Goal: Information Seeking & Learning: Check status

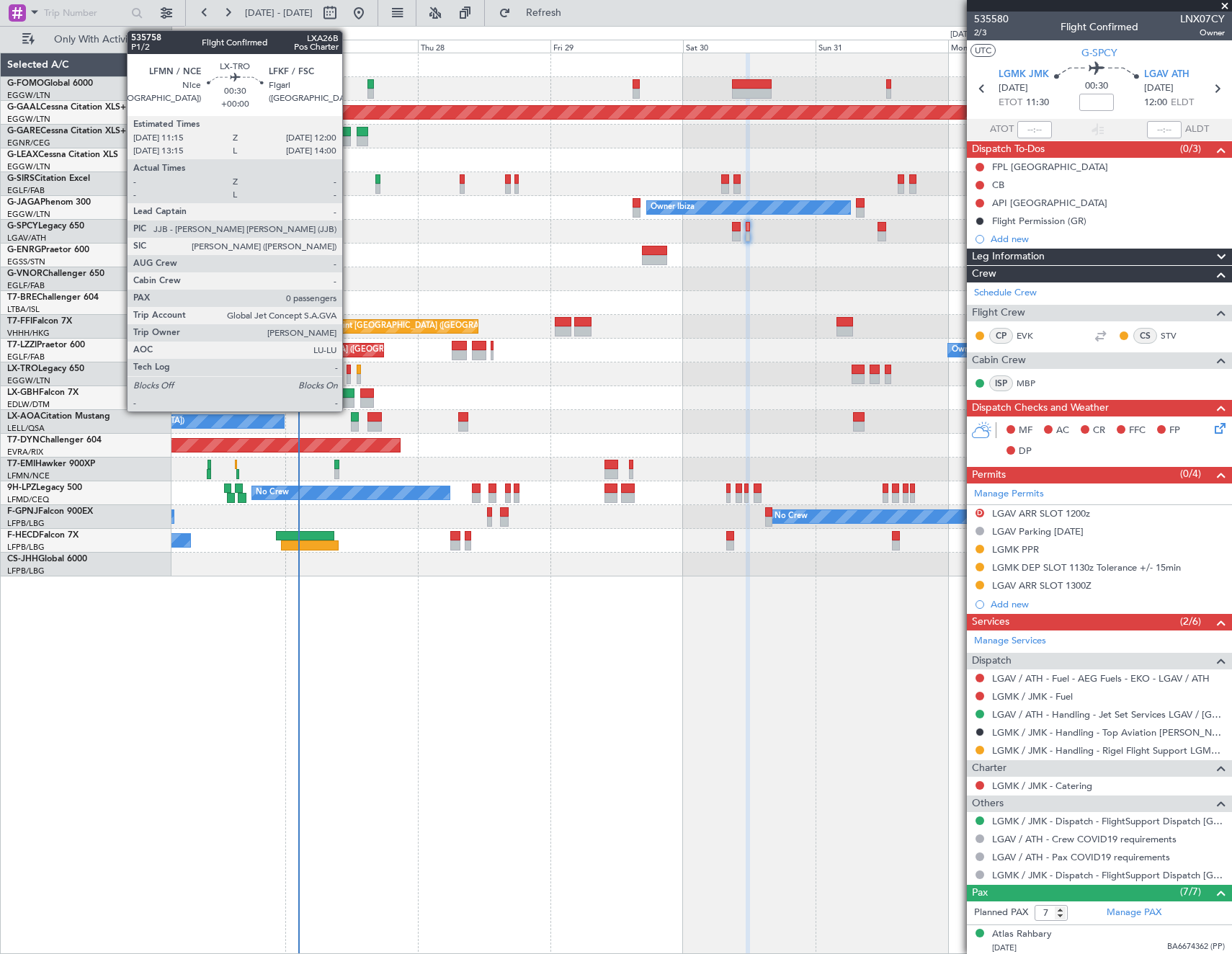
click at [349, 374] on div at bounding box center [348, 379] width 4 height 10
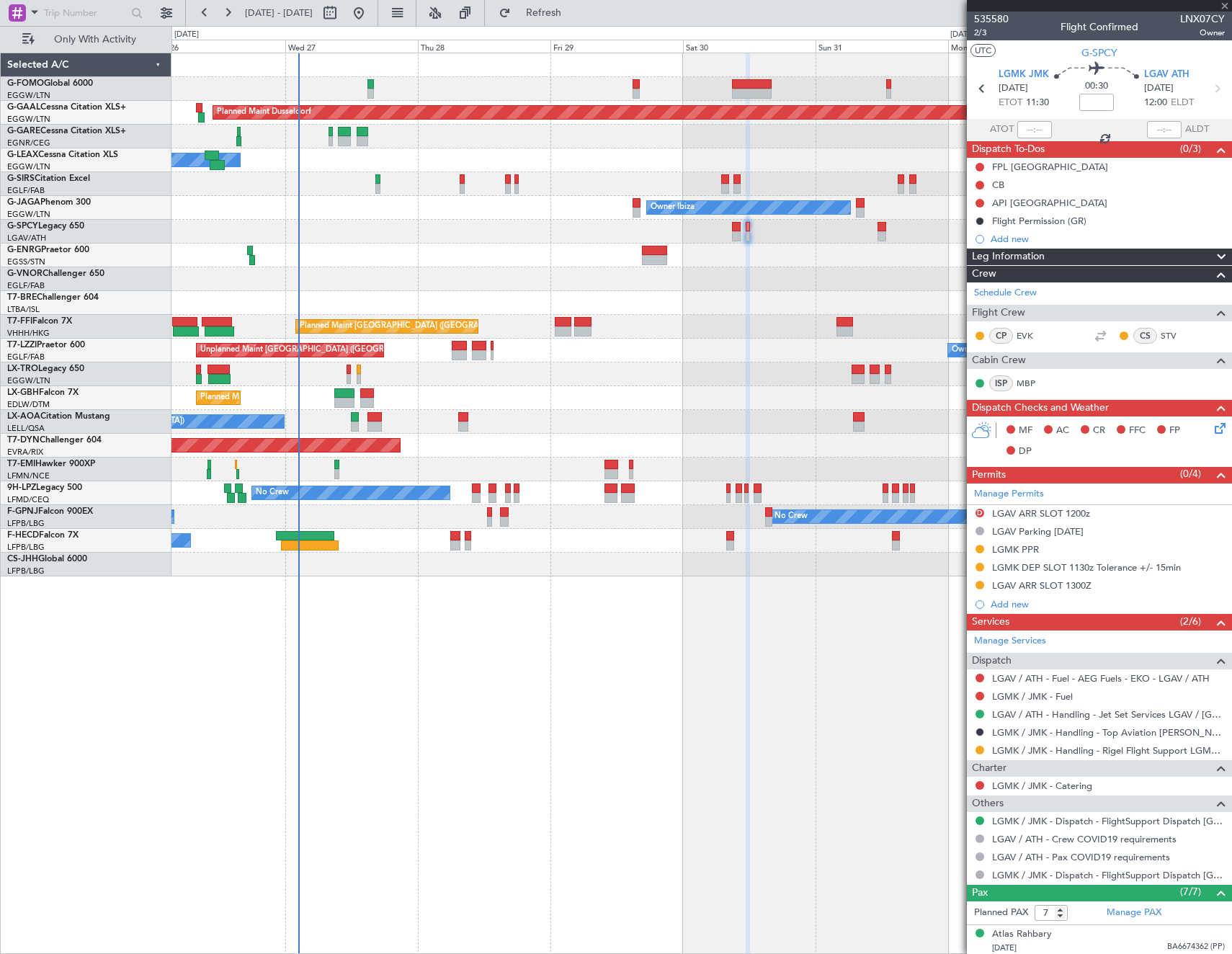
type input "0"
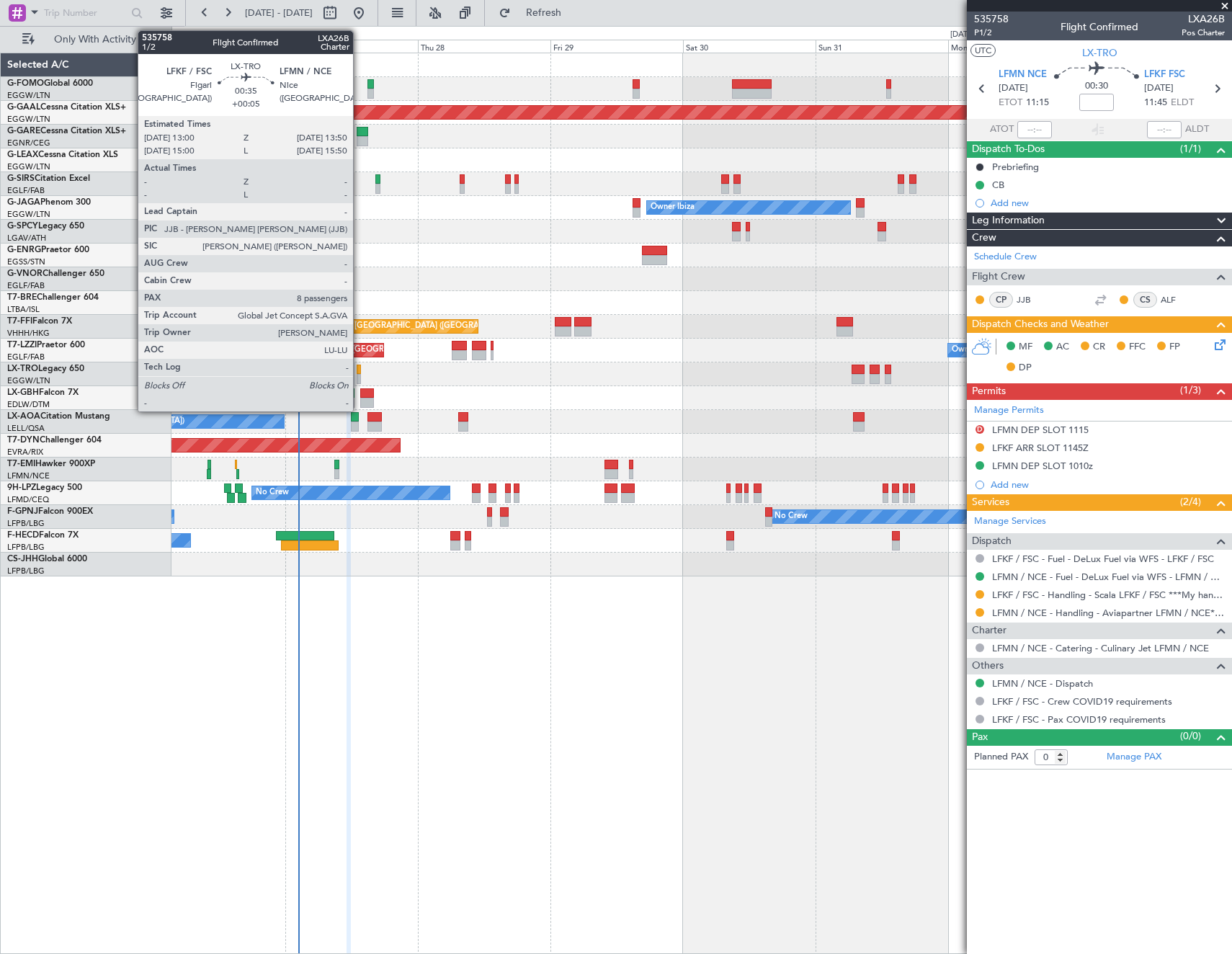
click at [359, 369] on div at bounding box center [359, 369] width 5 height 10
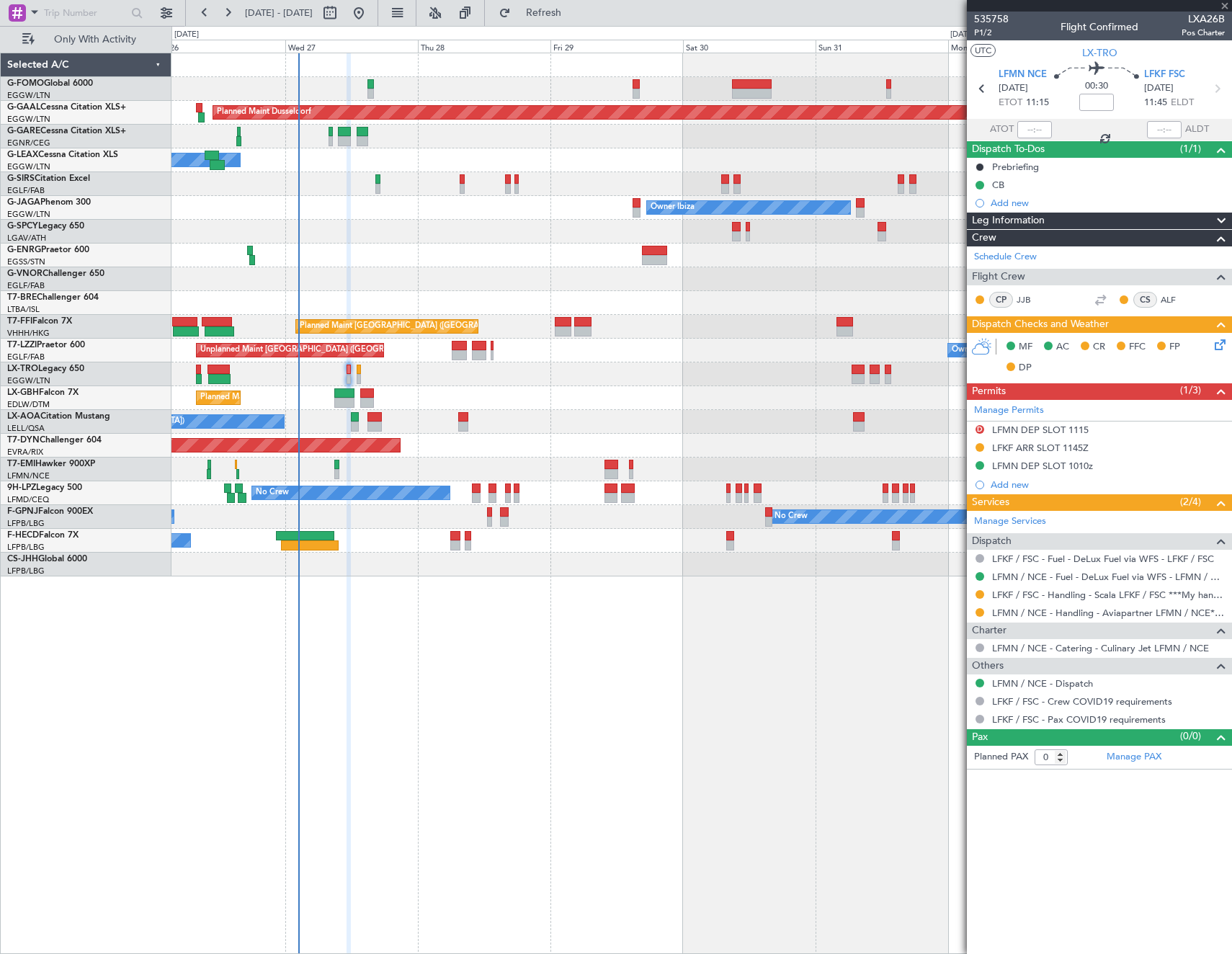
type input "+00:05"
type input "8"
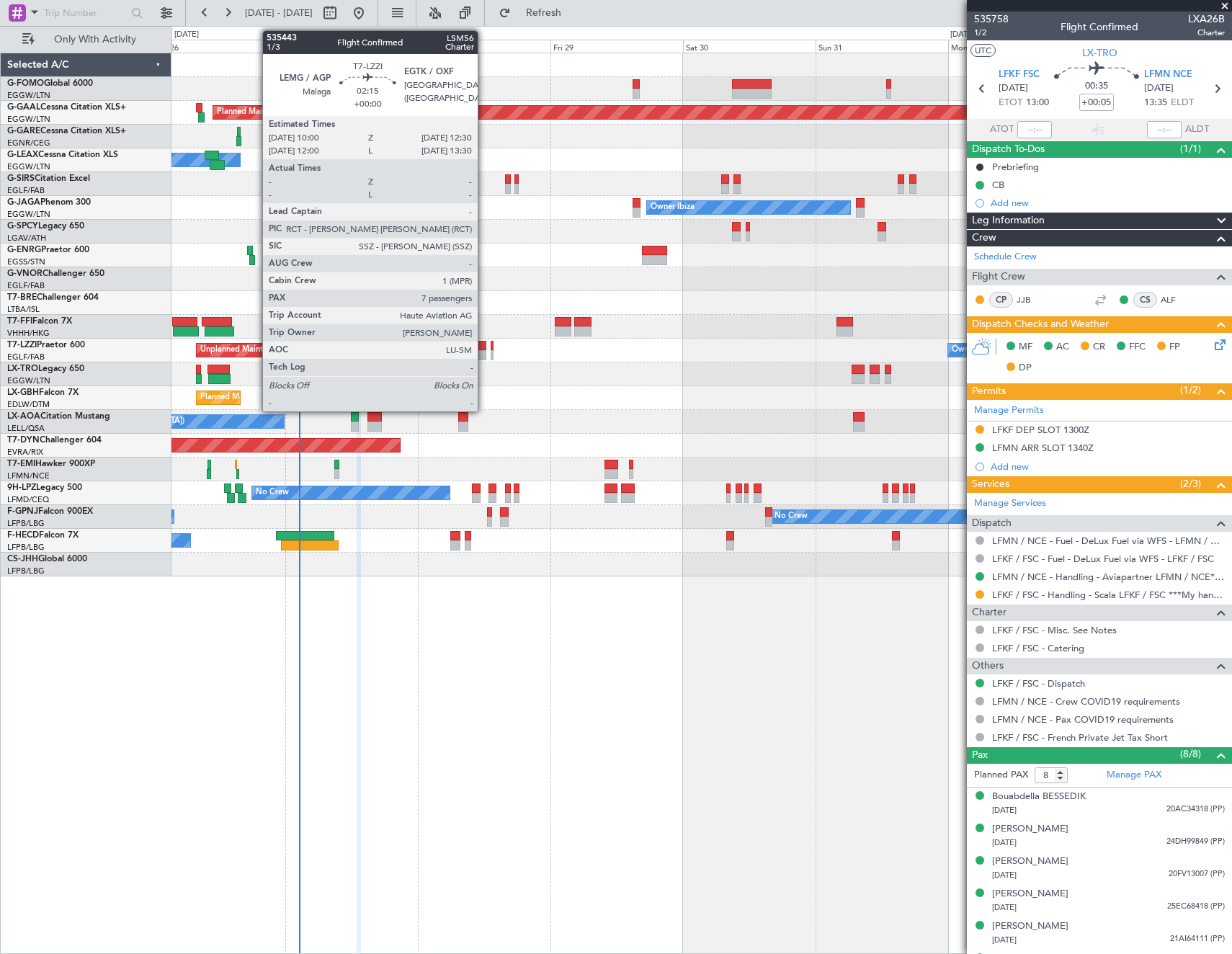
click at [484, 348] on div at bounding box center [479, 346] width 14 height 10
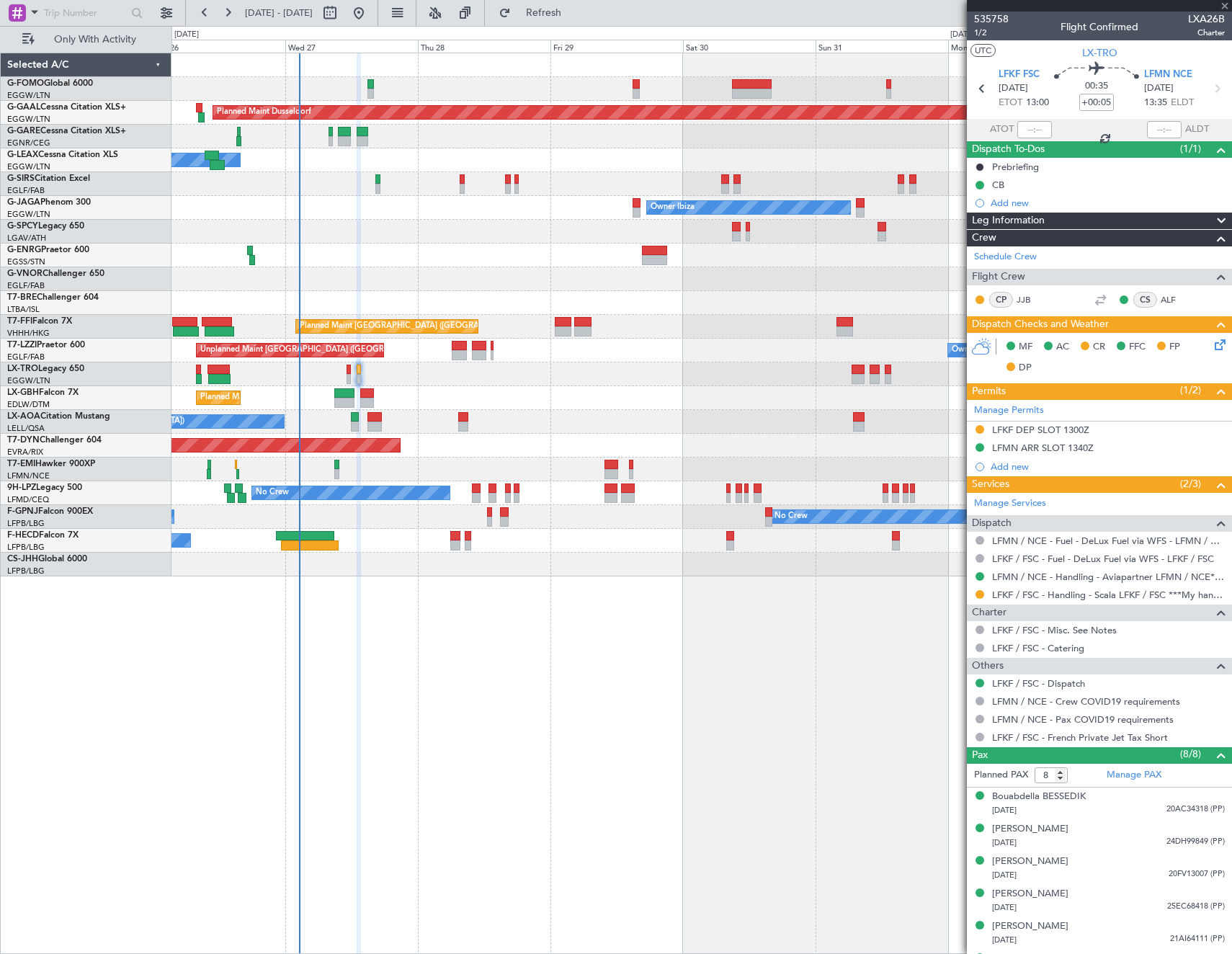
type input "7"
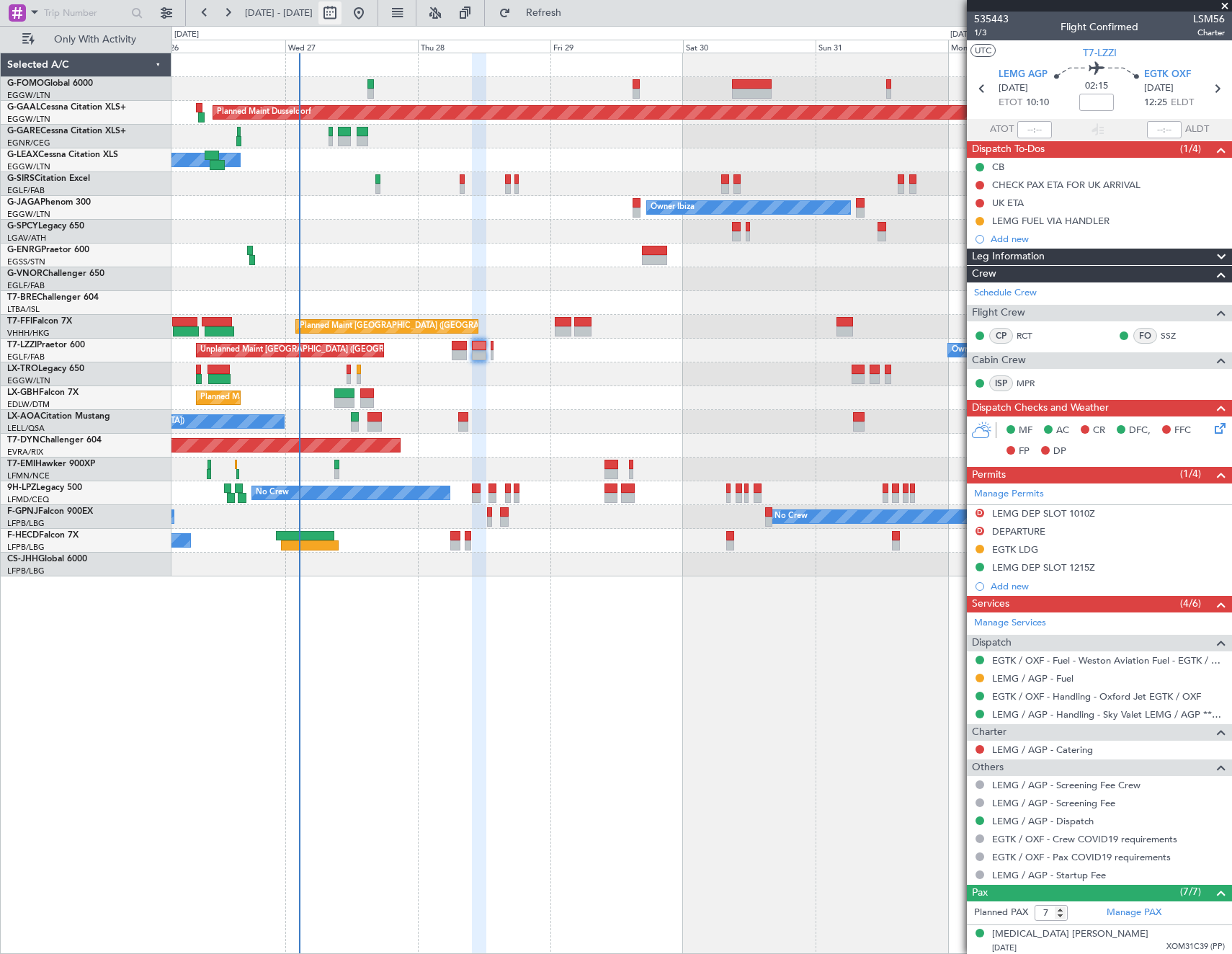
click at [342, 17] on button at bounding box center [330, 13] width 23 height 23
select select "8"
select select "2025"
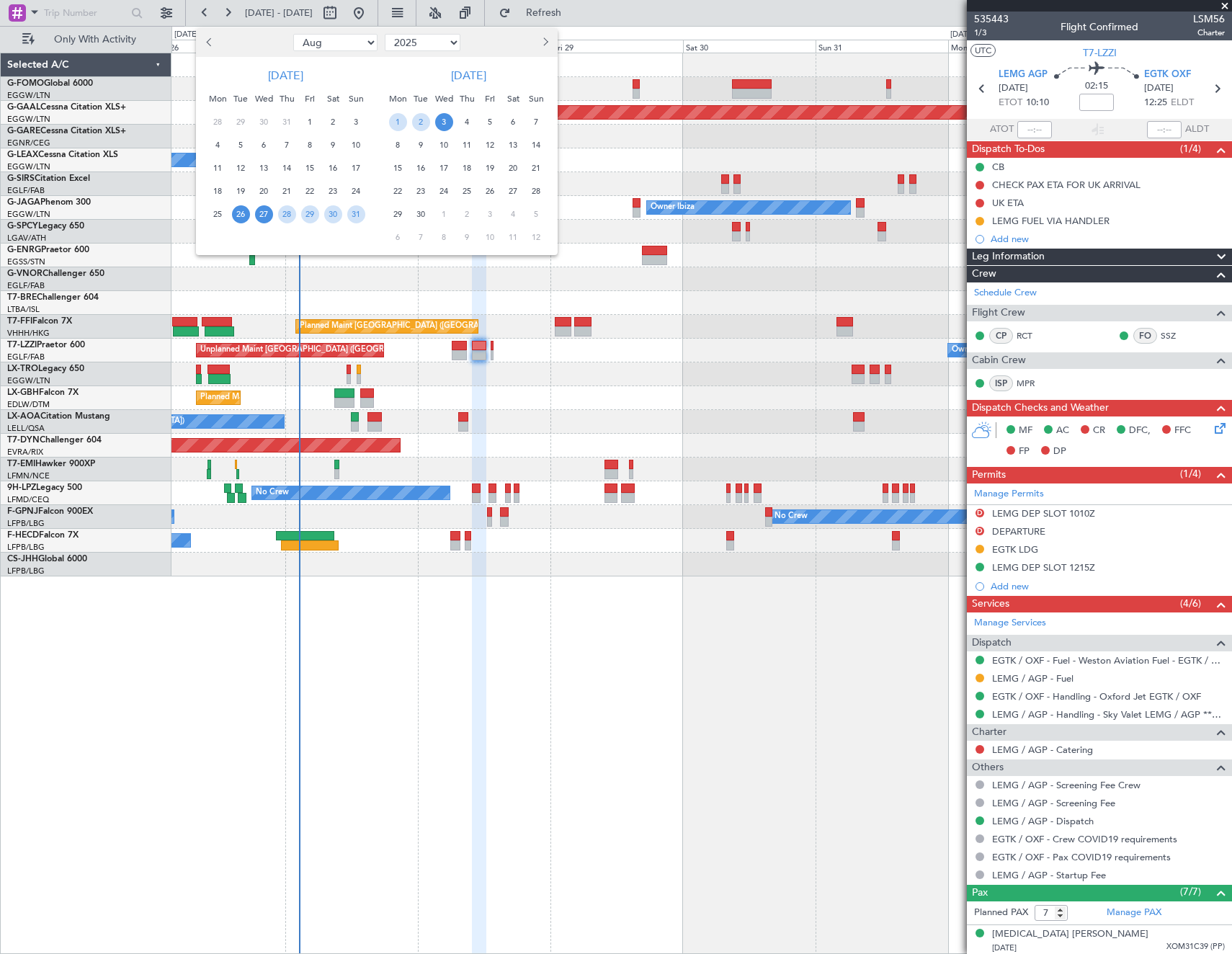
click at [264, 213] on span "27" at bounding box center [263, 214] width 18 height 18
click at [449, 120] on span "3" at bounding box center [444, 121] width 18 height 18
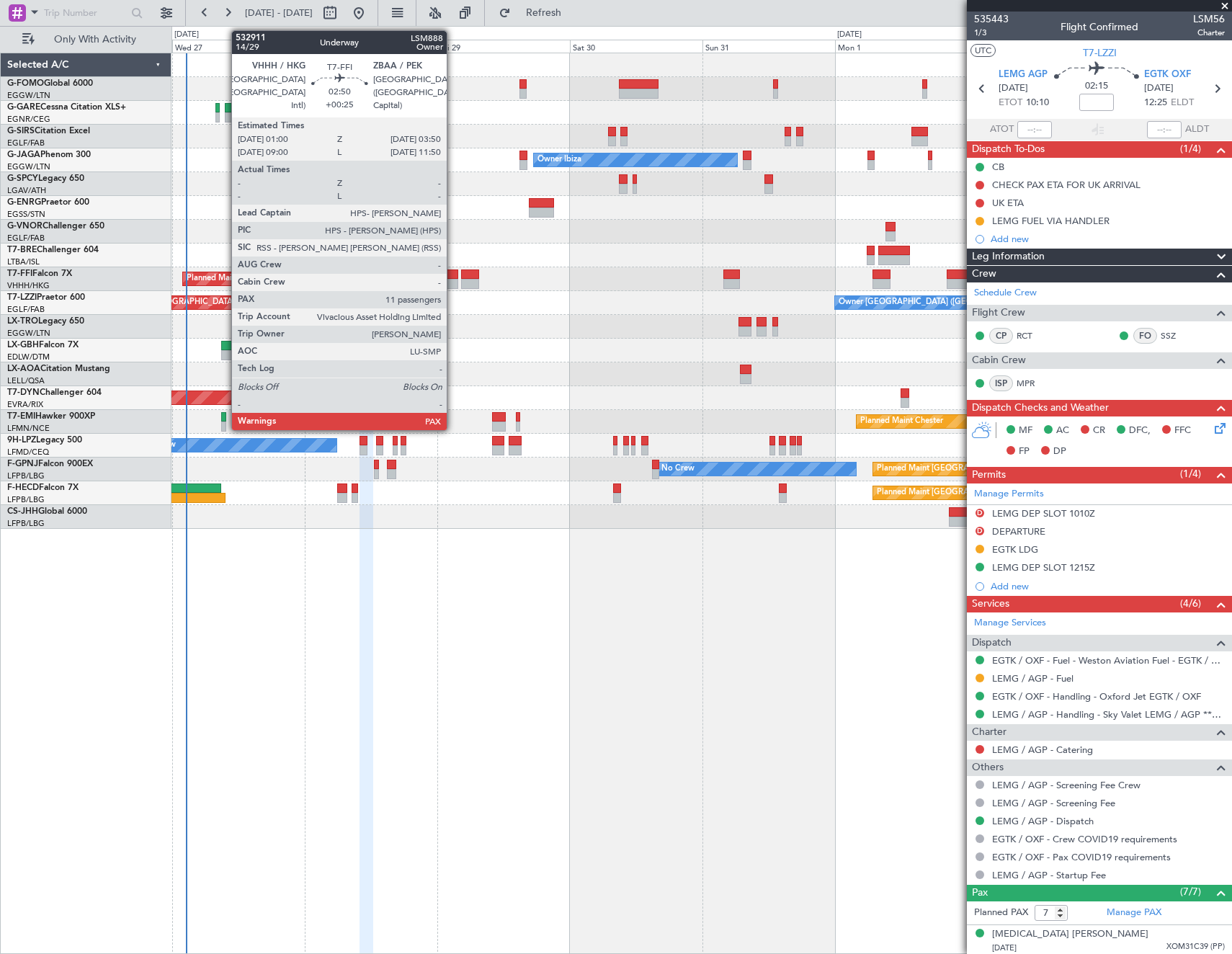
click at [453, 277] on div at bounding box center [450, 275] width 16 height 10
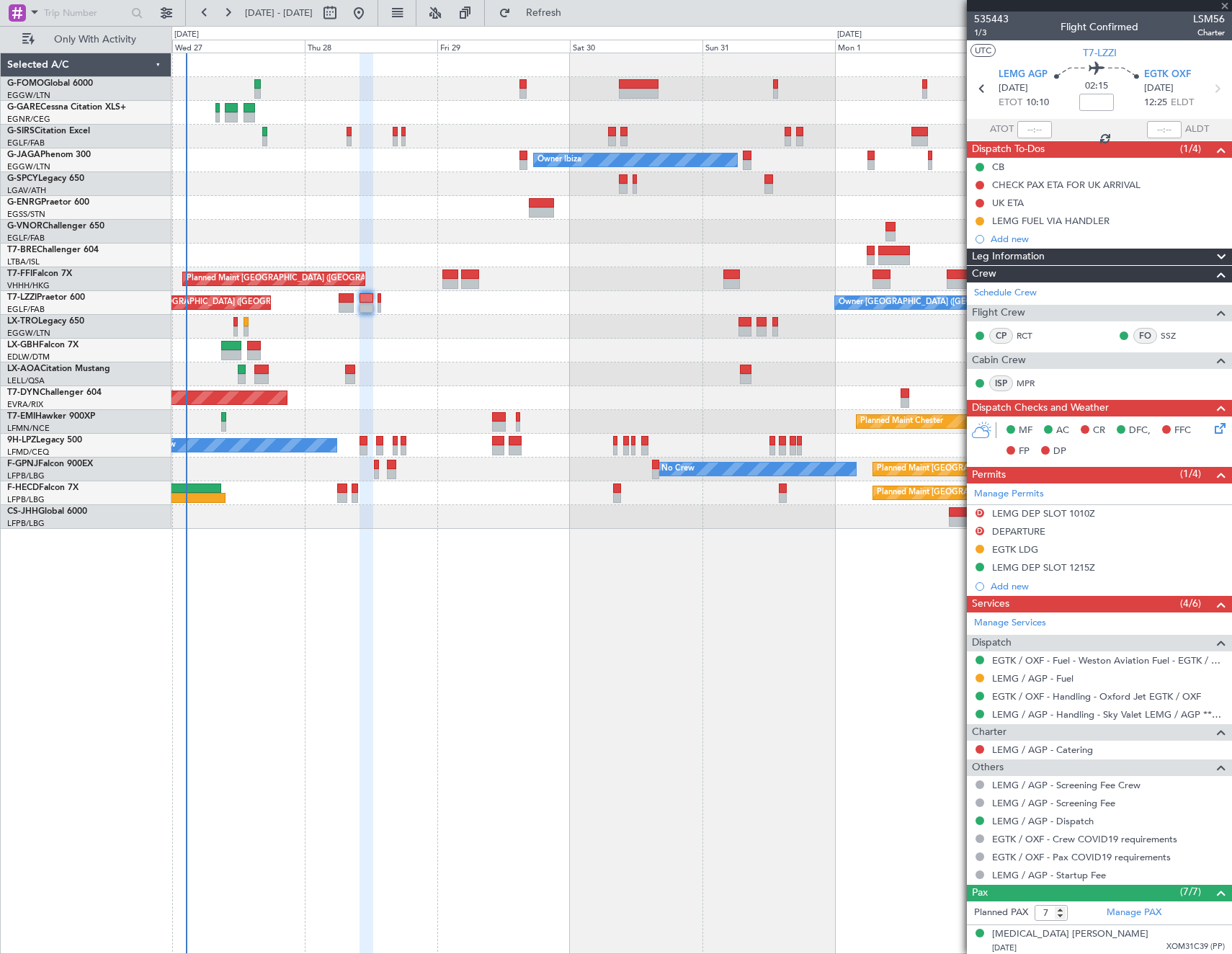
type input "+00:25"
type input "11"
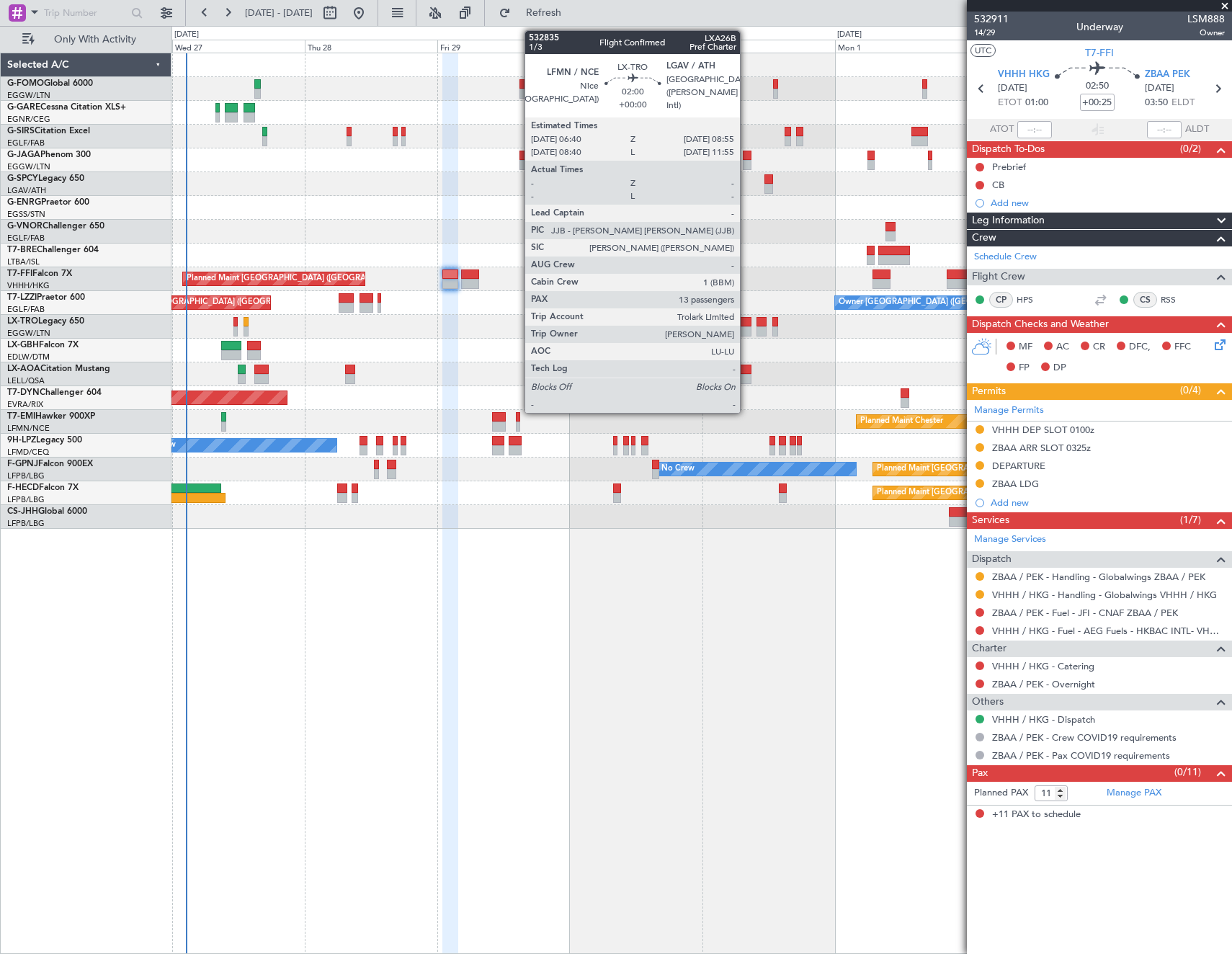
click at [746, 329] on div at bounding box center [745, 331] width 13 height 10
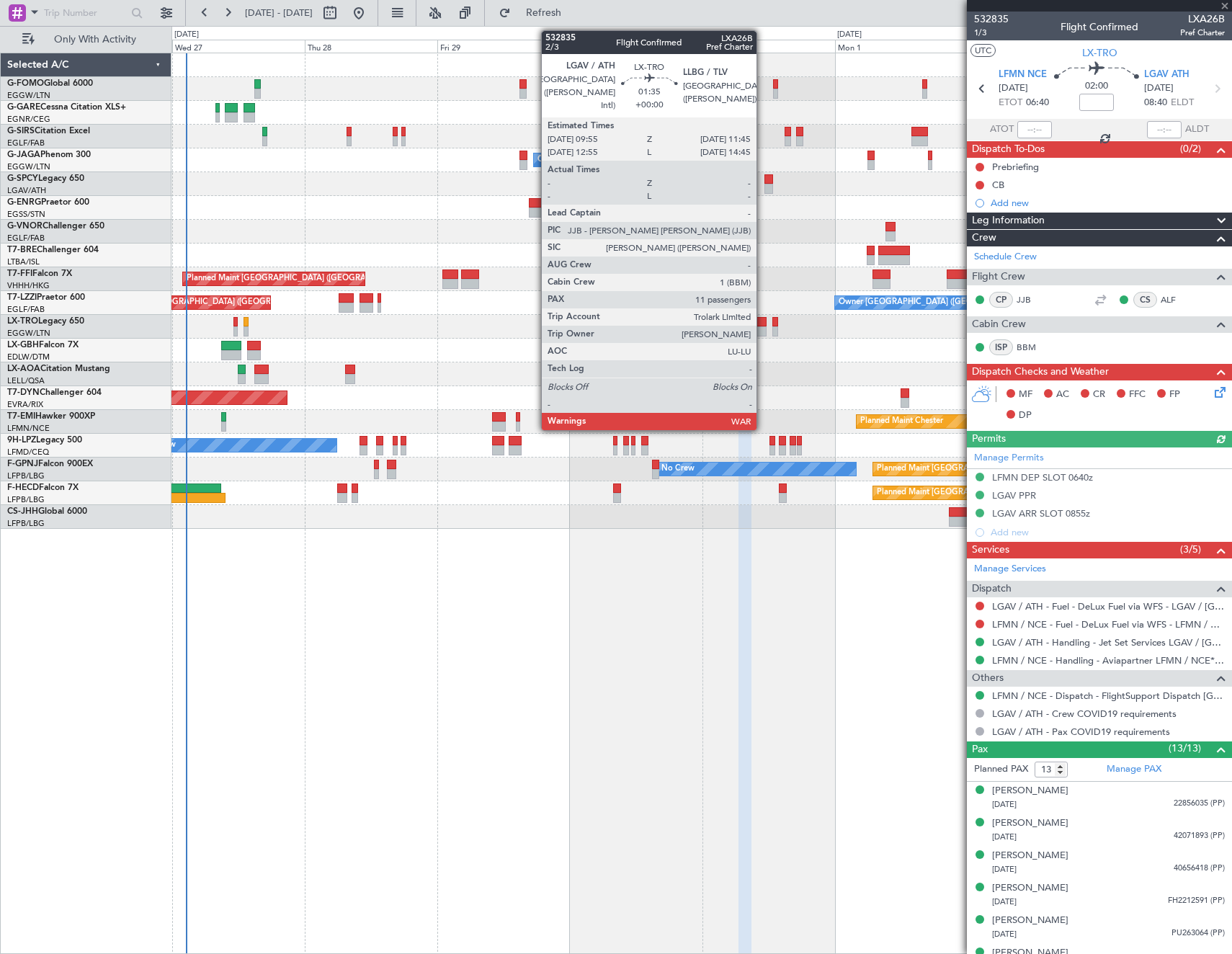
click at [763, 336] on div at bounding box center [761, 331] width 11 height 10
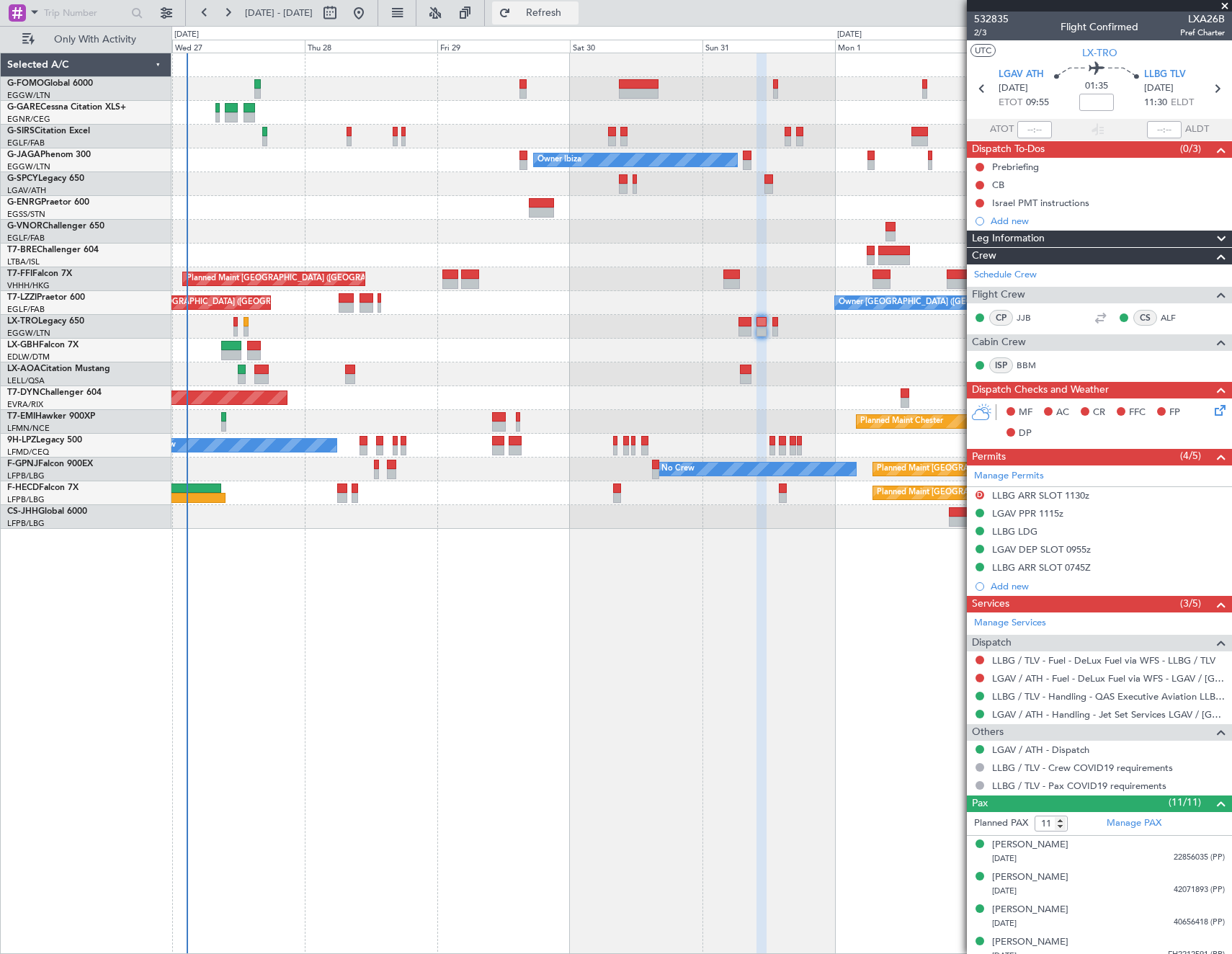
click at [578, 23] on button "Refresh" at bounding box center [535, 13] width 87 height 23
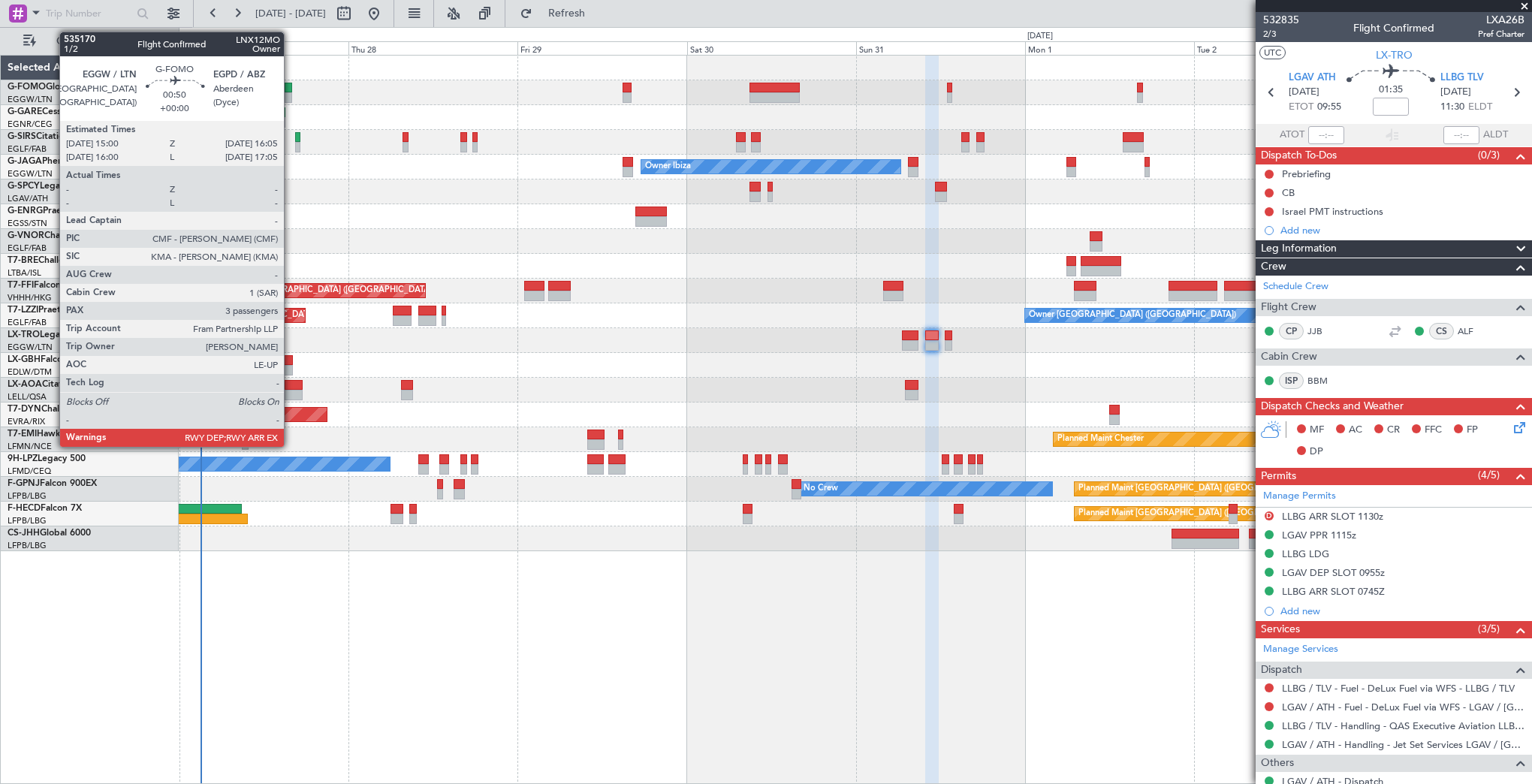
click at [291, 92] on div at bounding box center [288, 98] width 8 height 11
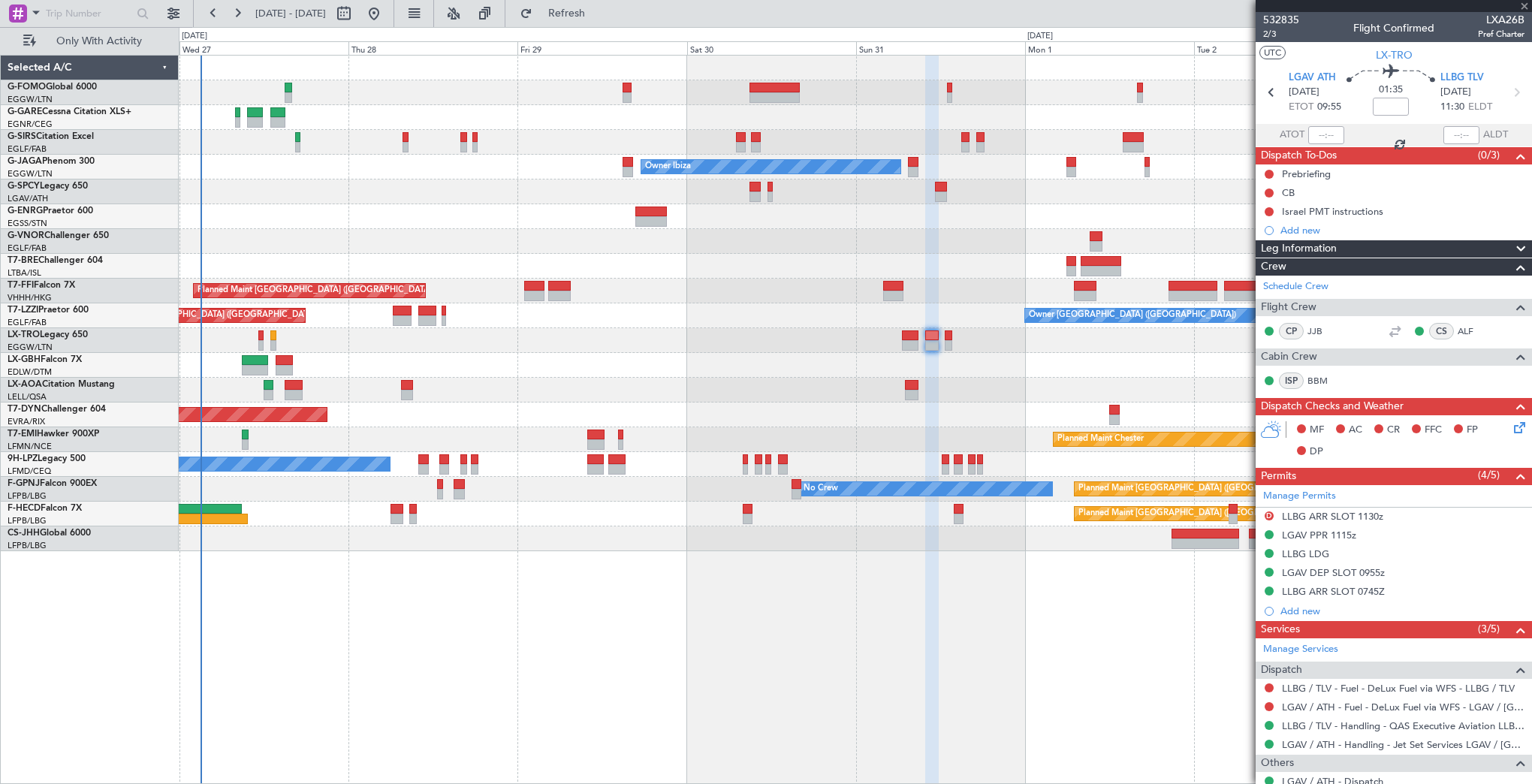
type input "3"
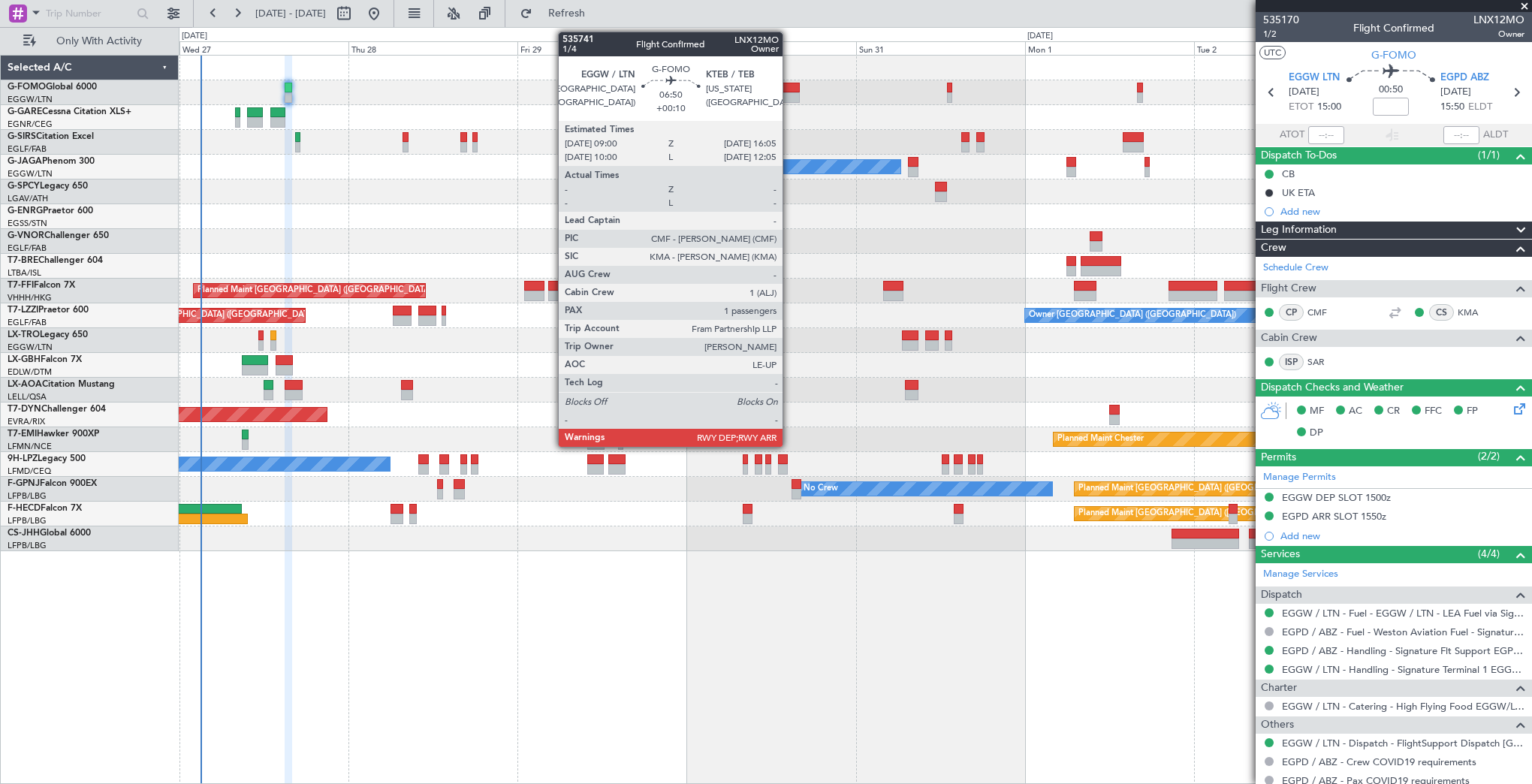
click at [789, 91] on div at bounding box center [774, 88] width 50 height 11
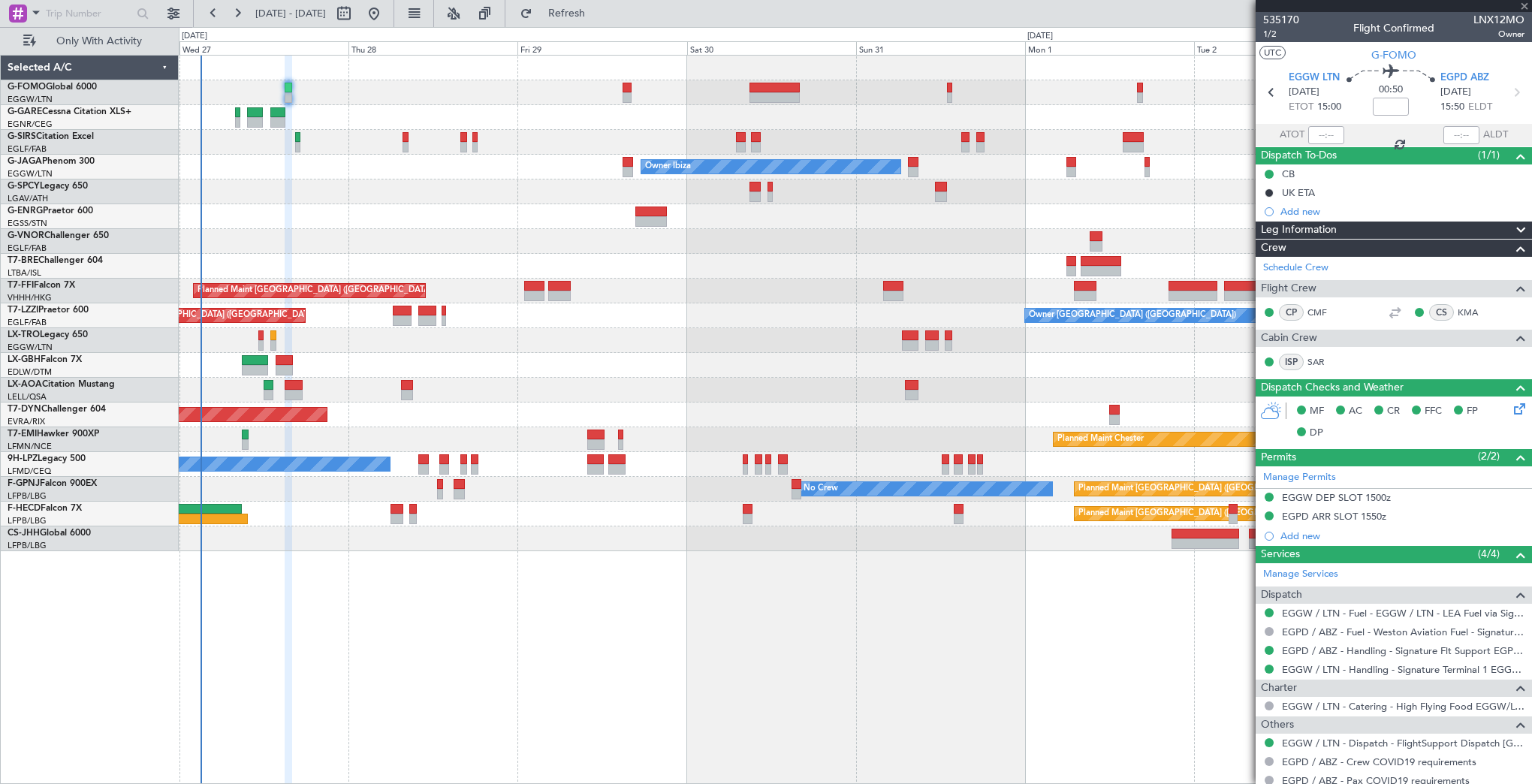
type input "+00:10"
type input "1"
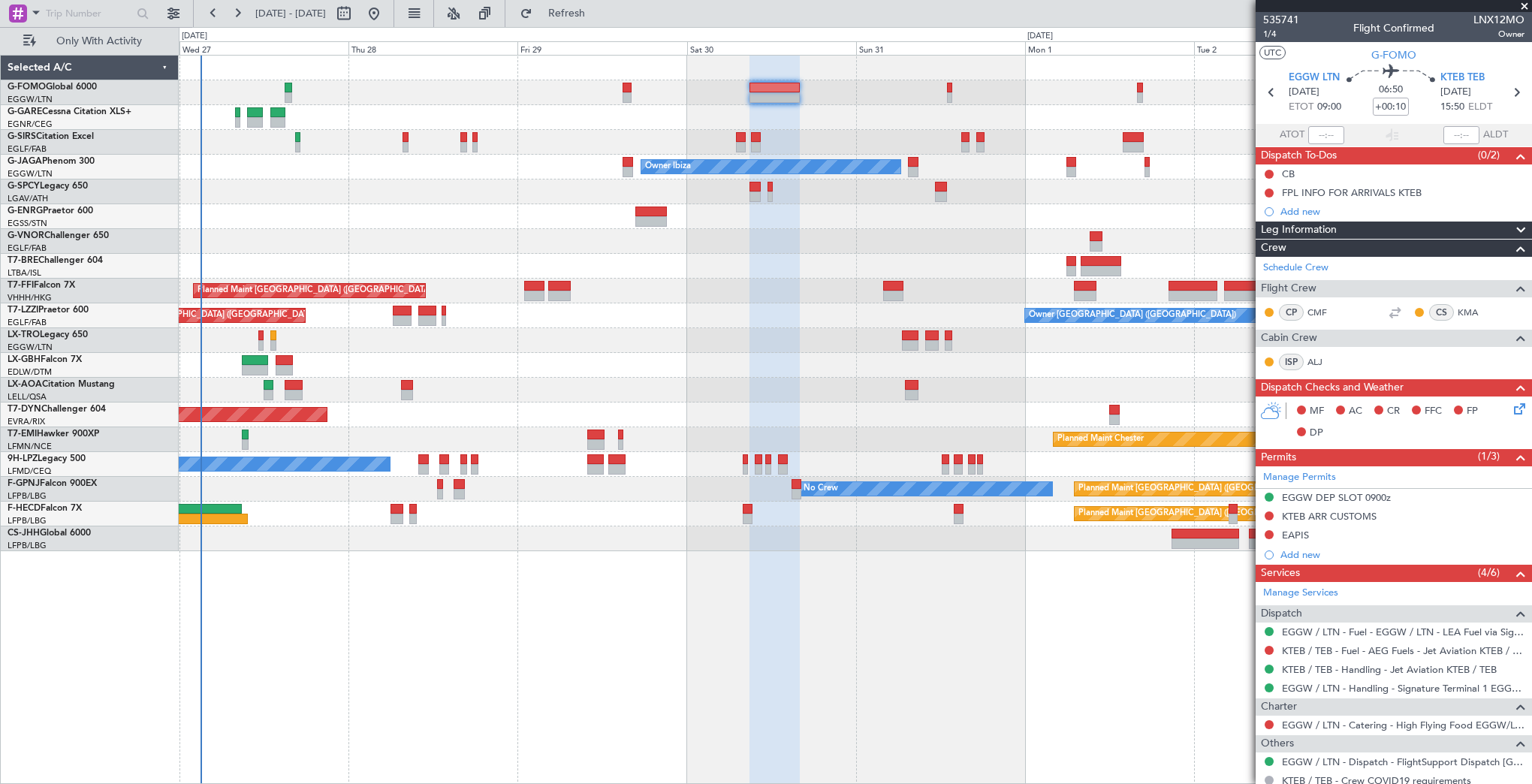
click at [267, 115] on div at bounding box center [854, 118] width 1353 height 25
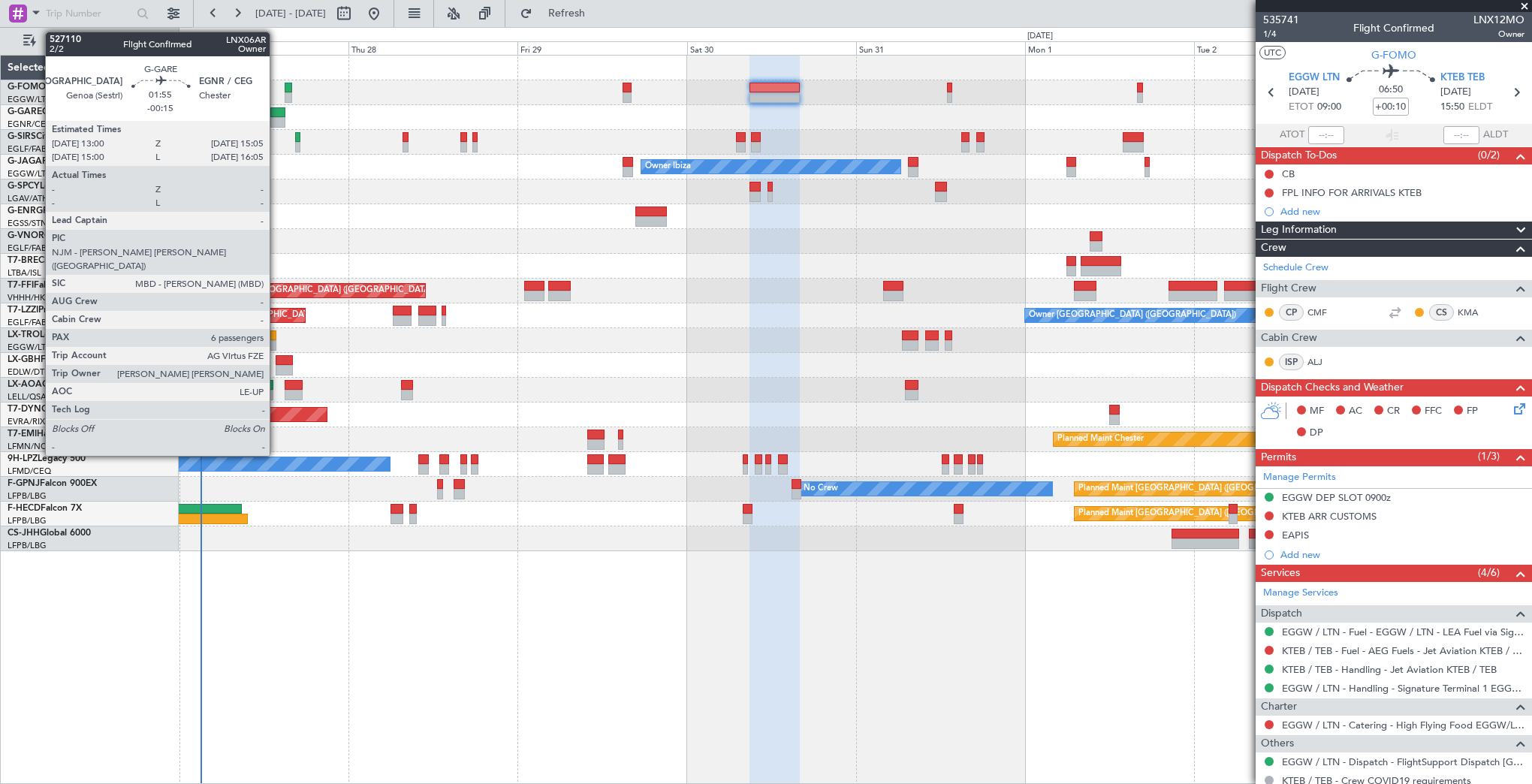
click at [276, 121] on div at bounding box center [278, 122] width 15 height 11
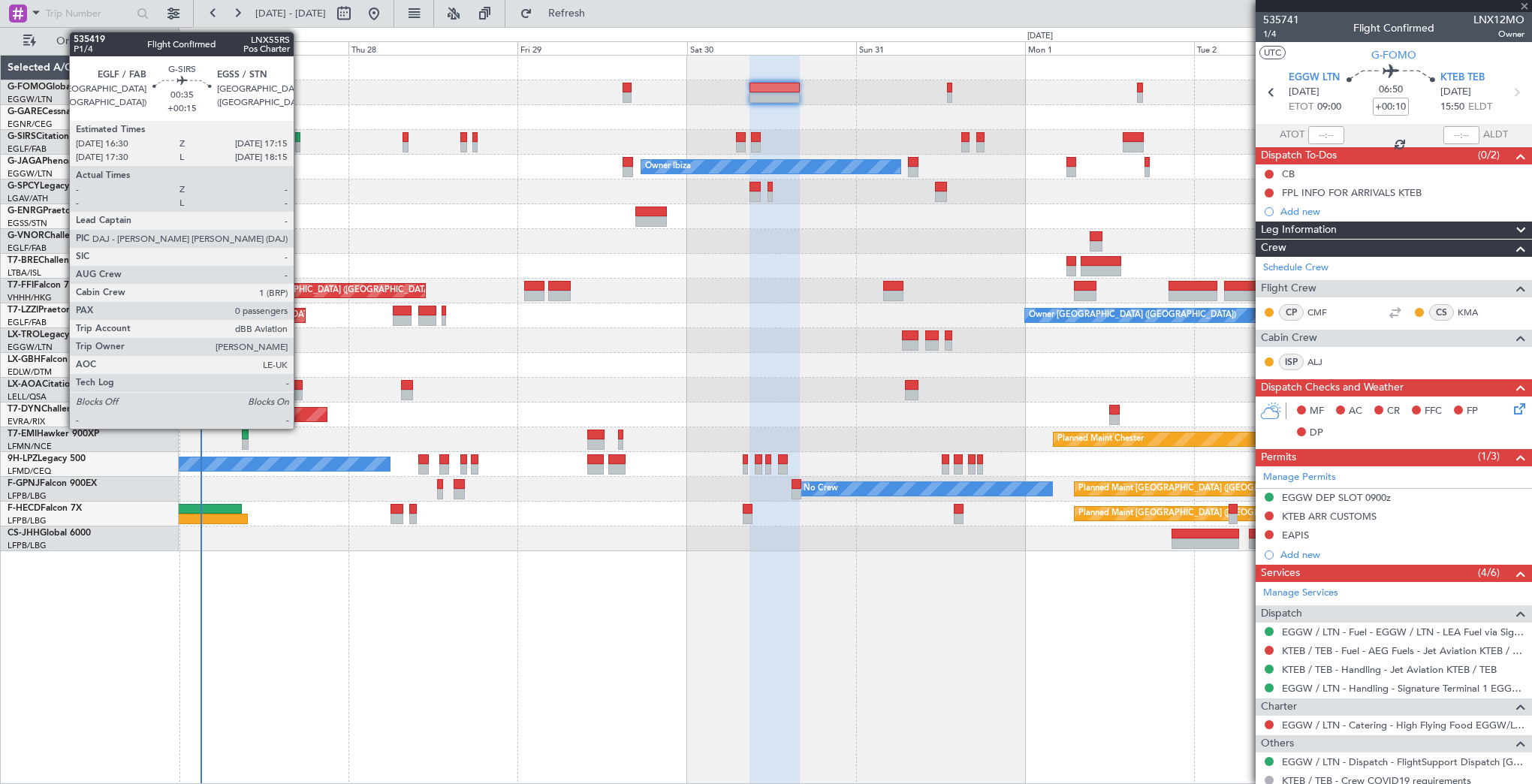
type input "-00:15"
type input "6"
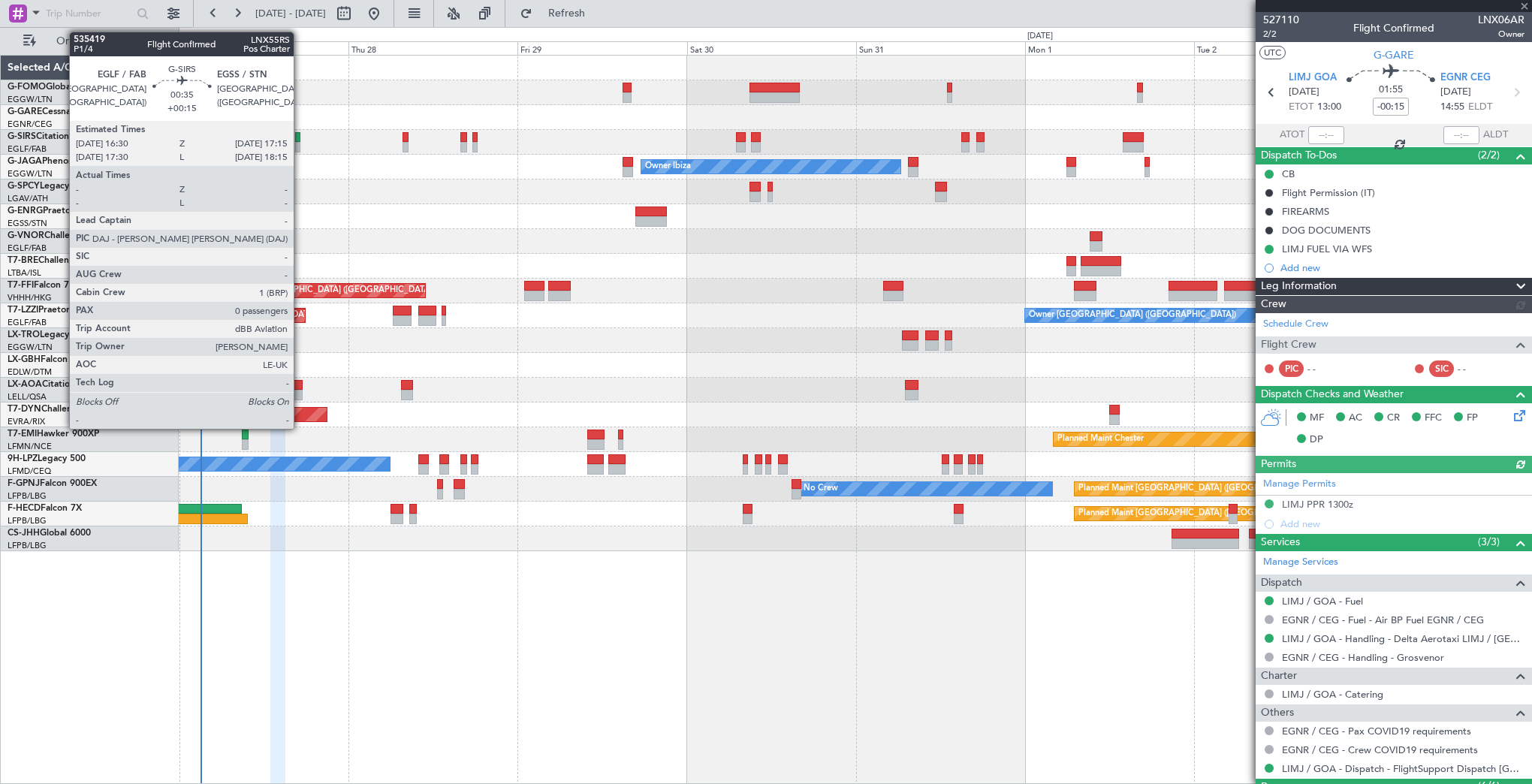
click at [301, 142] on div at bounding box center [298, 147] width 6 height 11
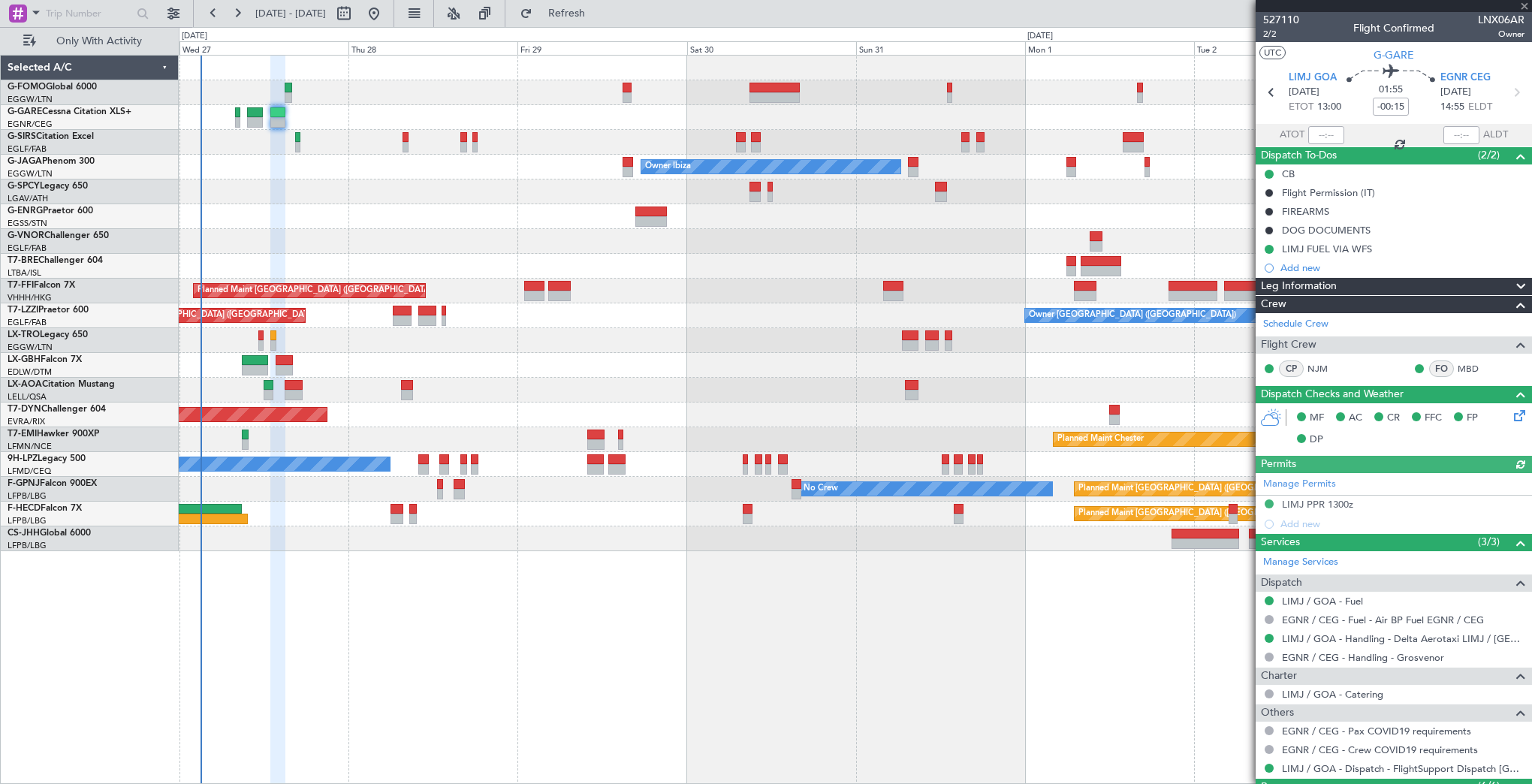
type input "+00:15"
type input "0"
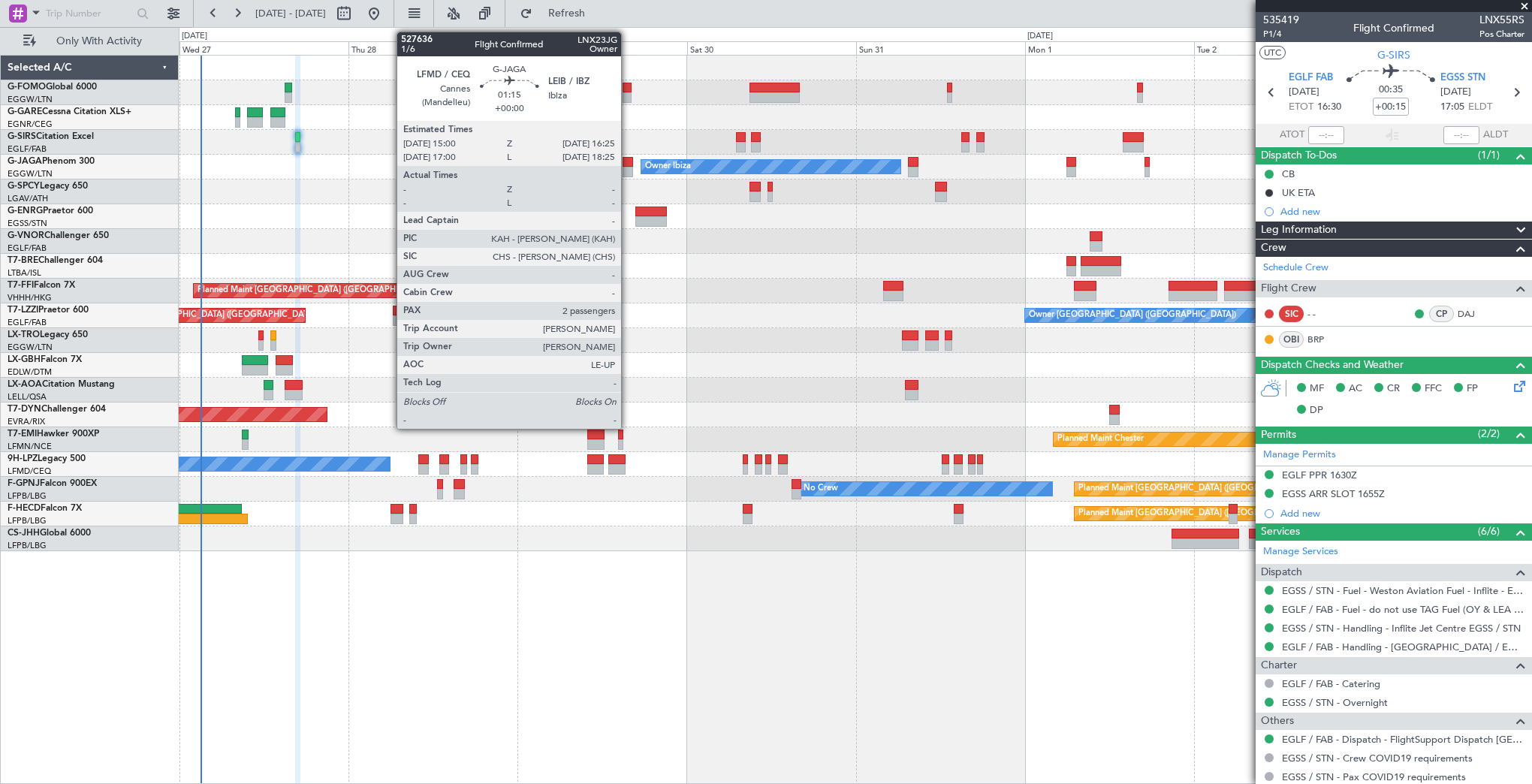
click at [628, 168] on div at bounding box center [628, 172] width 11 height 11
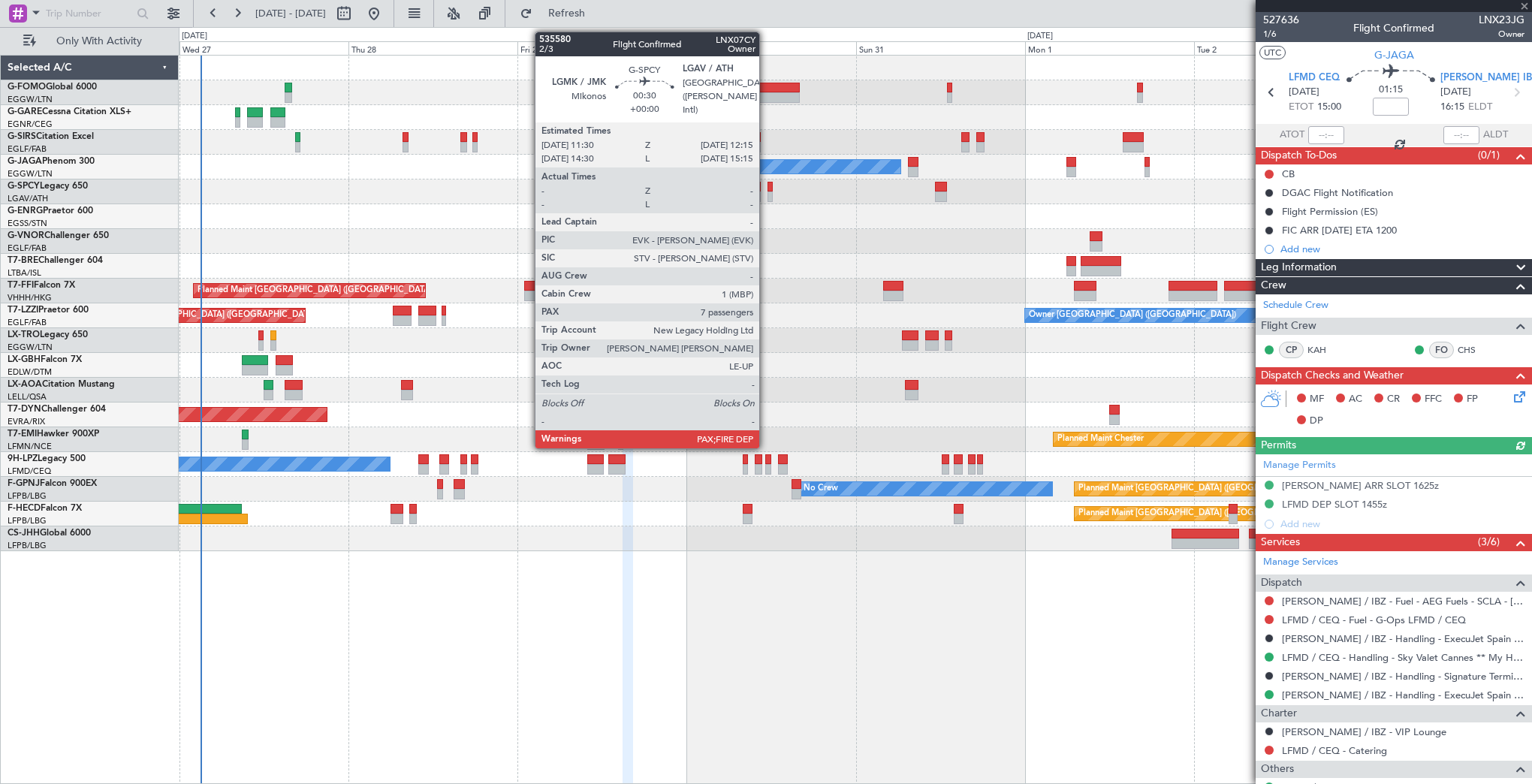
click at [767, 190] on div at bounding box center [770, 187] width 6 height 11
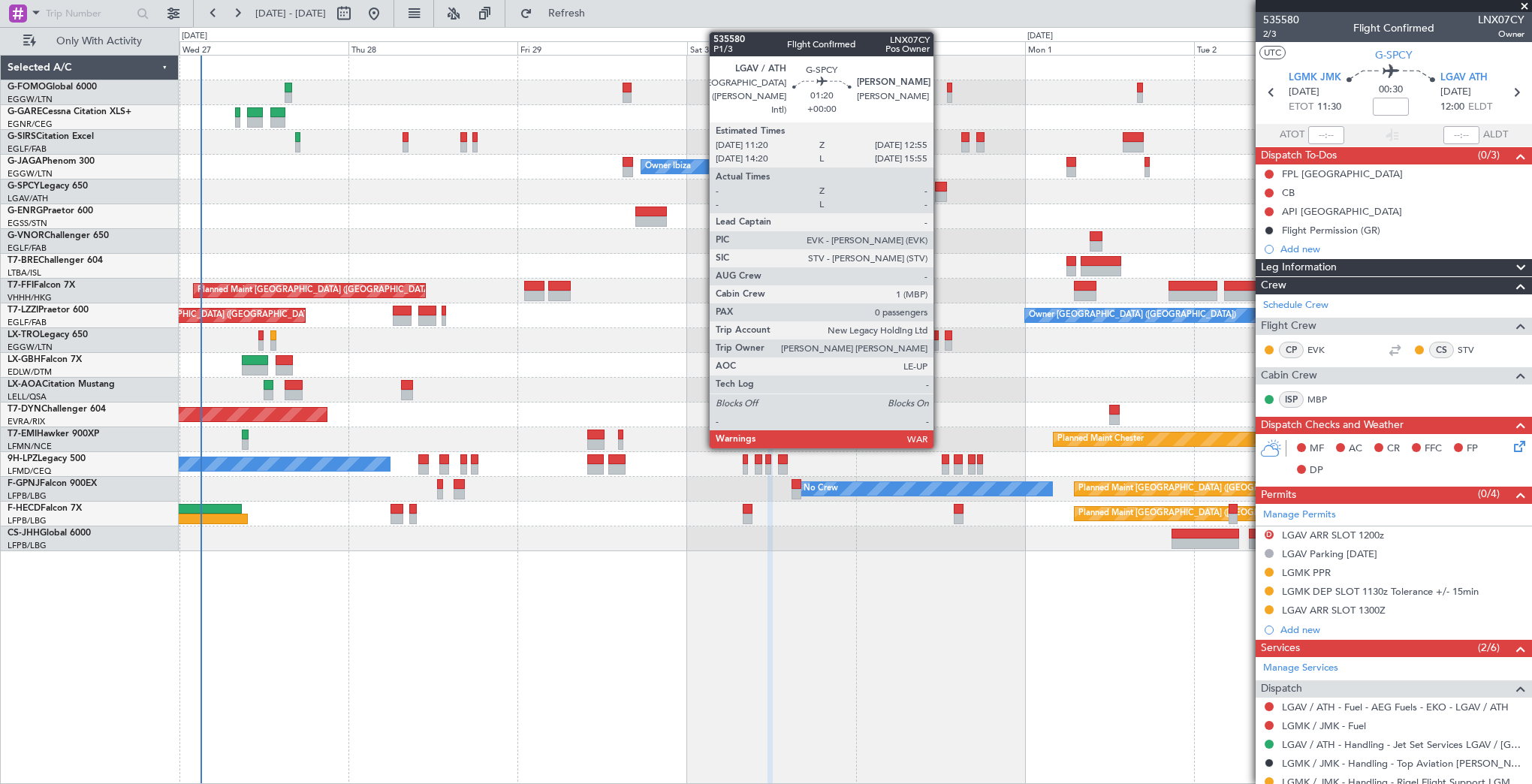
click at [940, 193] on div at bounding box center [940, 197] width 11 height 11
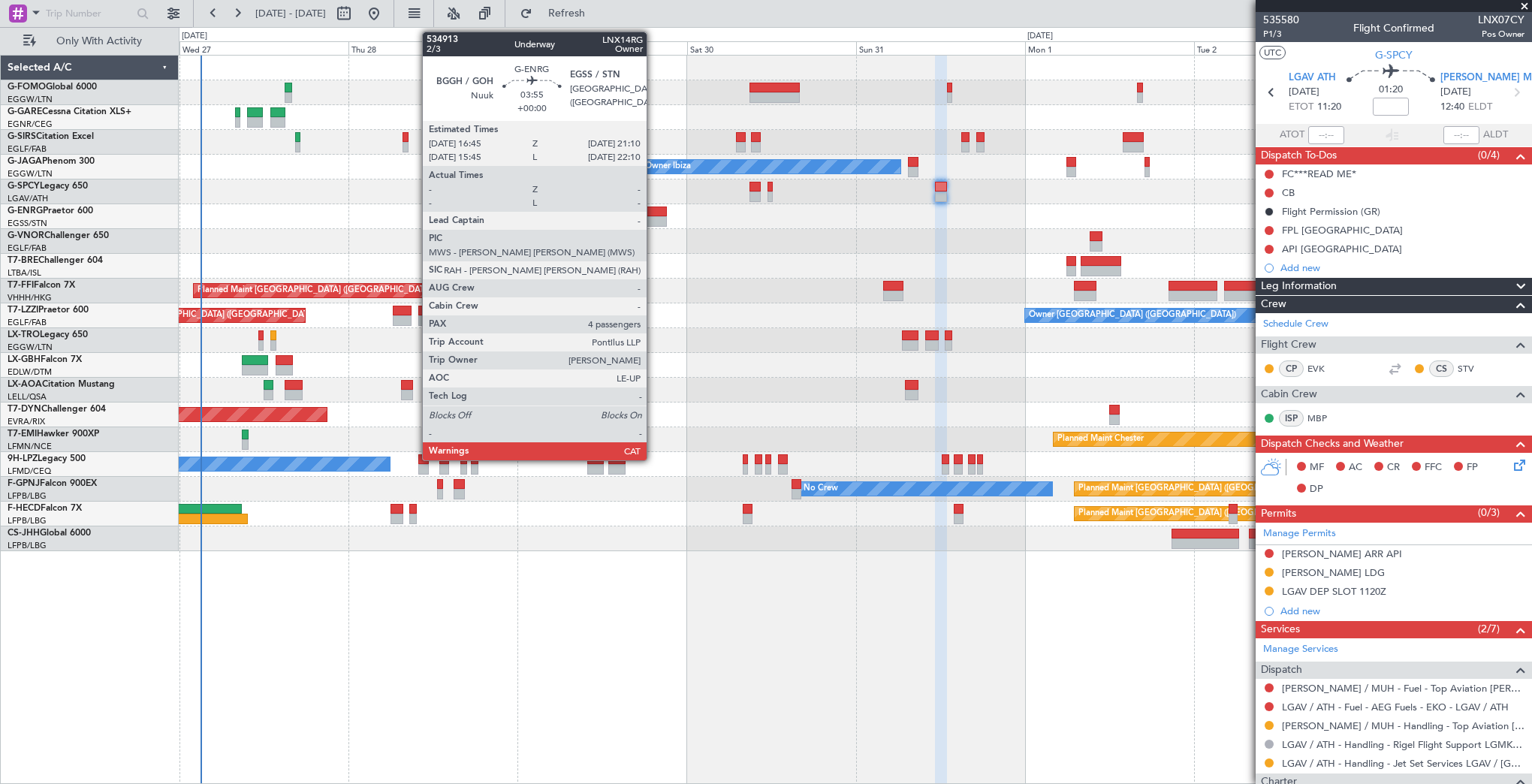
click at [653, 220] on div at bounding box center [651, 221] width 32 height 11
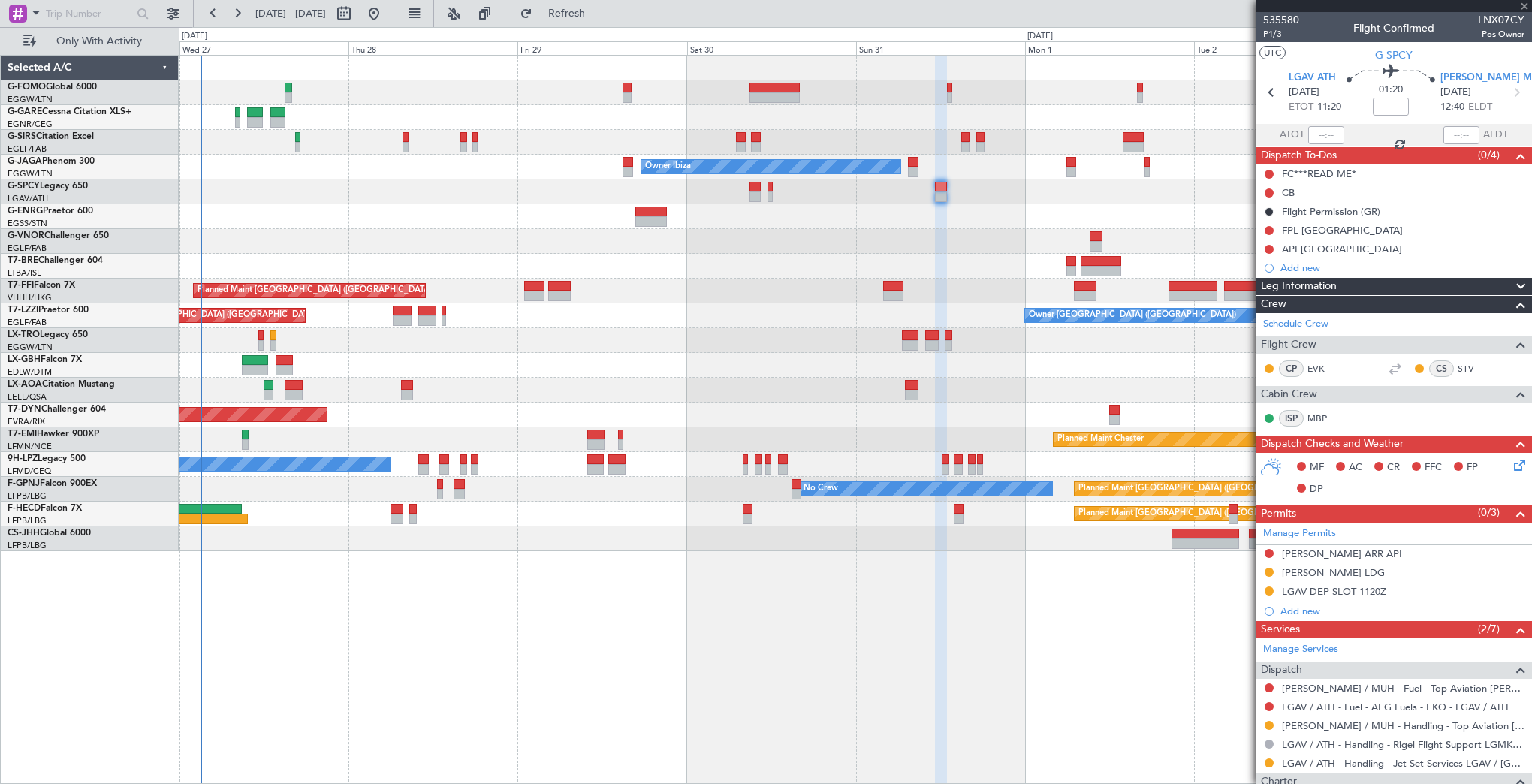
type input "4"
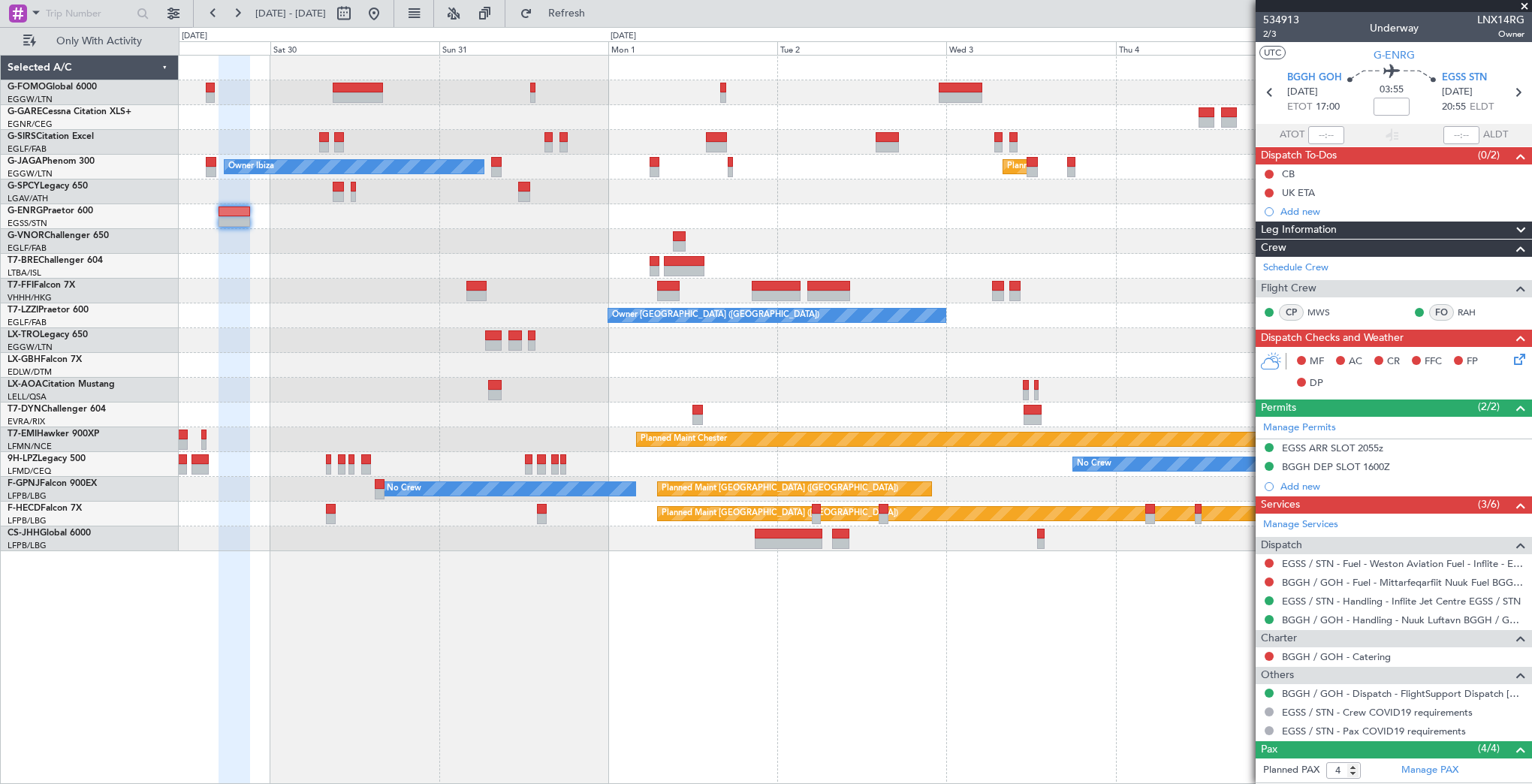
click at [631, 282] on div "Planned Maint [GEOGRAPHIC_DATA] ([GEOGRAPHIC_DATA]) Owner Ibiza Planned Maint […" at bounding box center [854, 303] width 1353 height 496
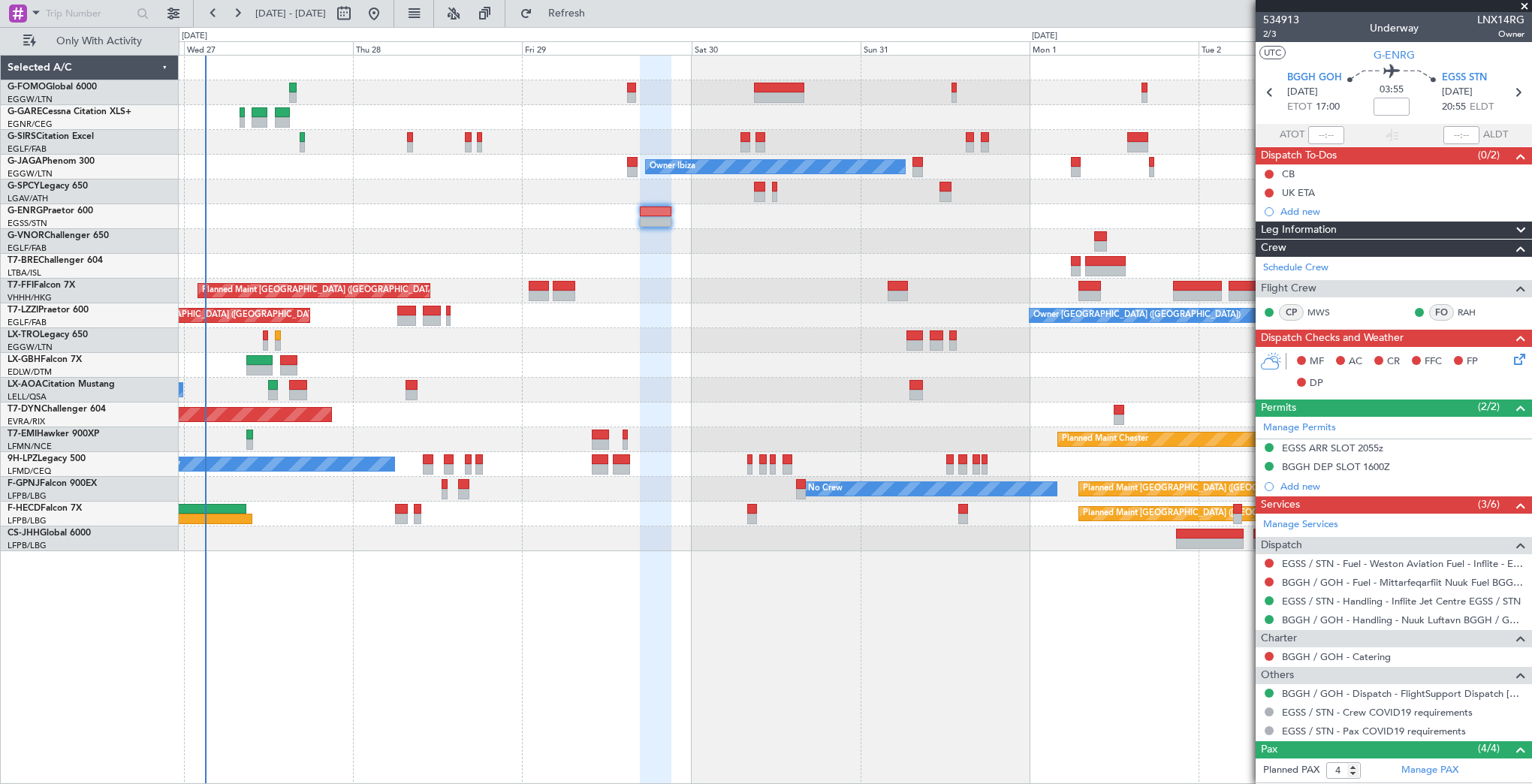
click at [995, 269] on div "Unplanned Maint Oxford ([GEOGRAPHIC_DATA]) Planned Maint [GEOGRAPHIC_DATA] ([GE…" at bounding box center [854, 303] width 1353 height 496
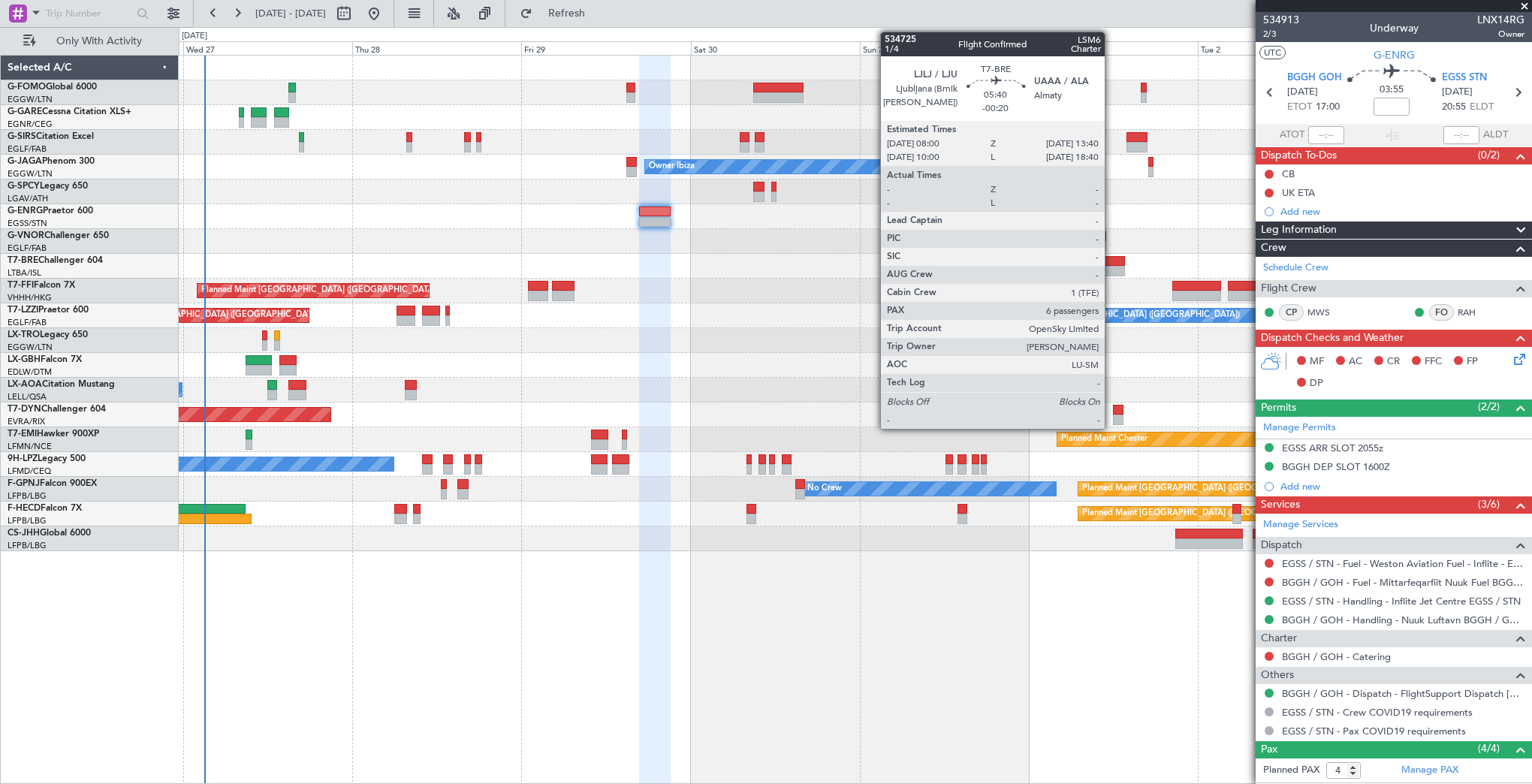
click at [1112, 265] on div at bounding box center [1105, 271] width 40 height 11
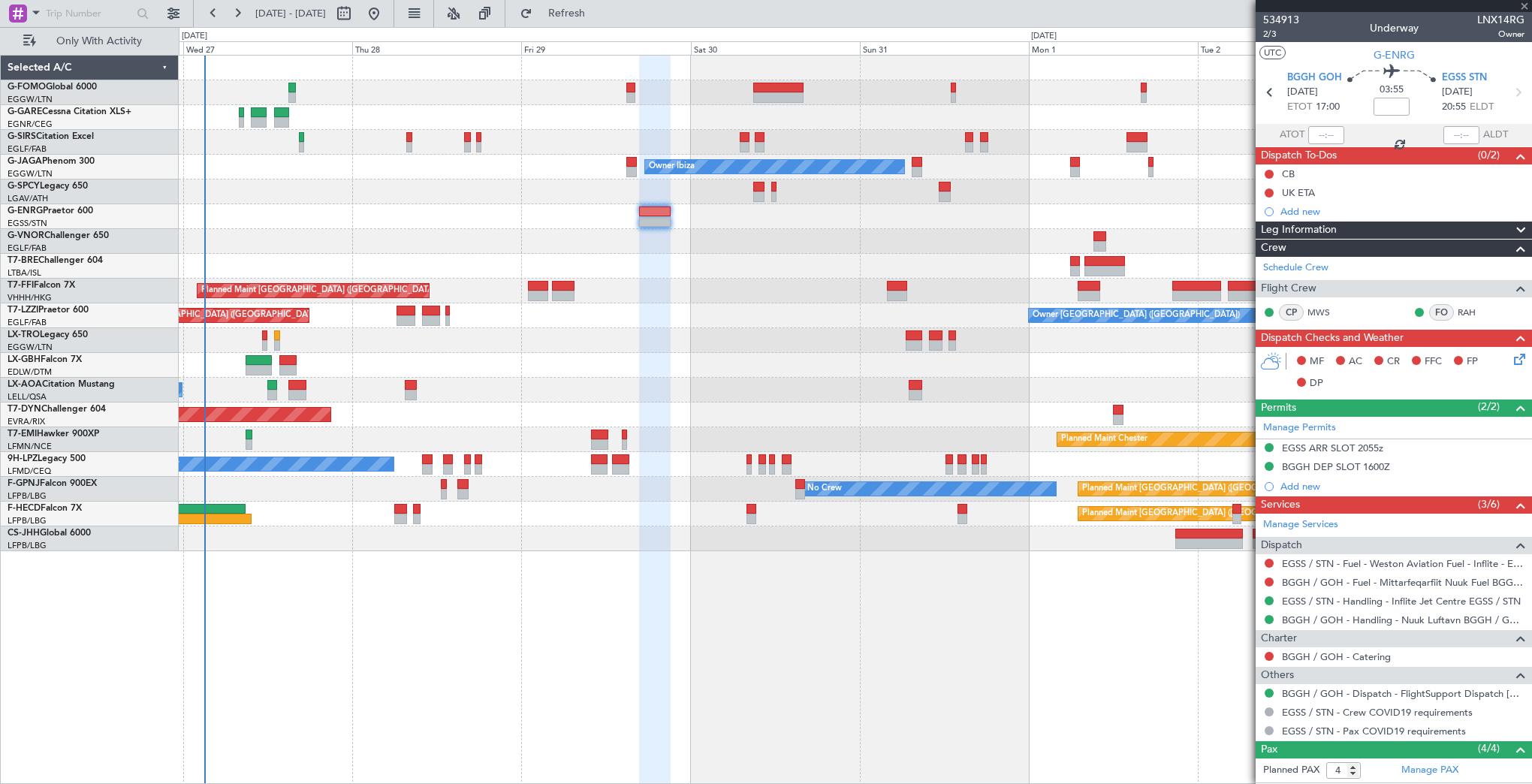
type input "-00:20"
type input "6"
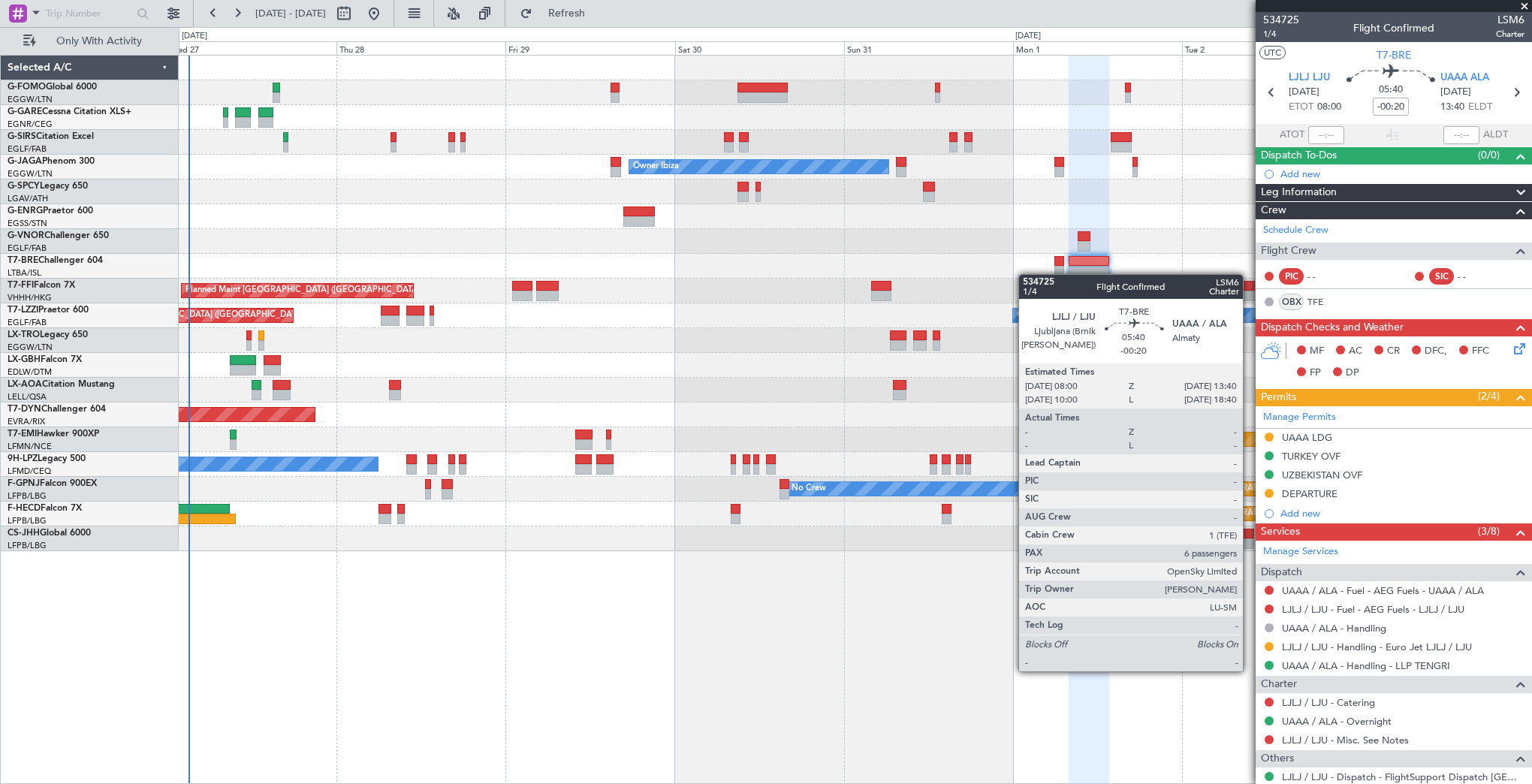
click at [1078, 271] on div "Unplanned Maint Oxford ([GEOGRAPHIC_DATA]) Planned Maint [GEOGRAPHIC_DATA] ([GE…" at bounding box center [854, 303] width 1353 height 496
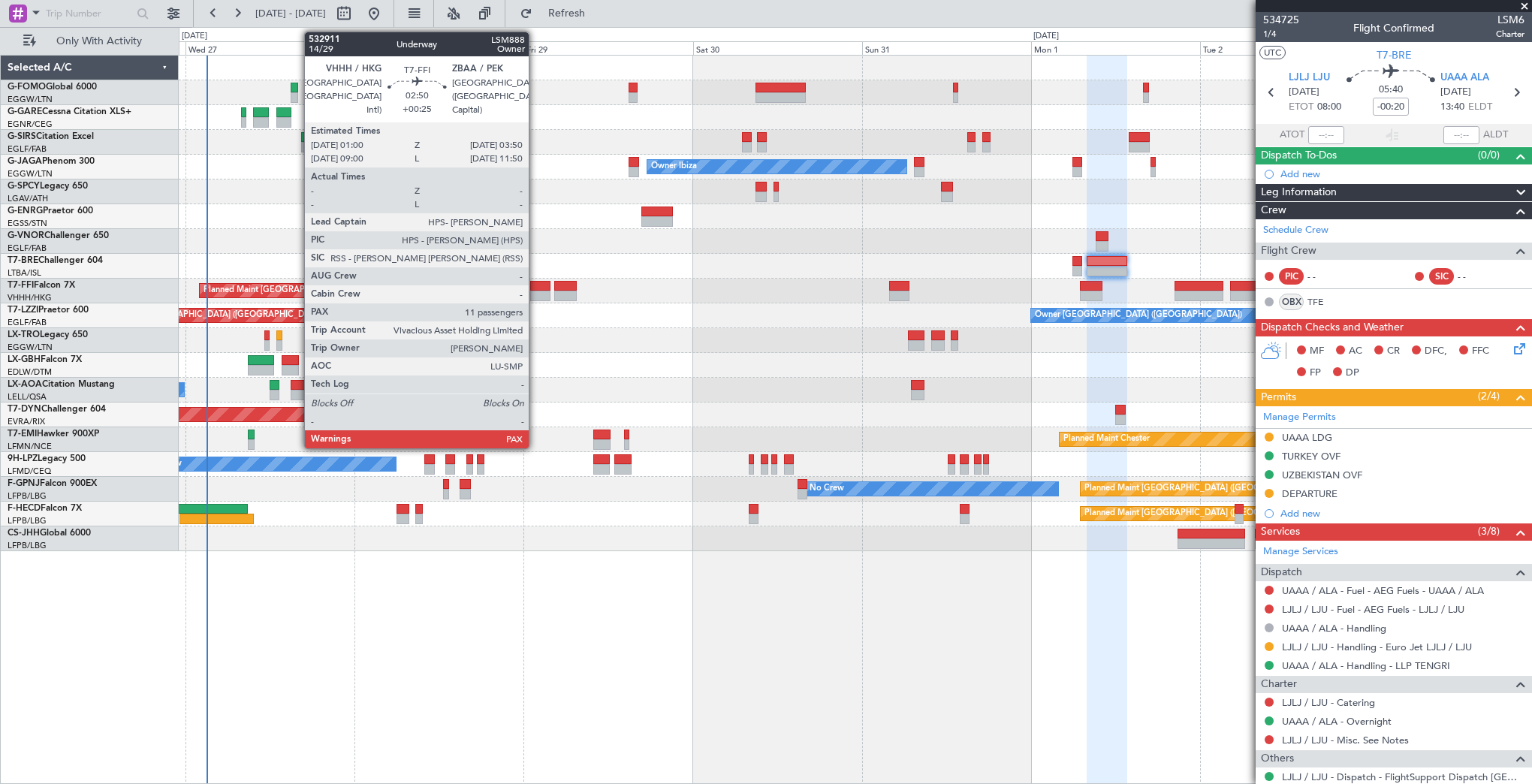
click at [535, 288] on div at bounding box center [540, 287] width 20 height 11
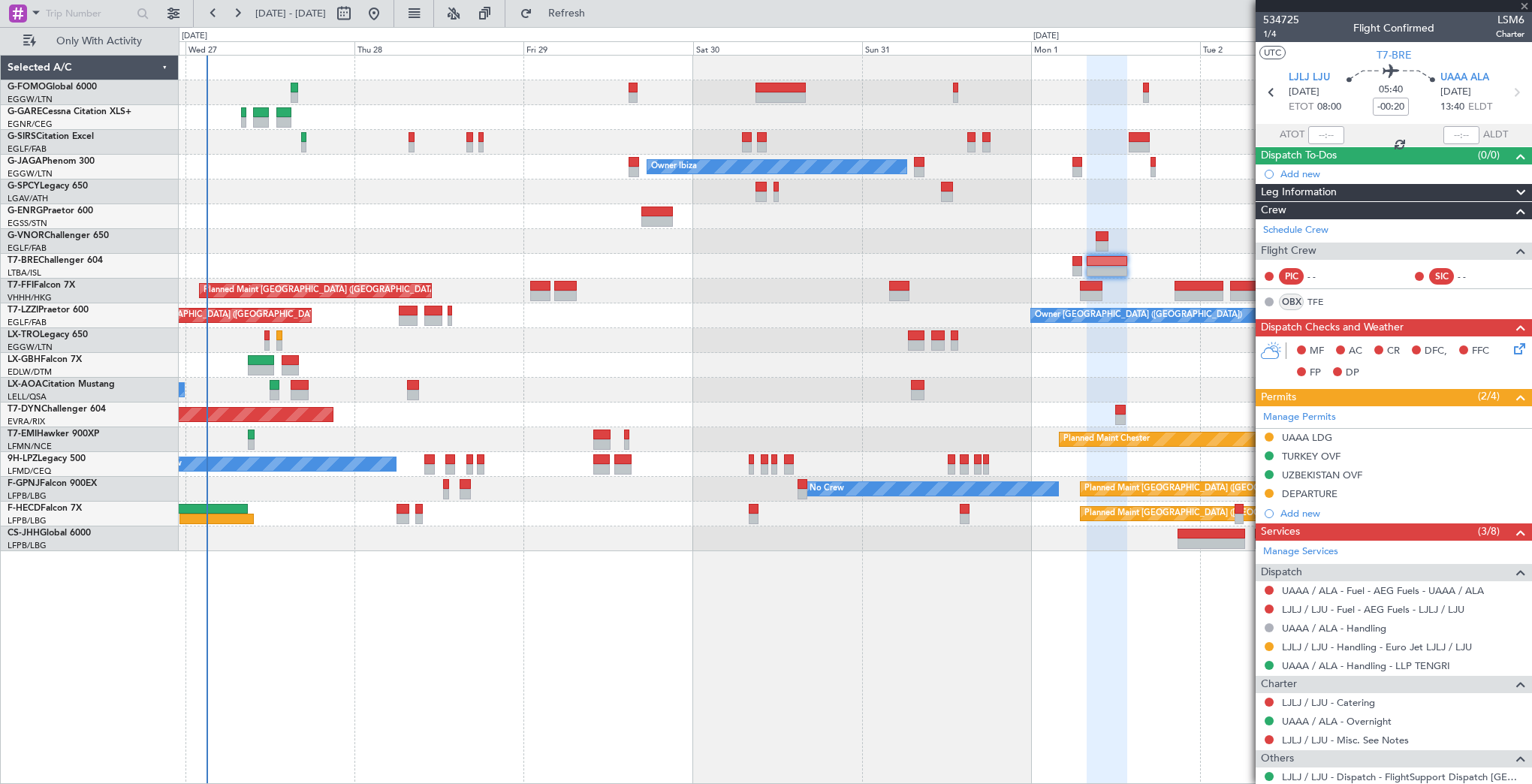
type input "+00:25"
type input "11"
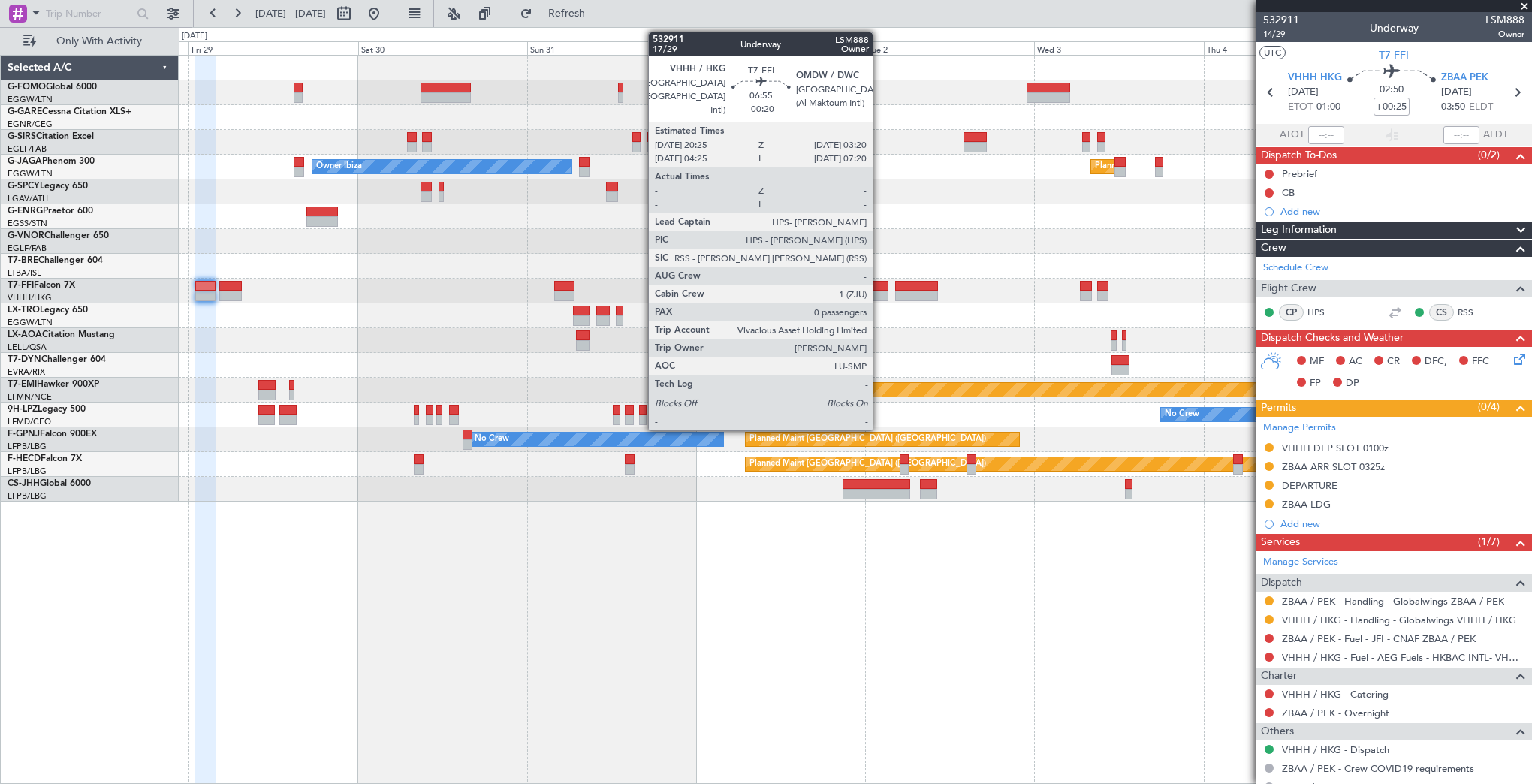
click at [880, 292] on div at bounding box center [864, 296] width 49 height 11
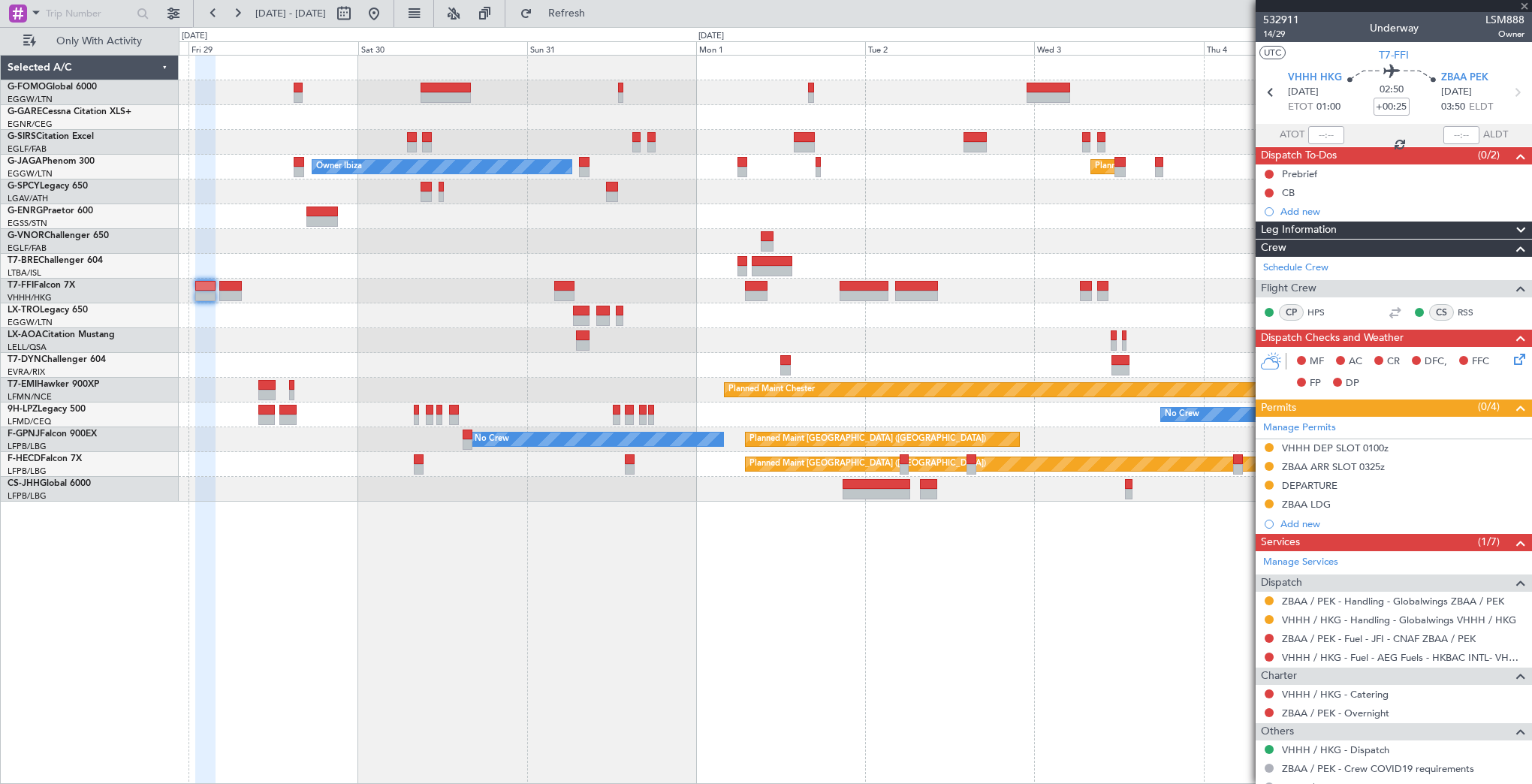
type input "-00:20"
type input "0"
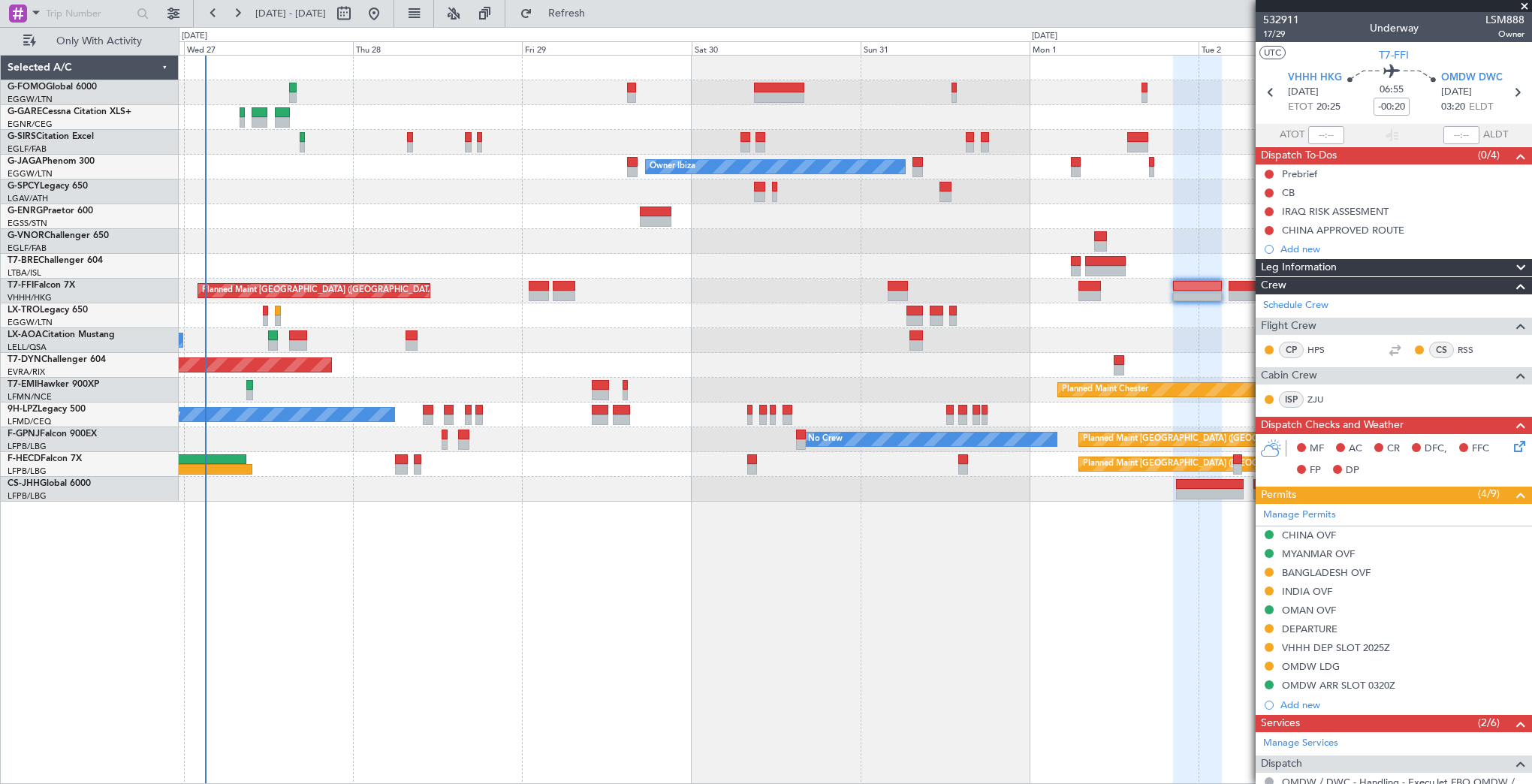
click at [673, 322] on div "Unplanned Maint Oxford ([GEOGRAPHIC_DATA]) Owner Ibiza Planned Maint [GEOGRAPHI…" at bounding box center [854, 279] width 1353 height 446
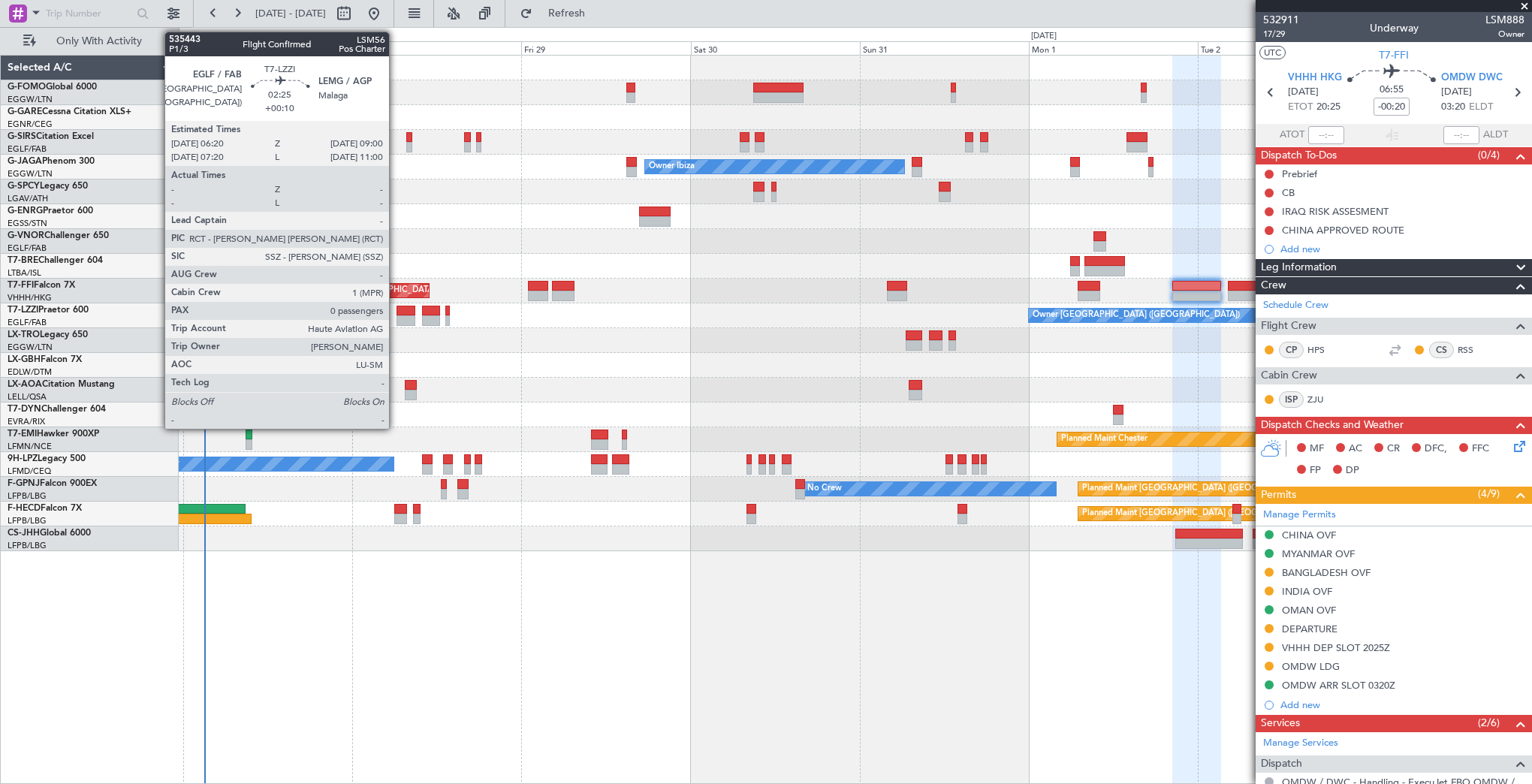
click at [396, 316] on div at bounding box center [406, 321] width 19 height 11
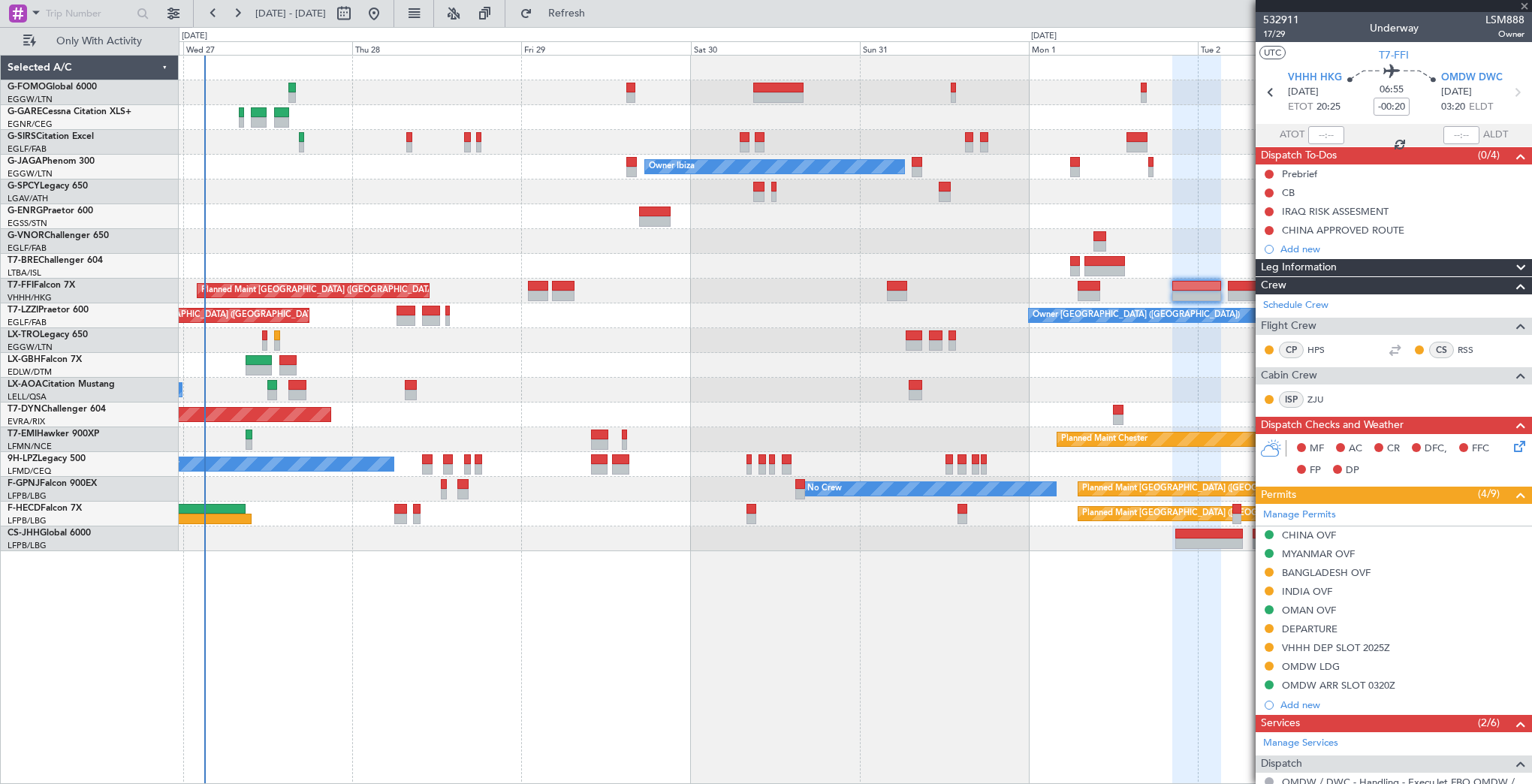
type input "+00:10"
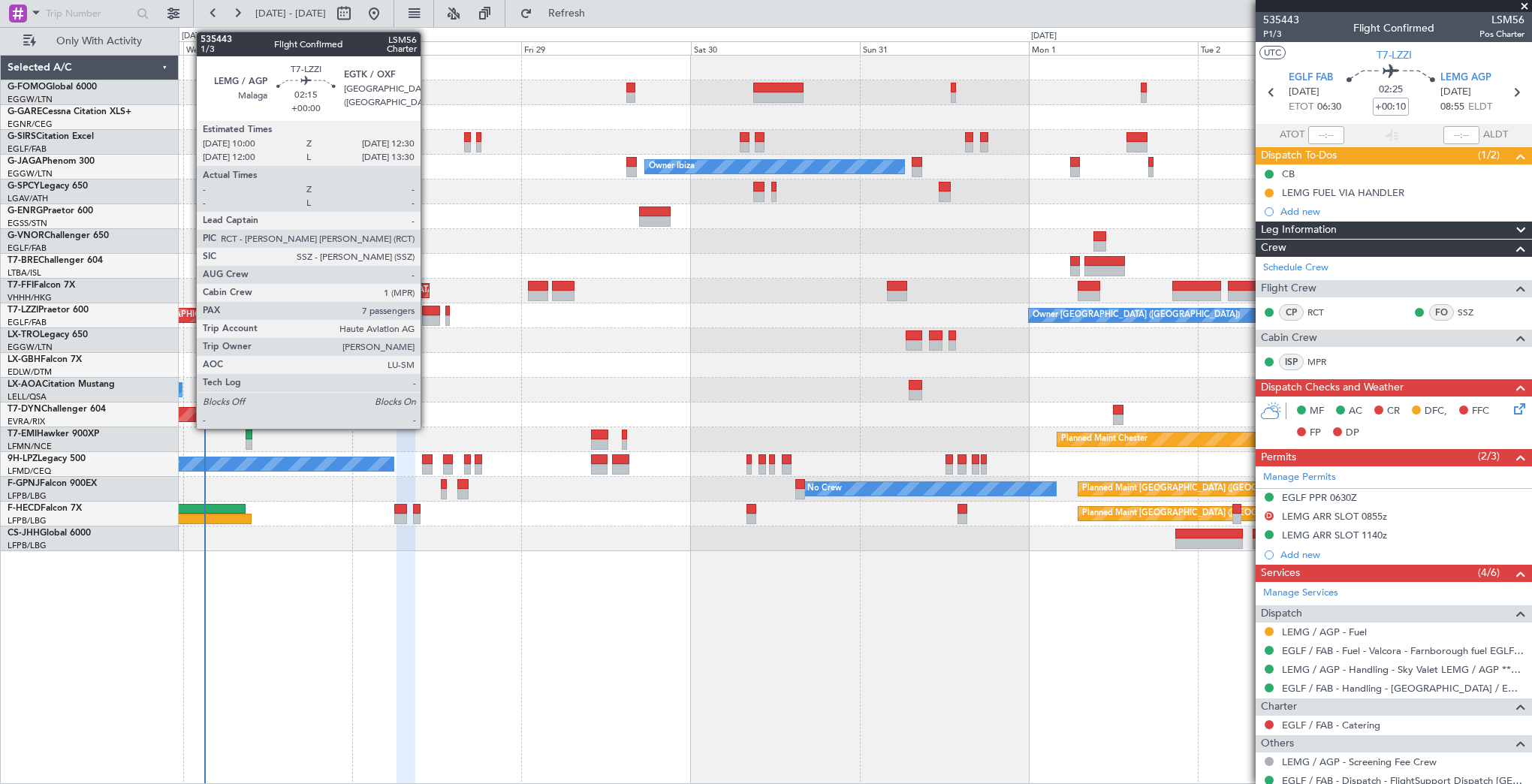
click at [427, 316] on div at bounding box center [431, 321] width 18 height 11
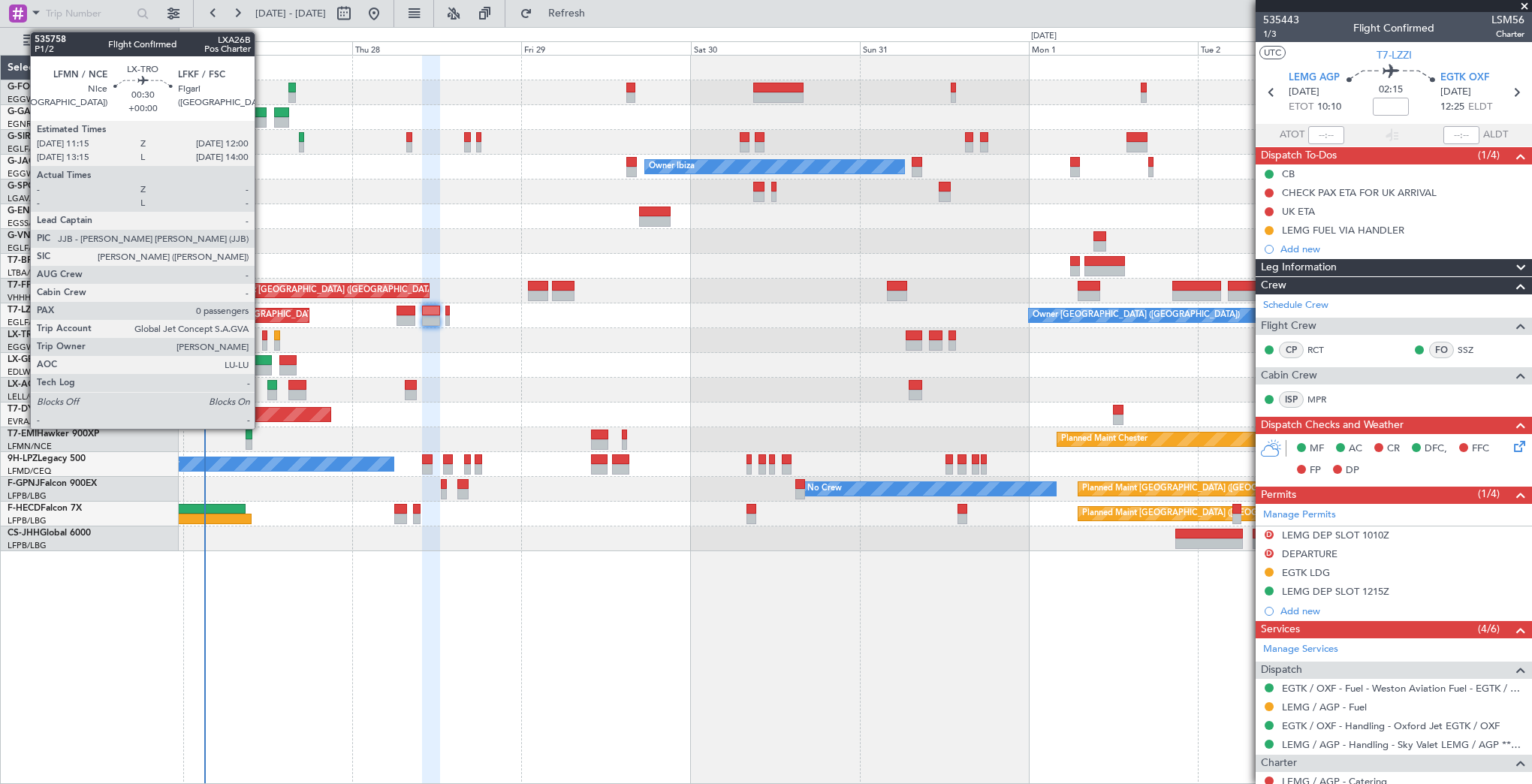
click at [262, 338] on div at bounding box center [265, 336] width 6 height 11
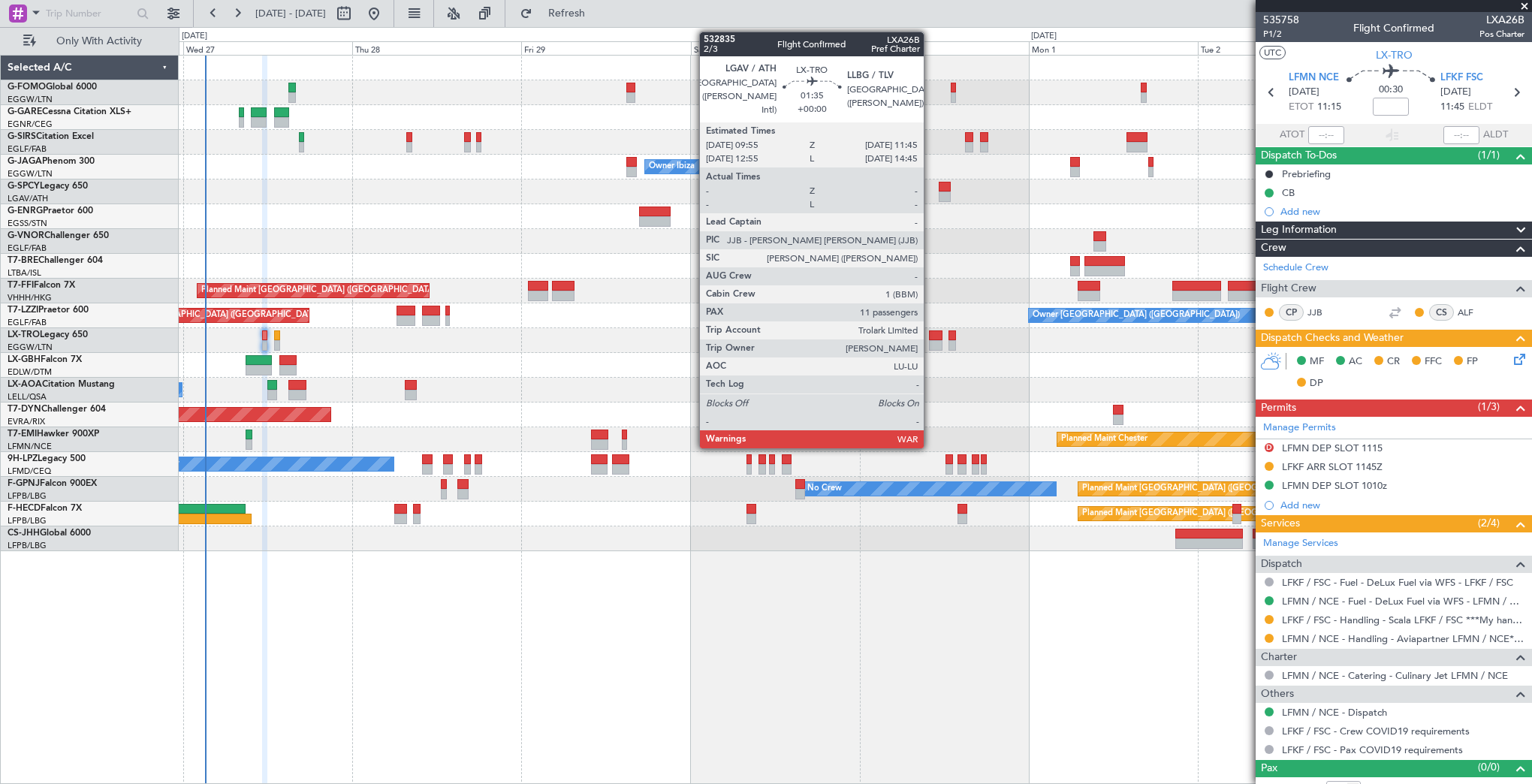
click at [931, 338] on div at bounding box center [935, 336] width 13 height 11
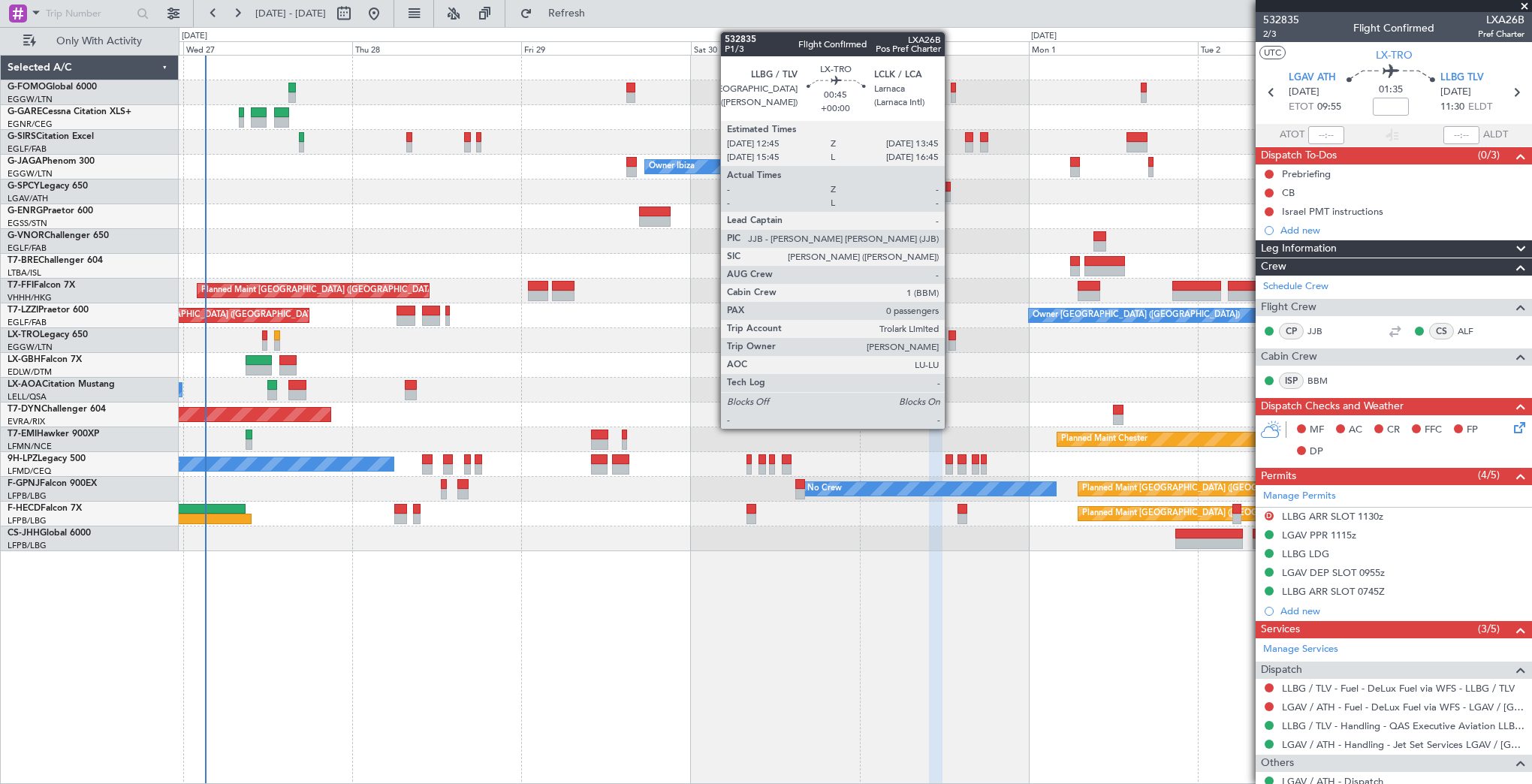
click at [952, 344] on div at bounding box center [952, 345] width 8 height 11
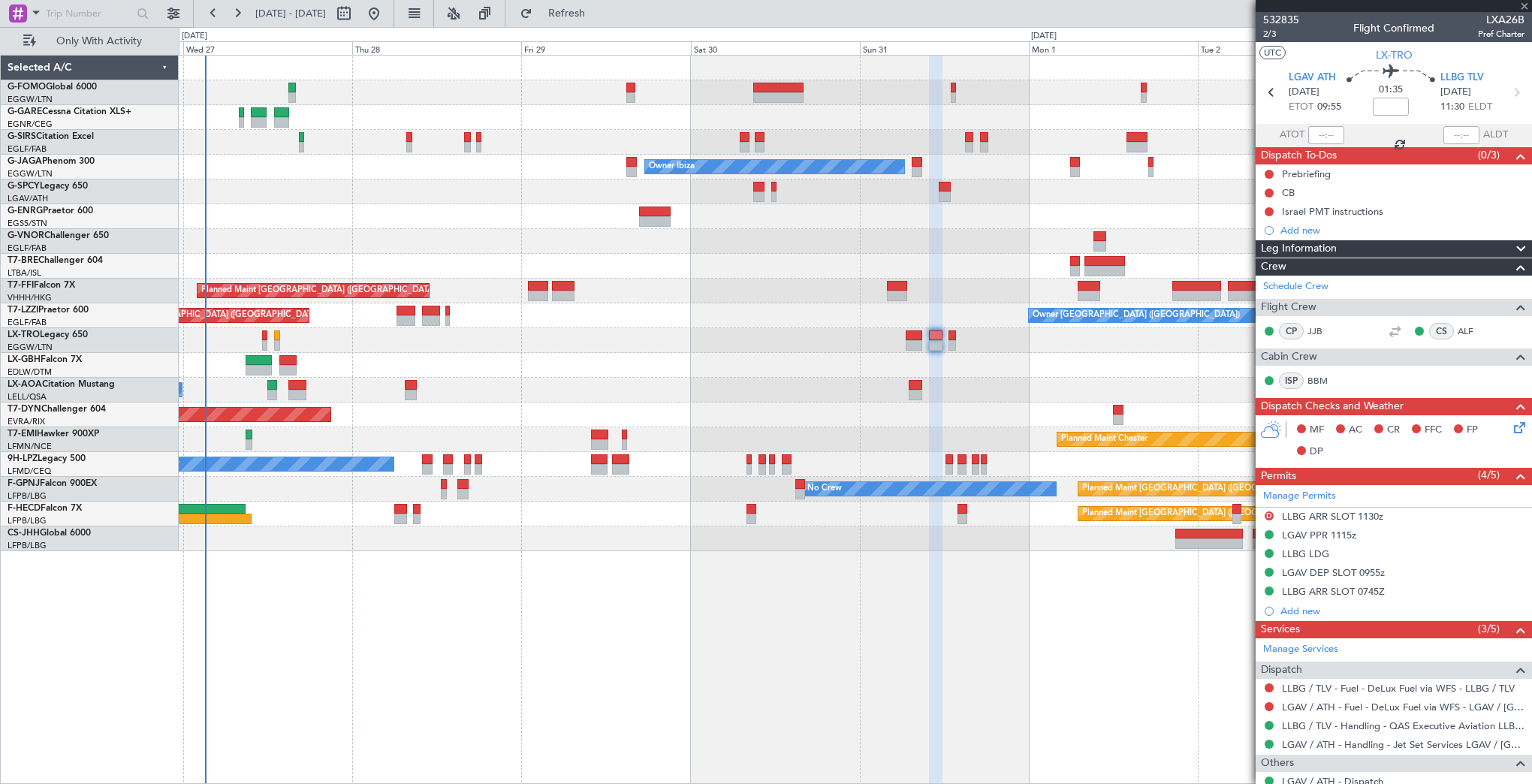
type input "0"
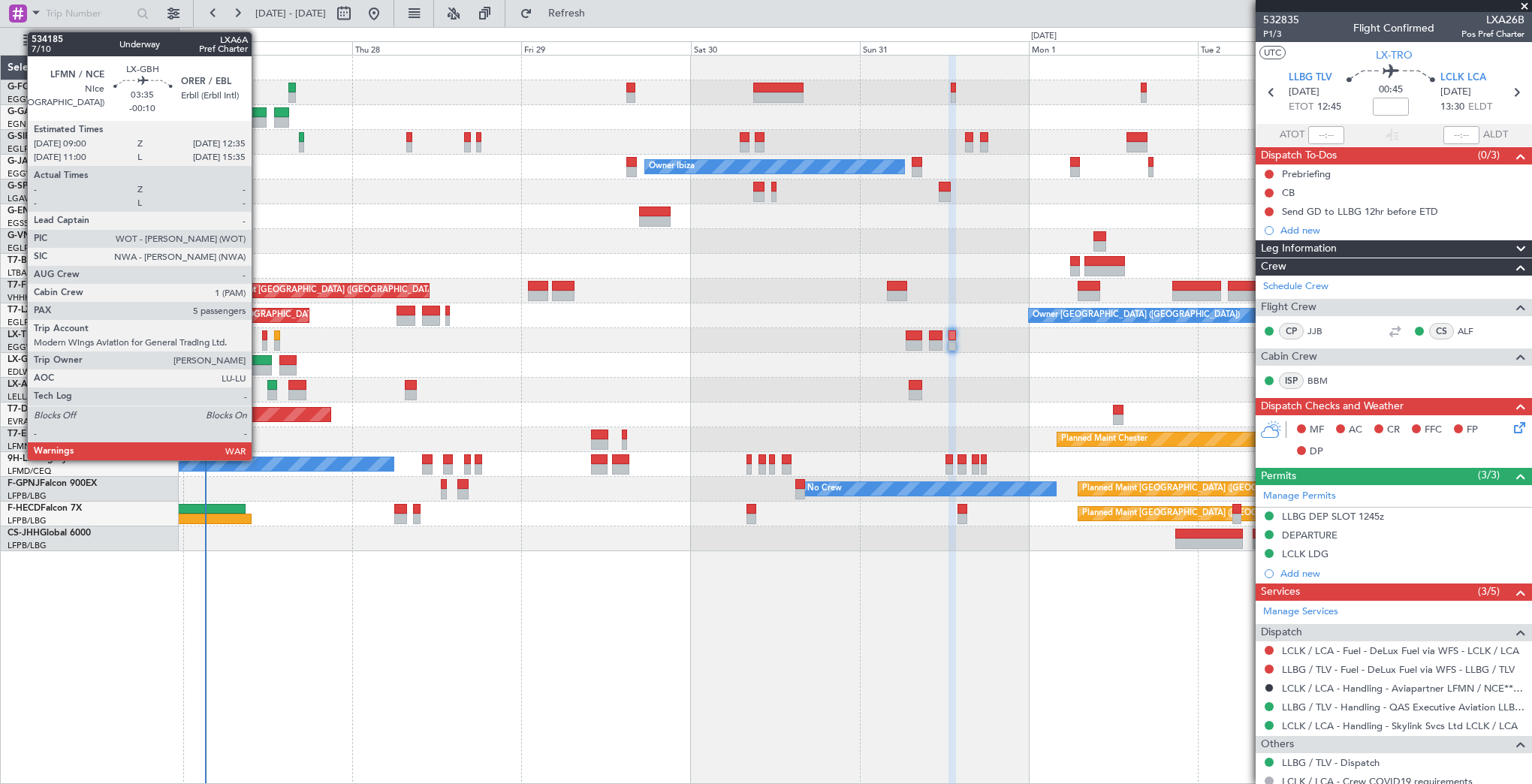
click at [257, 367] on div at bounding box center [258, 370] width 25 height 11
type input "-00:10"
type input "5"
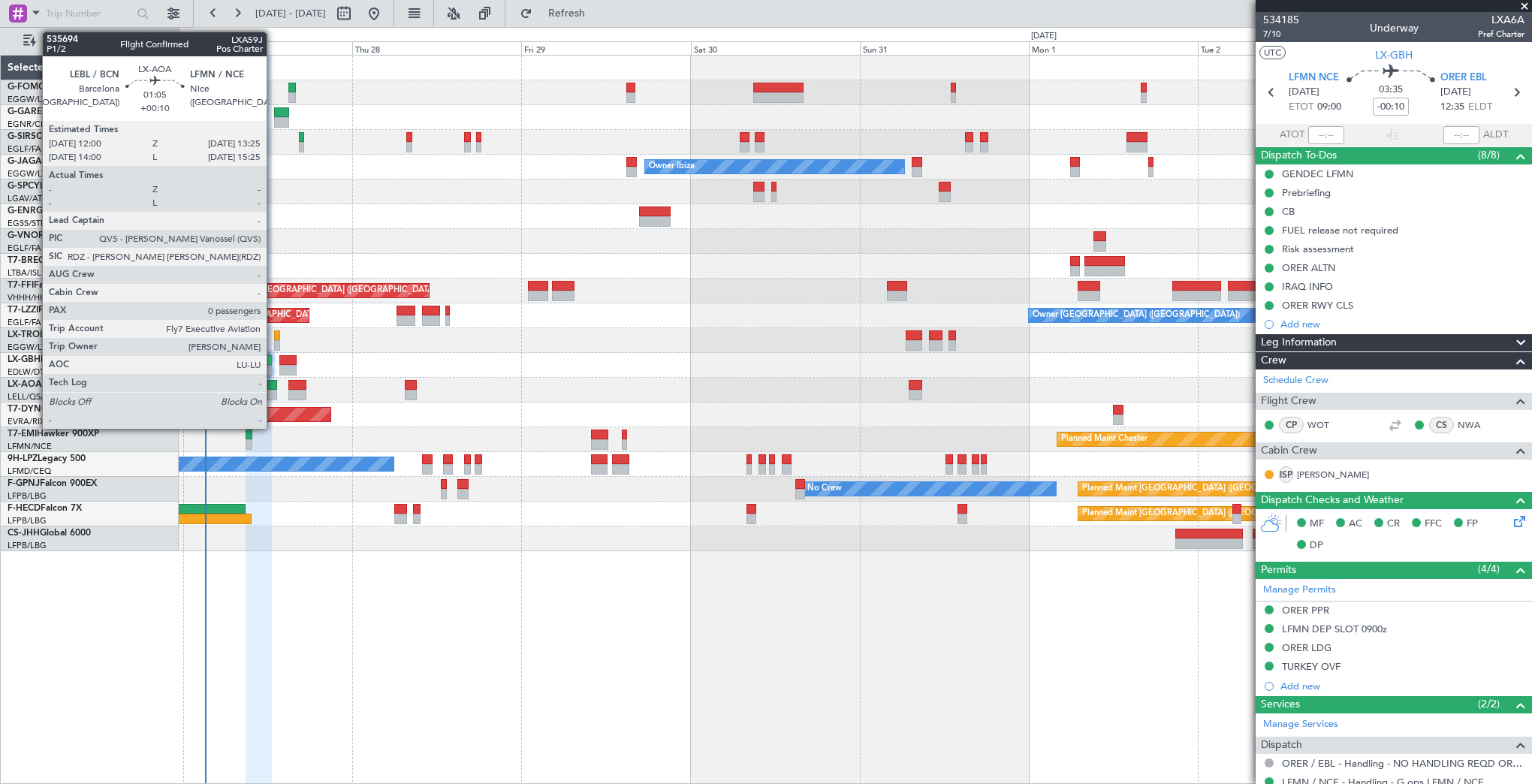
click at [273, 384] on div at bounding box center [272, 385] width 11 height 11
type input "+00:10"
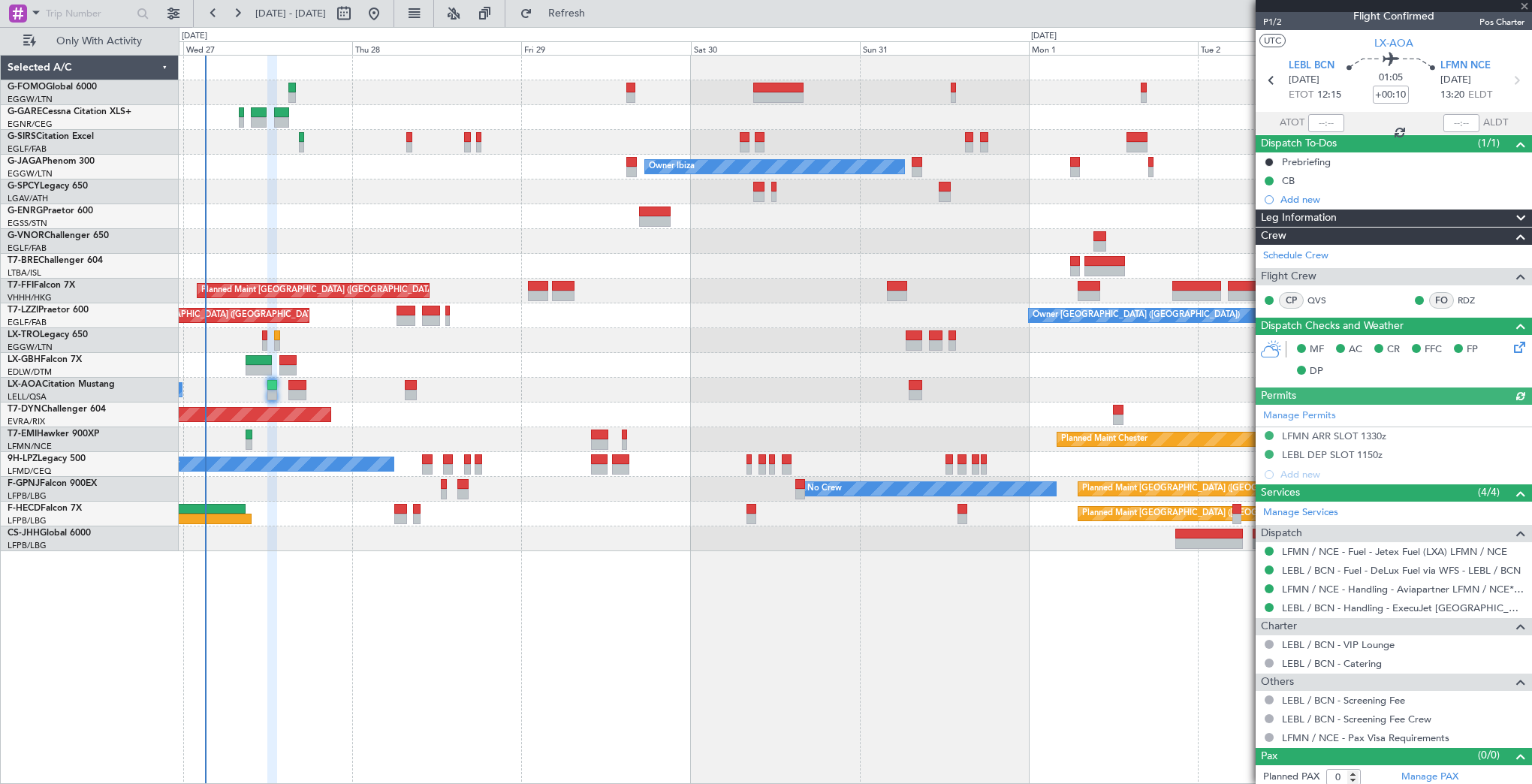
scroll to position [15, 0]
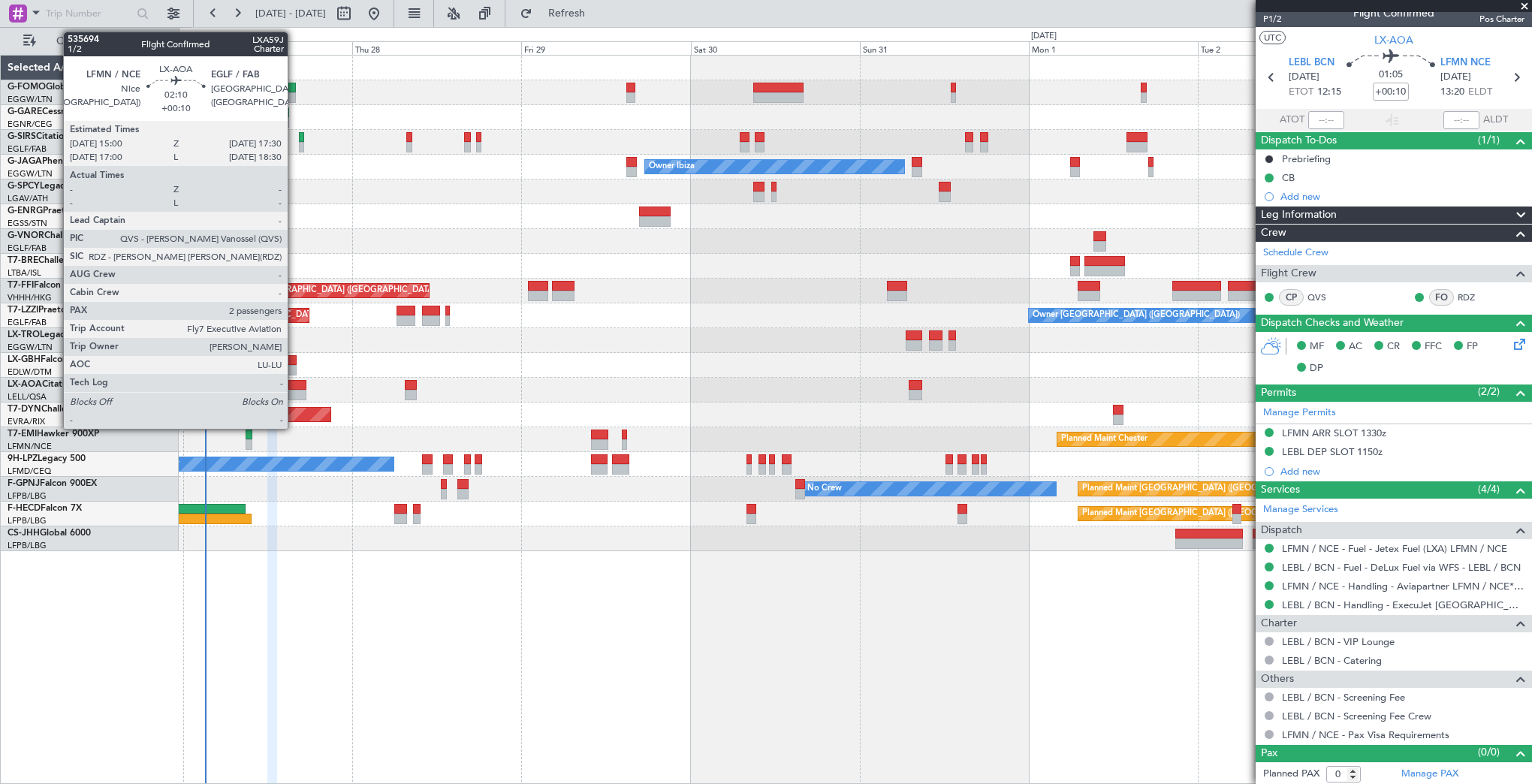
click at [294, 394] on div at bounding box center [297, 395] width 18 height 11
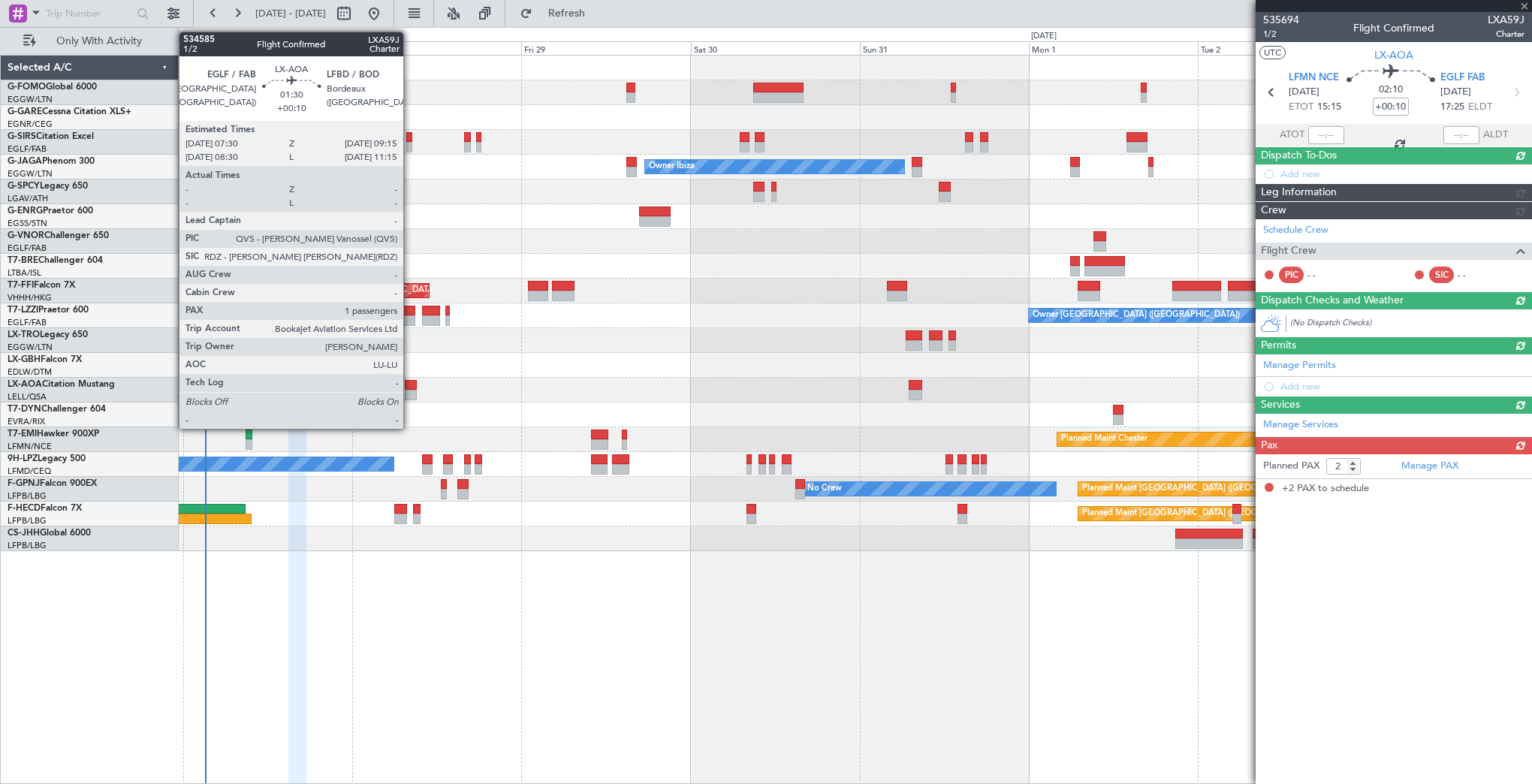
scroll to position [0, 0]
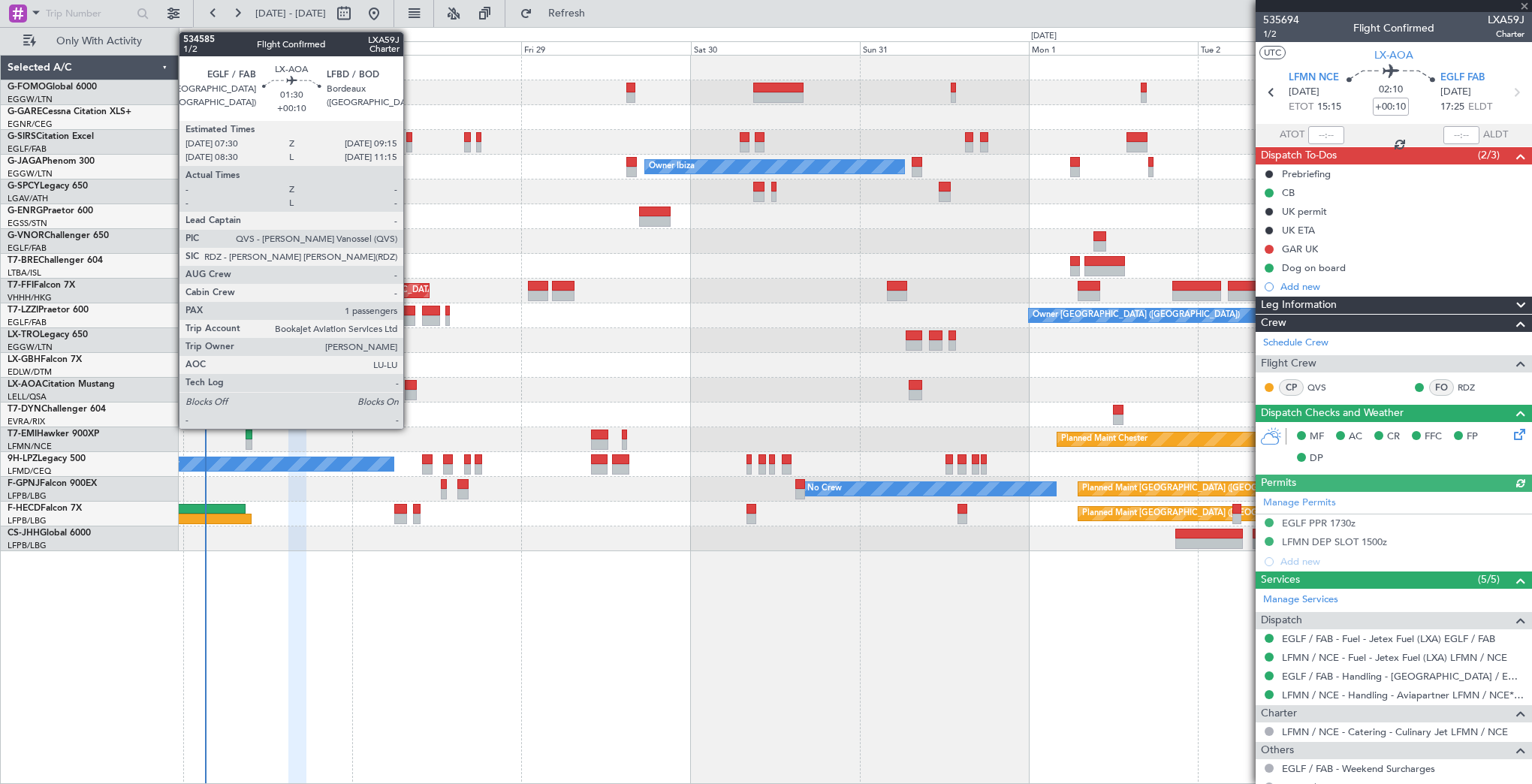
click at [410, 387] on div at bounding box center [411, 385] width 13 height 11
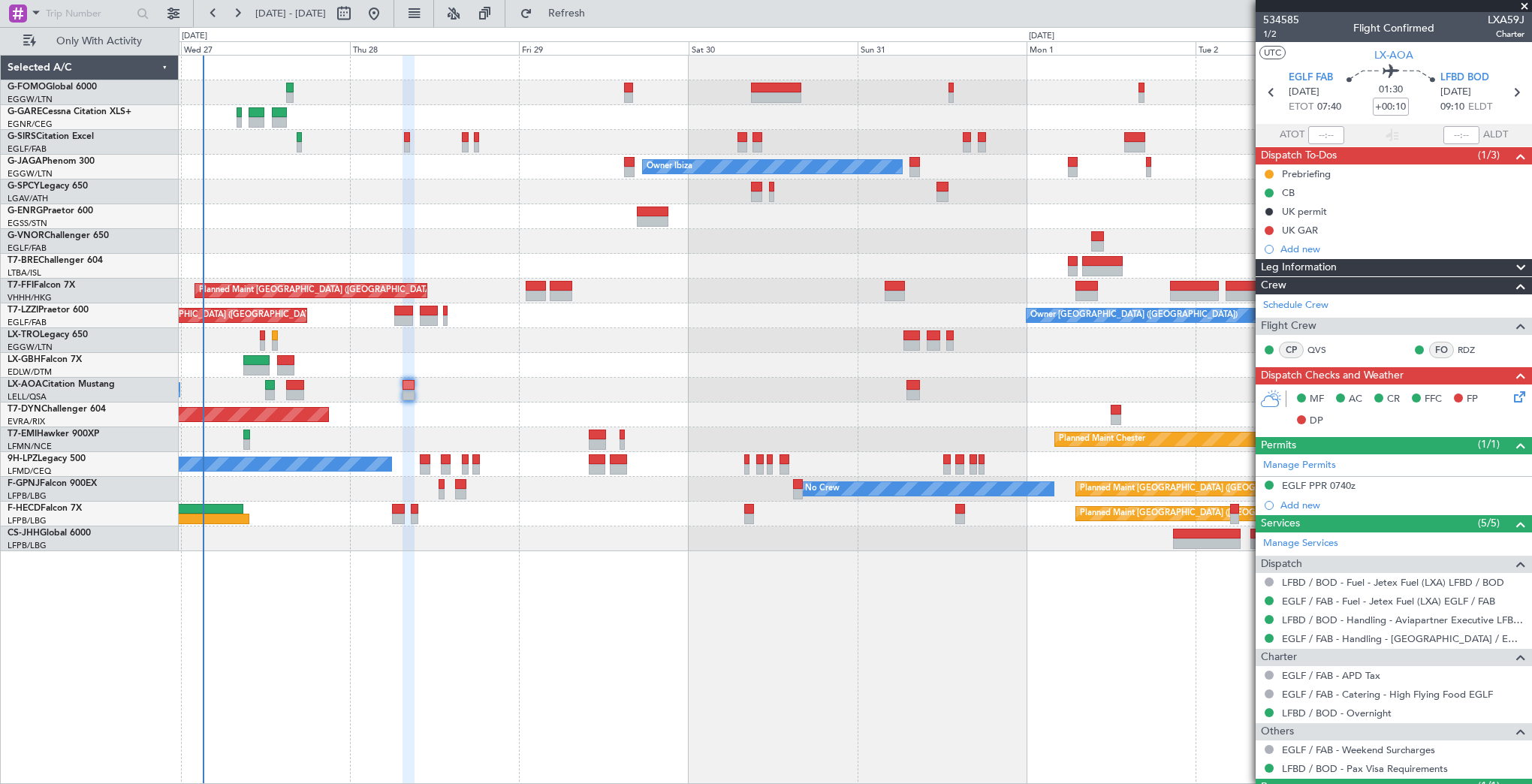
click at [224, 384] on div "No Crew Barcelona ([GEOGRAPHIC_DATA])" at bounding box center [854, 390] width 1353 height 25
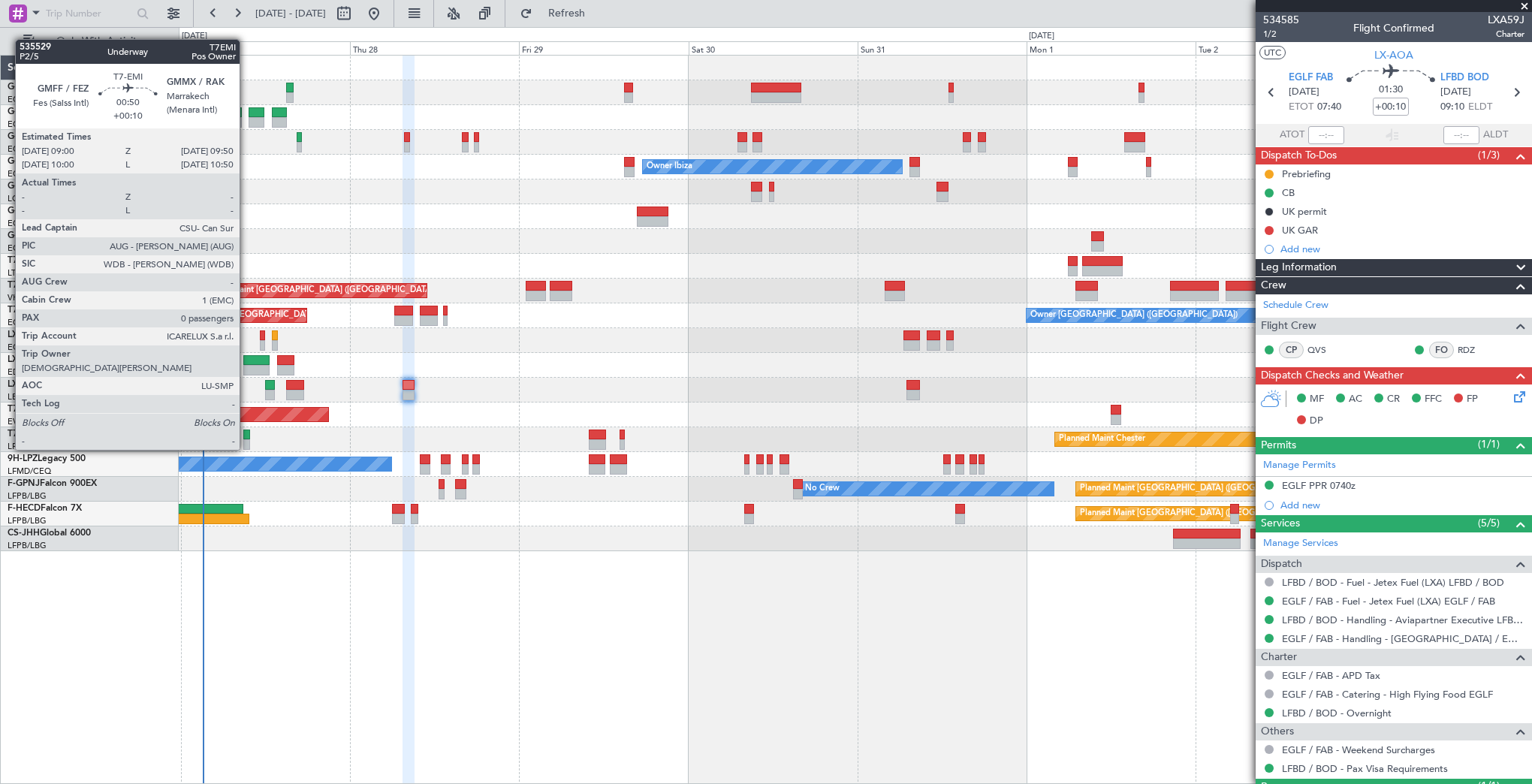
click at [246, 435] on div at bounding box center [246, 435] width 6 height 11
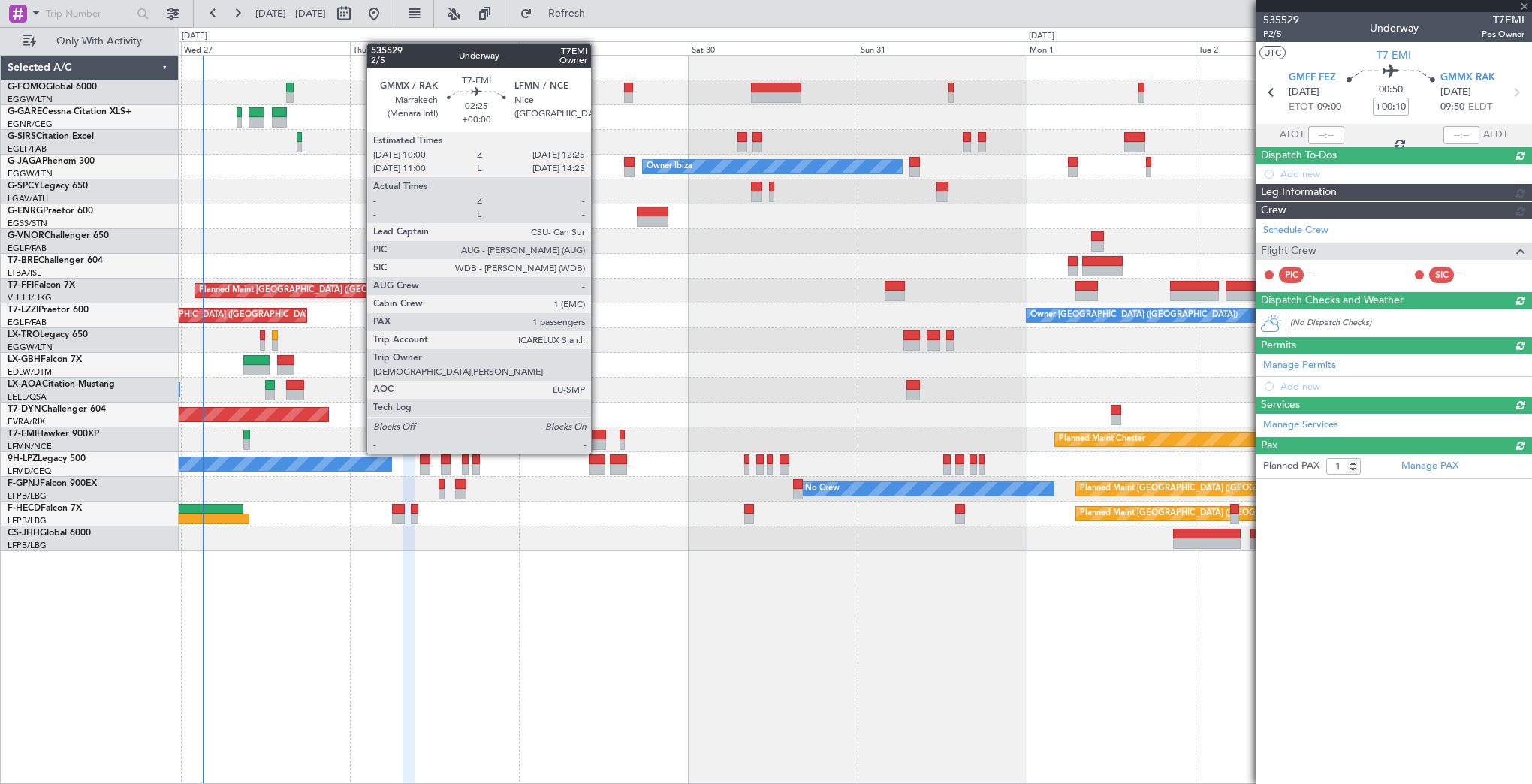
type input "0"
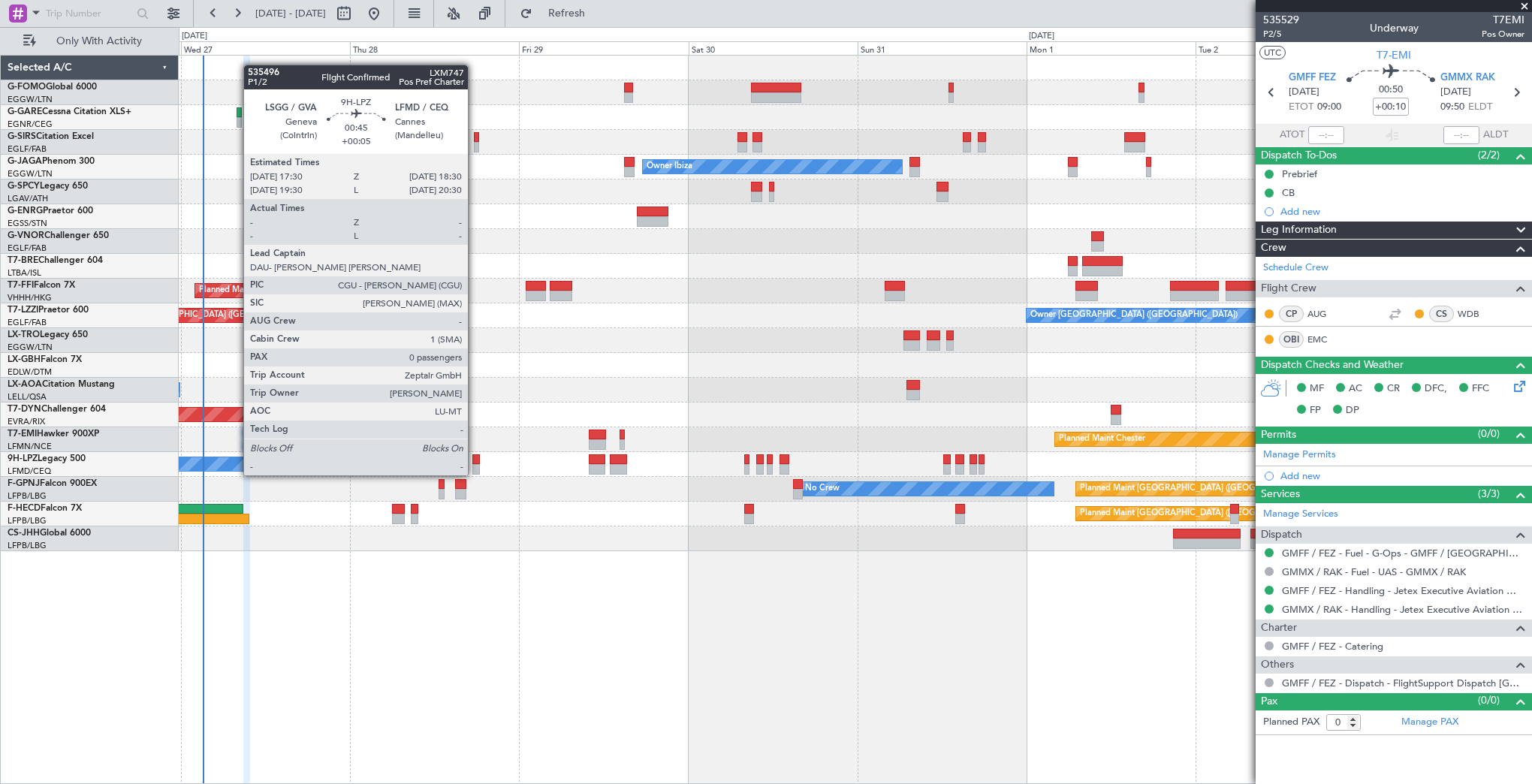
click at [475, 461] on div at bounding box center [476, 460] width 8 height 11
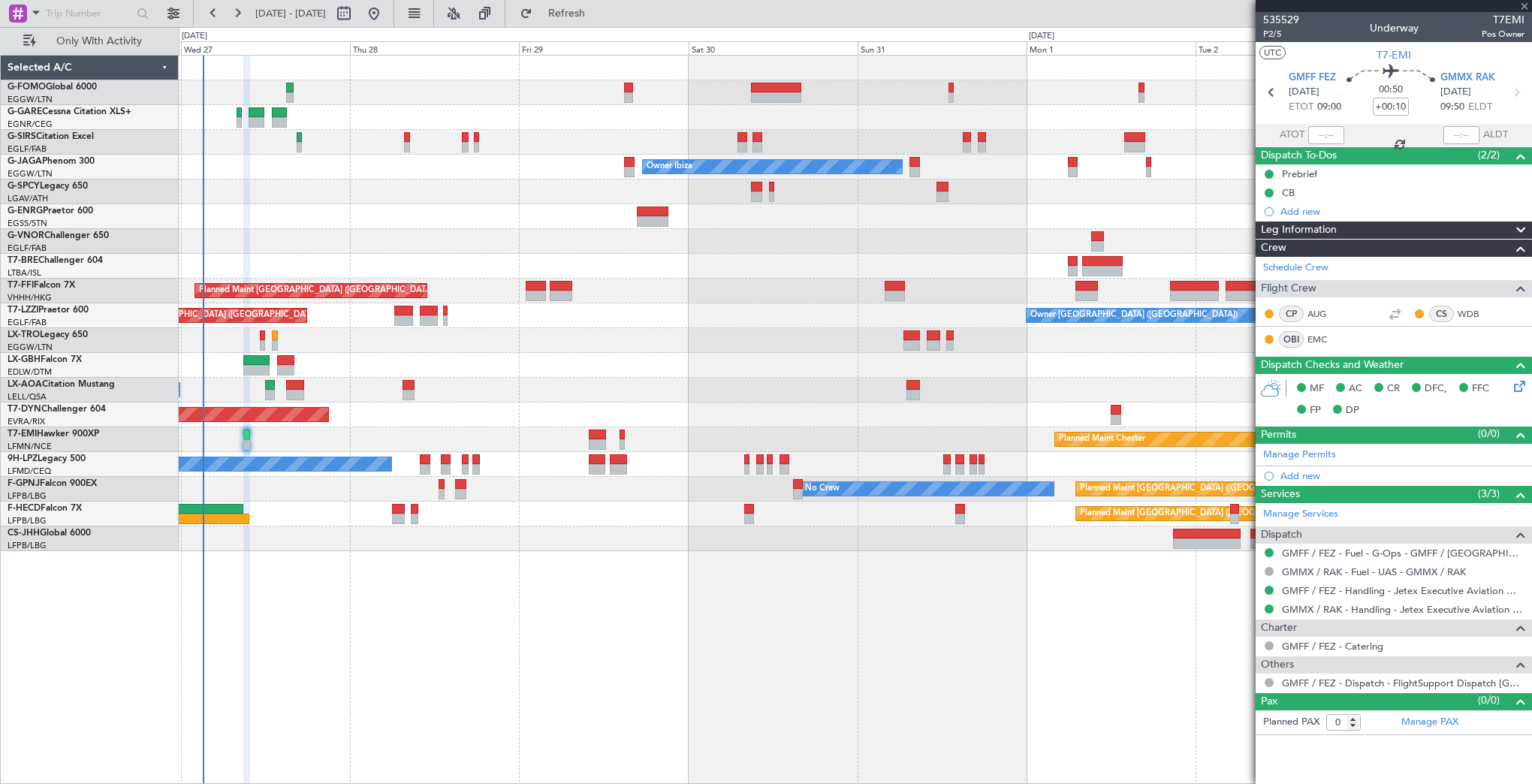
type input "+00:05"
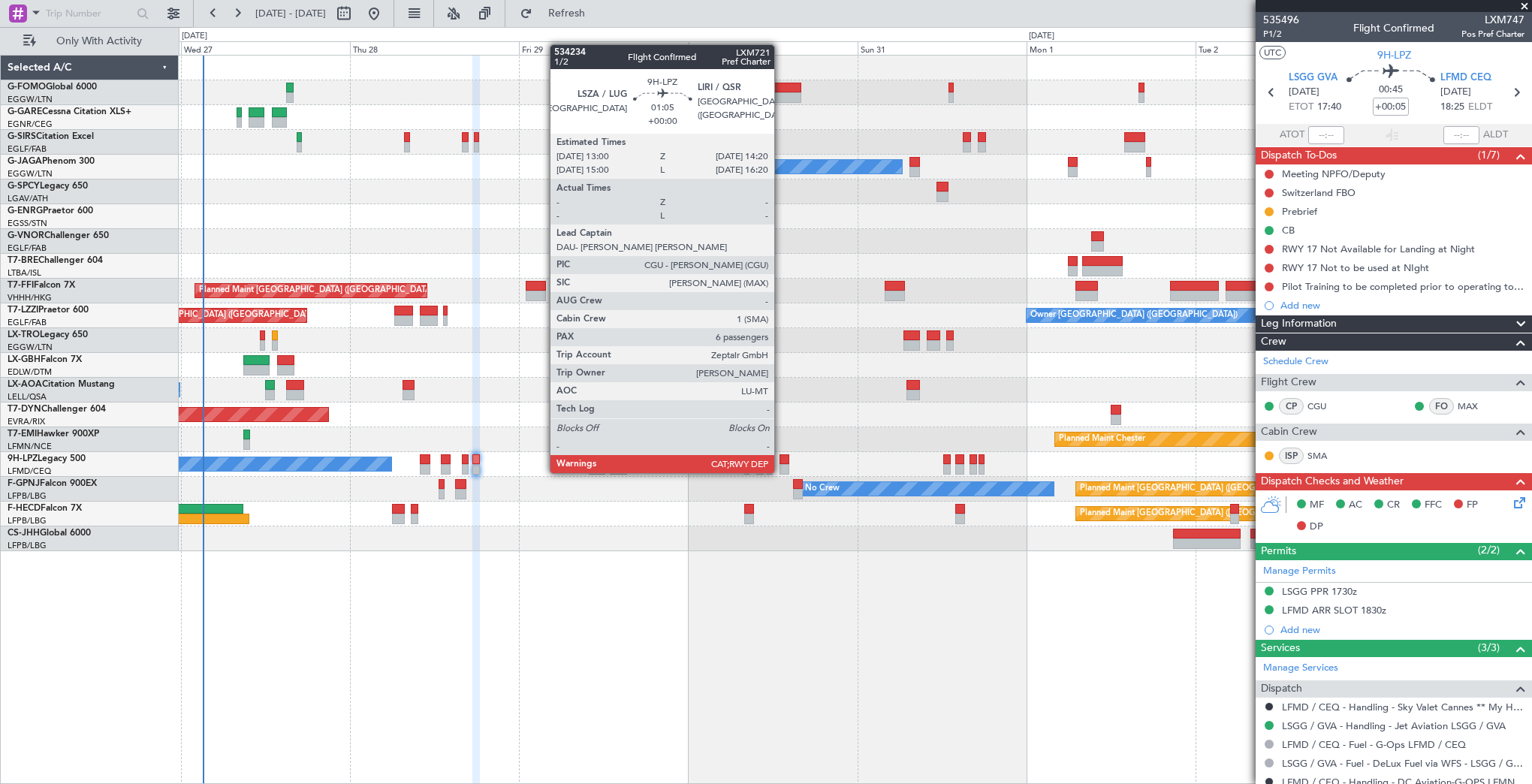
click at [781, 458] on div at bounding box center [784, 460] width 10 height 11
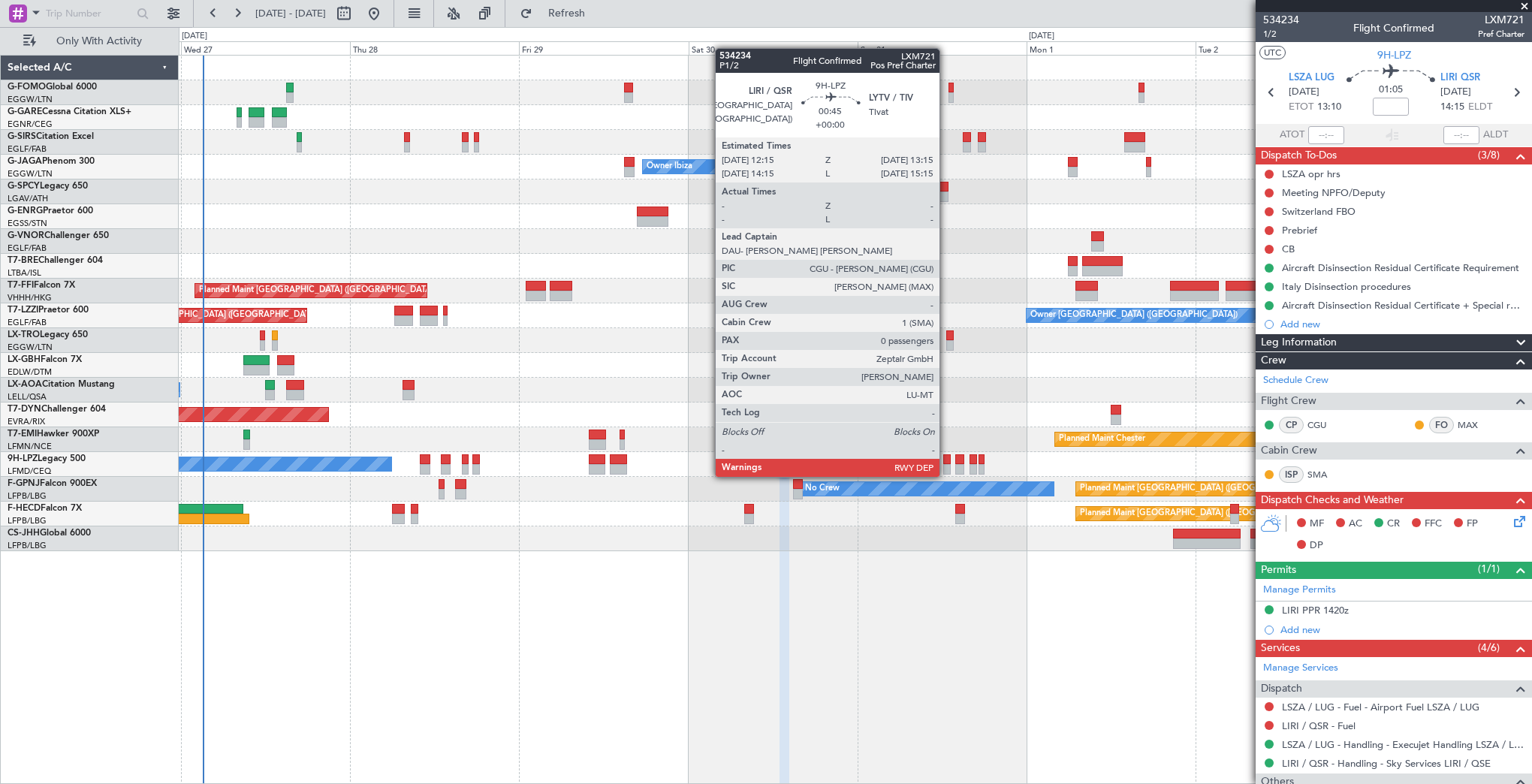
click at [947, 461] on div at bounding box center [947, 460] width 8 height 11
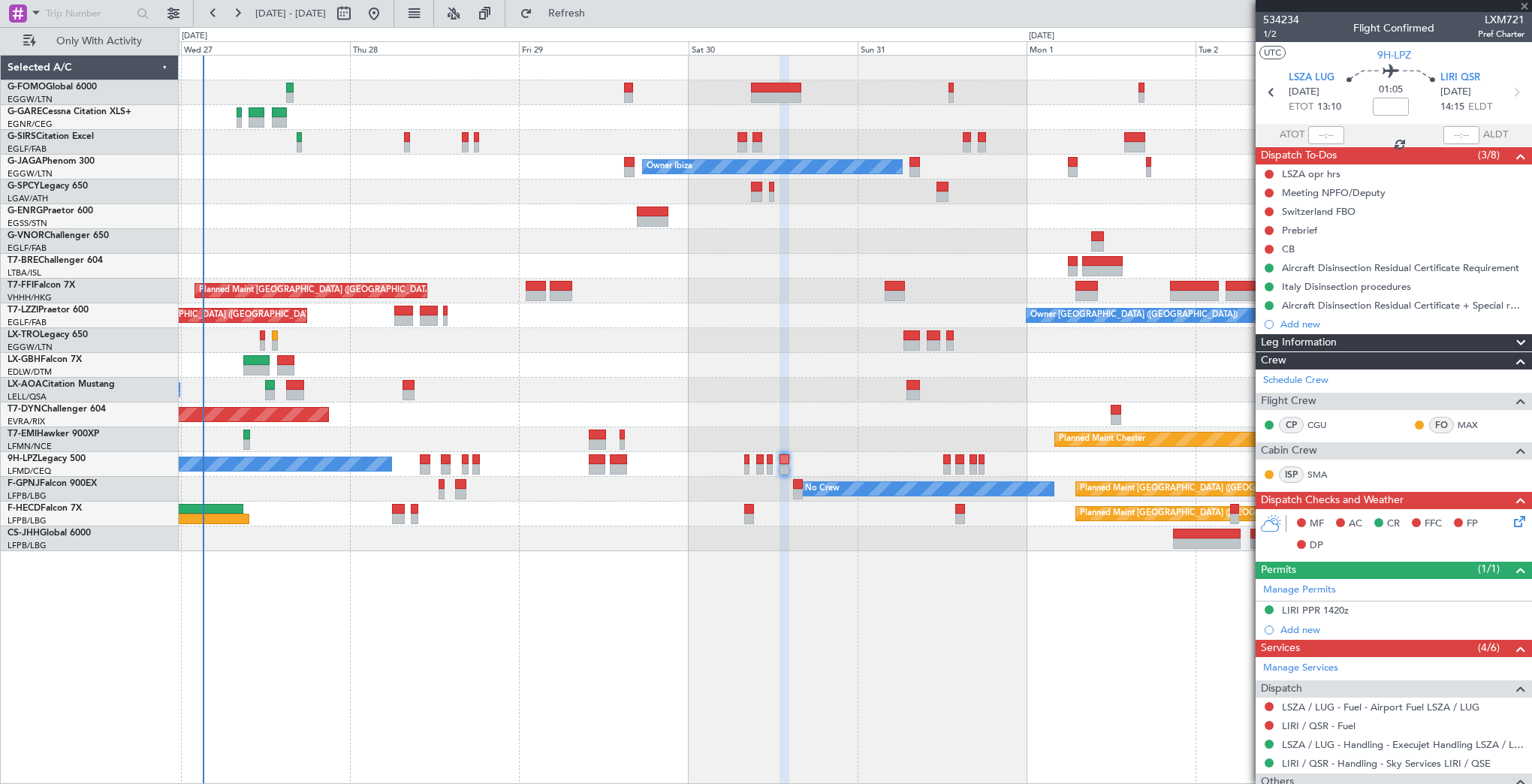
type input "0"
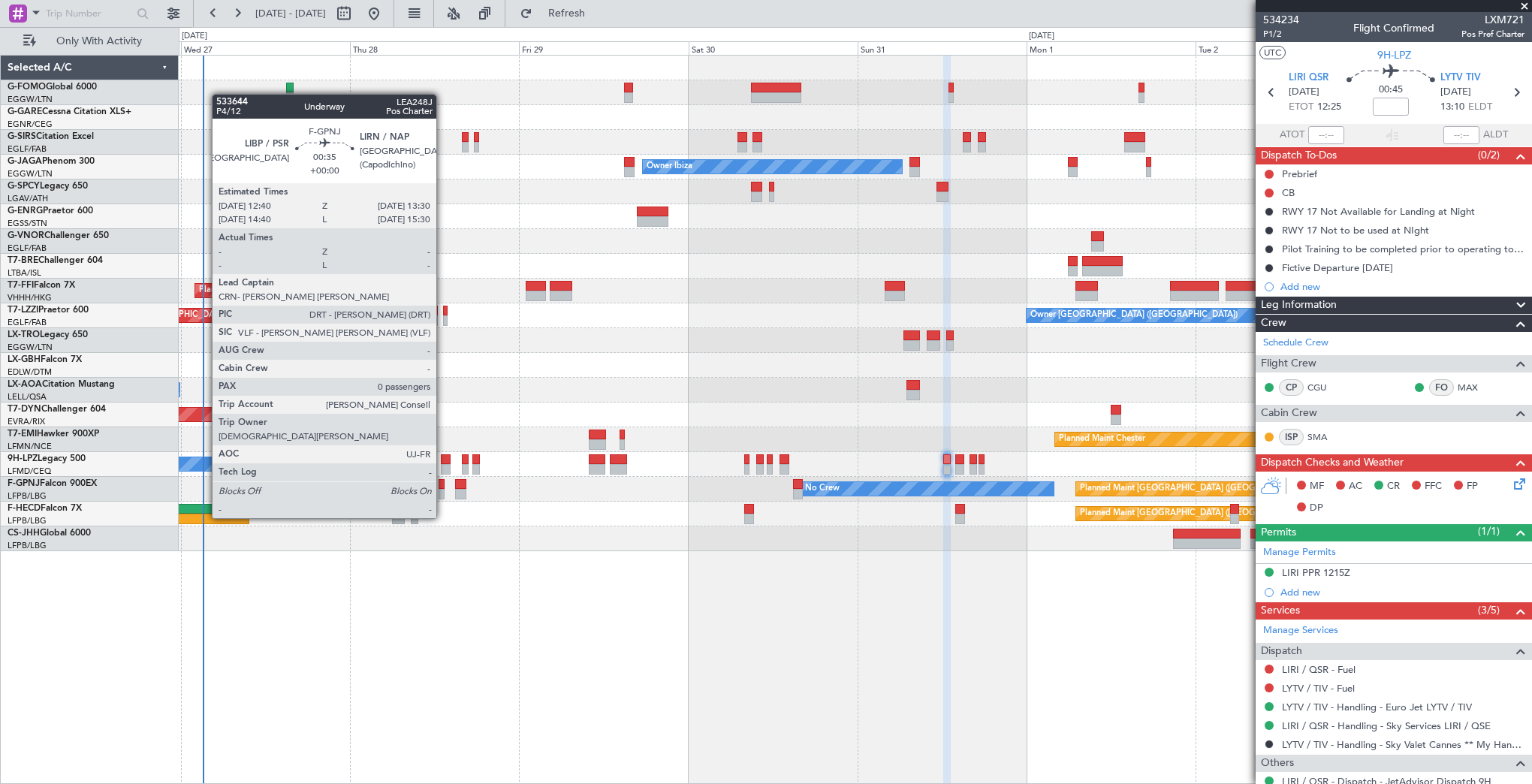
click at [443, 490] on div at bounding box center [441, 494] width 6 height 11
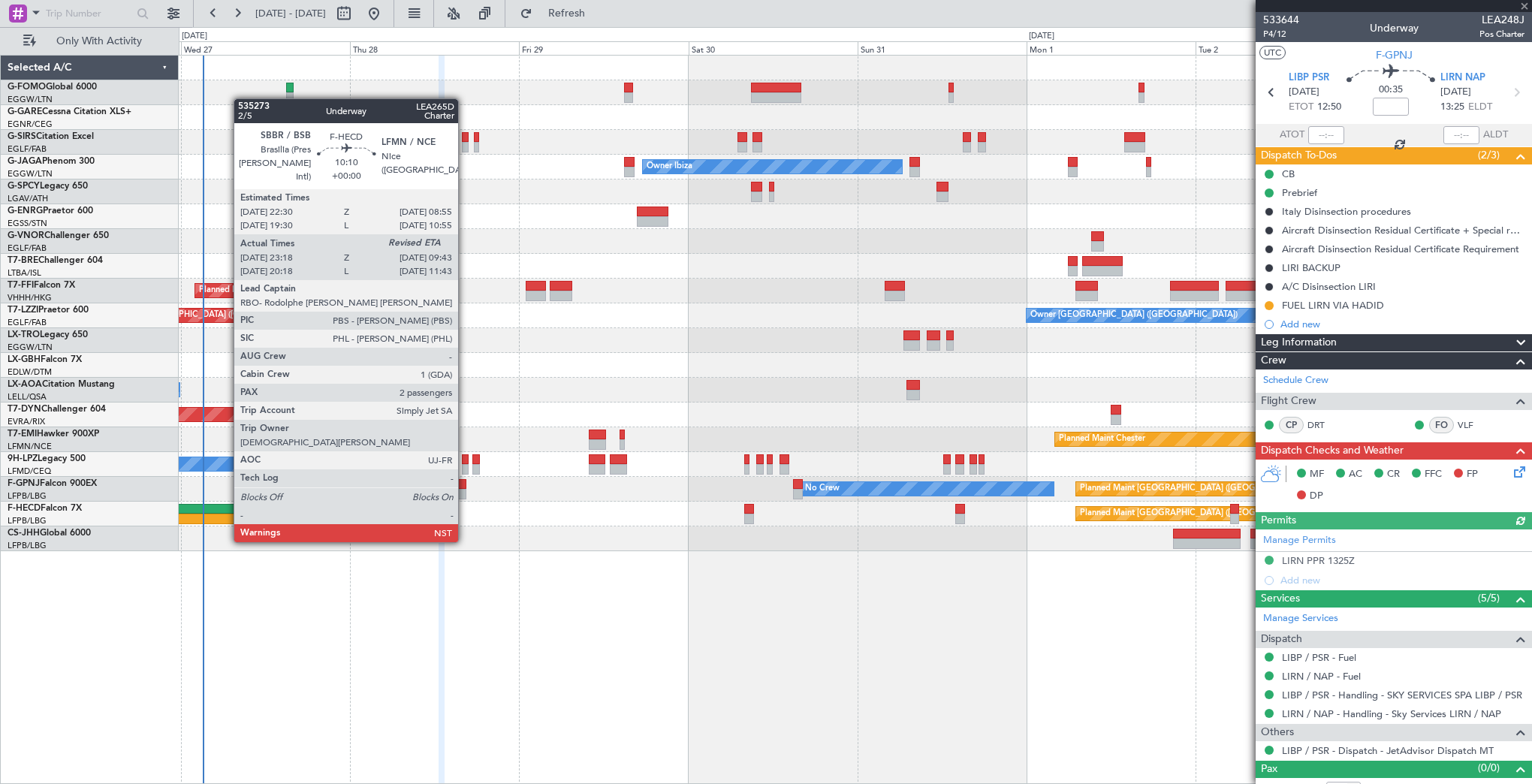
click at [226, 513] on div at bounding box center [212, 519] width 74 height 11
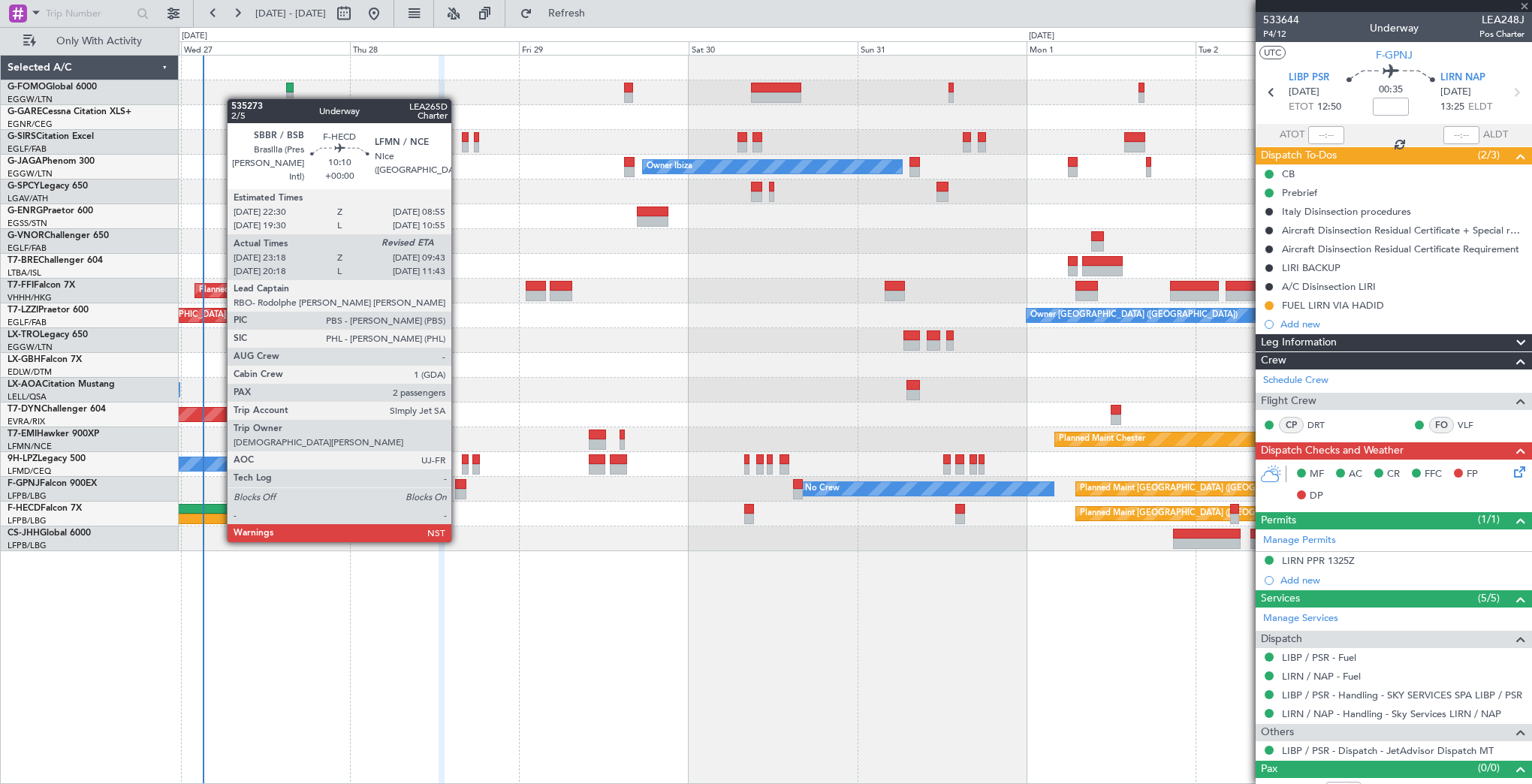
type input "23:28"
type input "2"
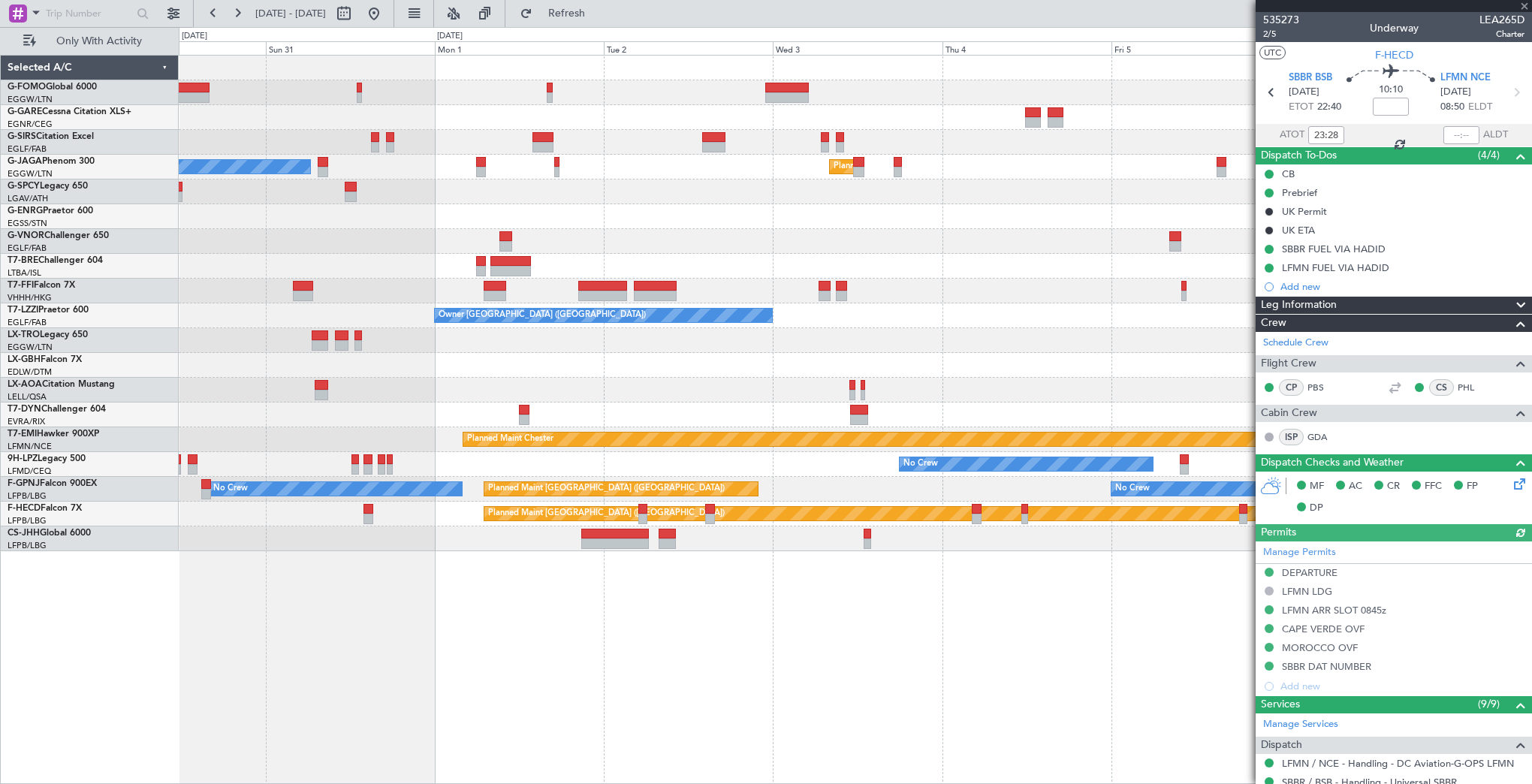
click at [461, 451] on div "Planned Maint Chester" at bounding box center [854, 439] width 1353 height 25
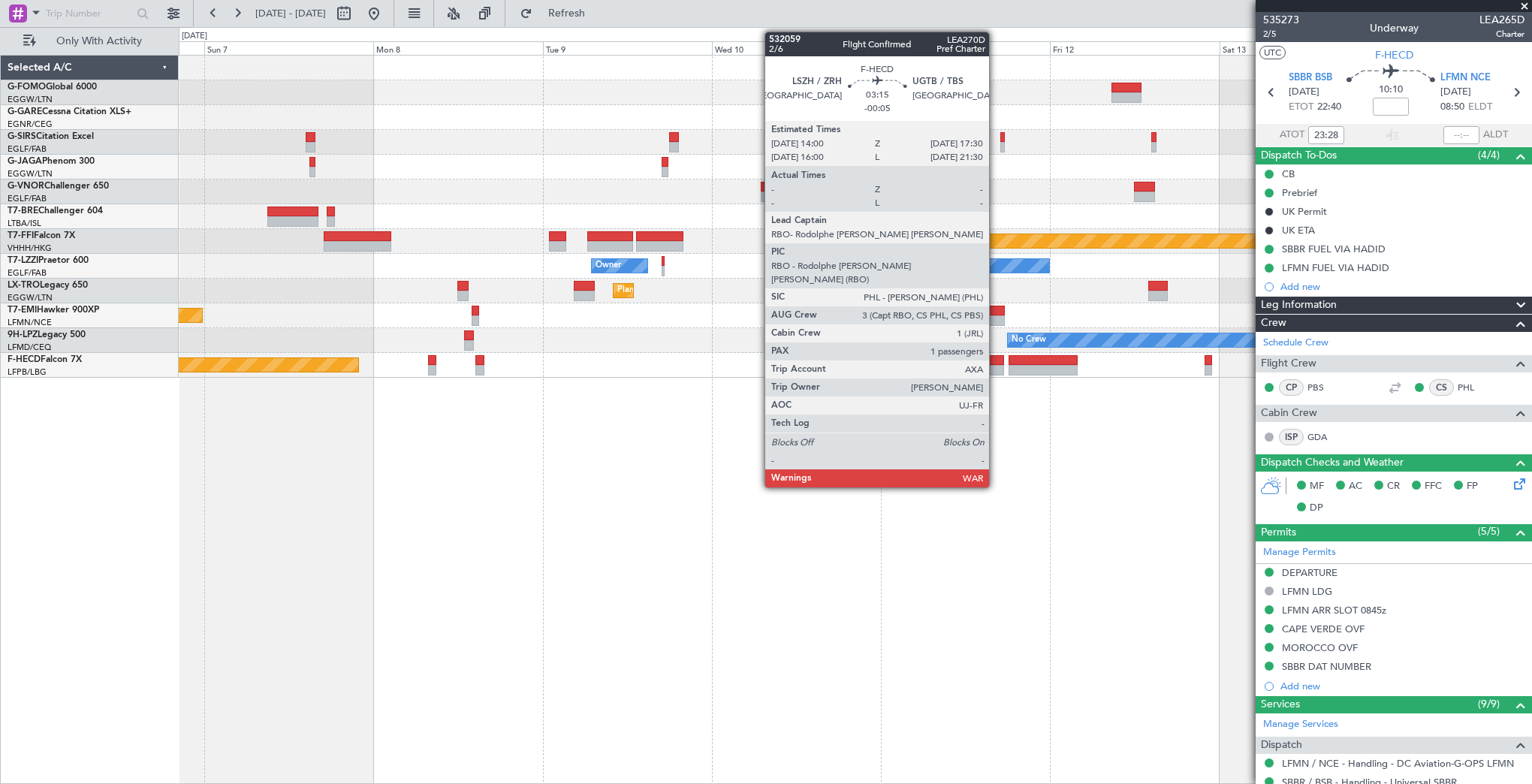
click at [996, 368] on div at bounding box center [991, 370] width 25 height 11
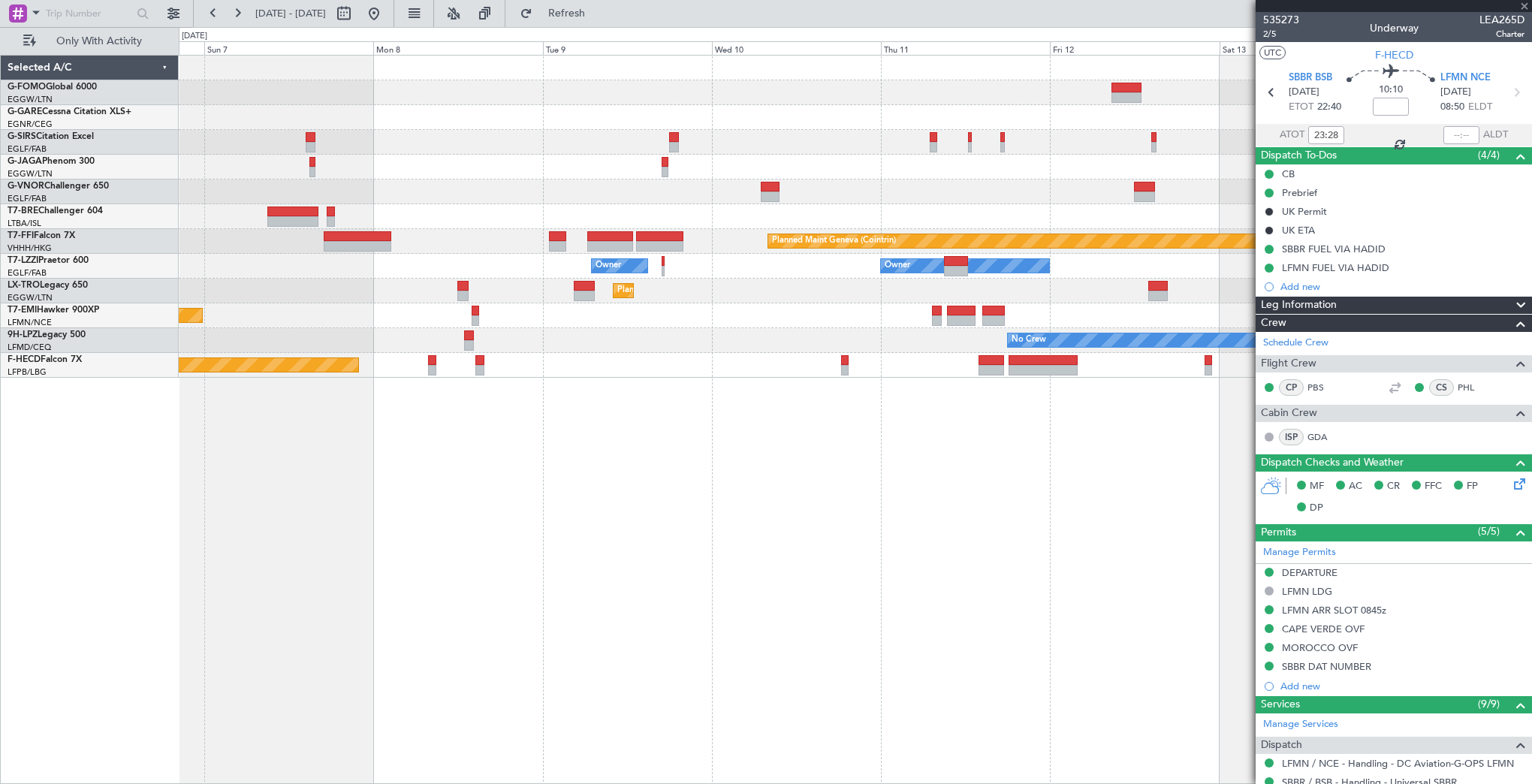
type input "-00:05"
type input "1"
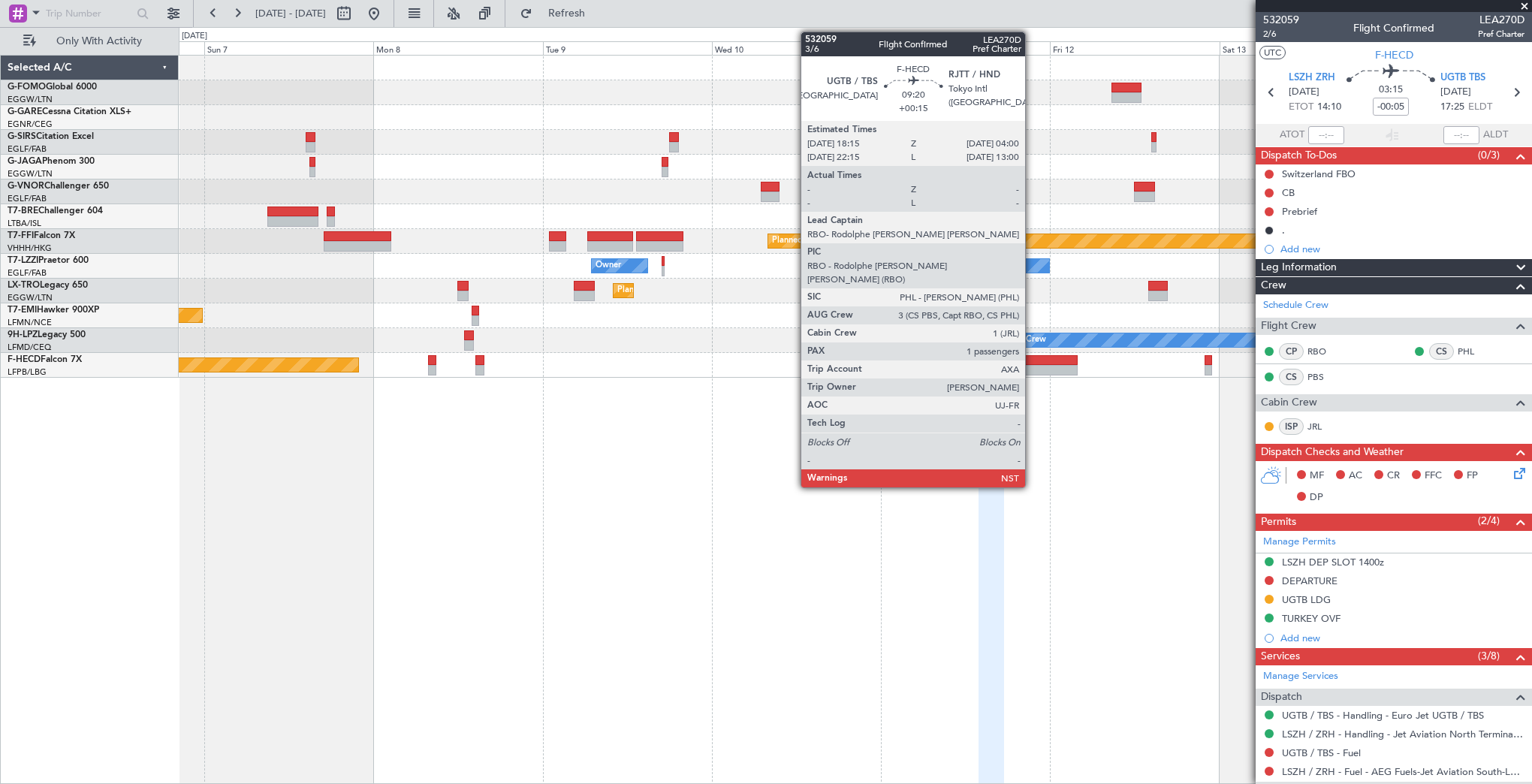
click at [1032, 367] on div at bounding box center [1043, 370] width 69 height 11
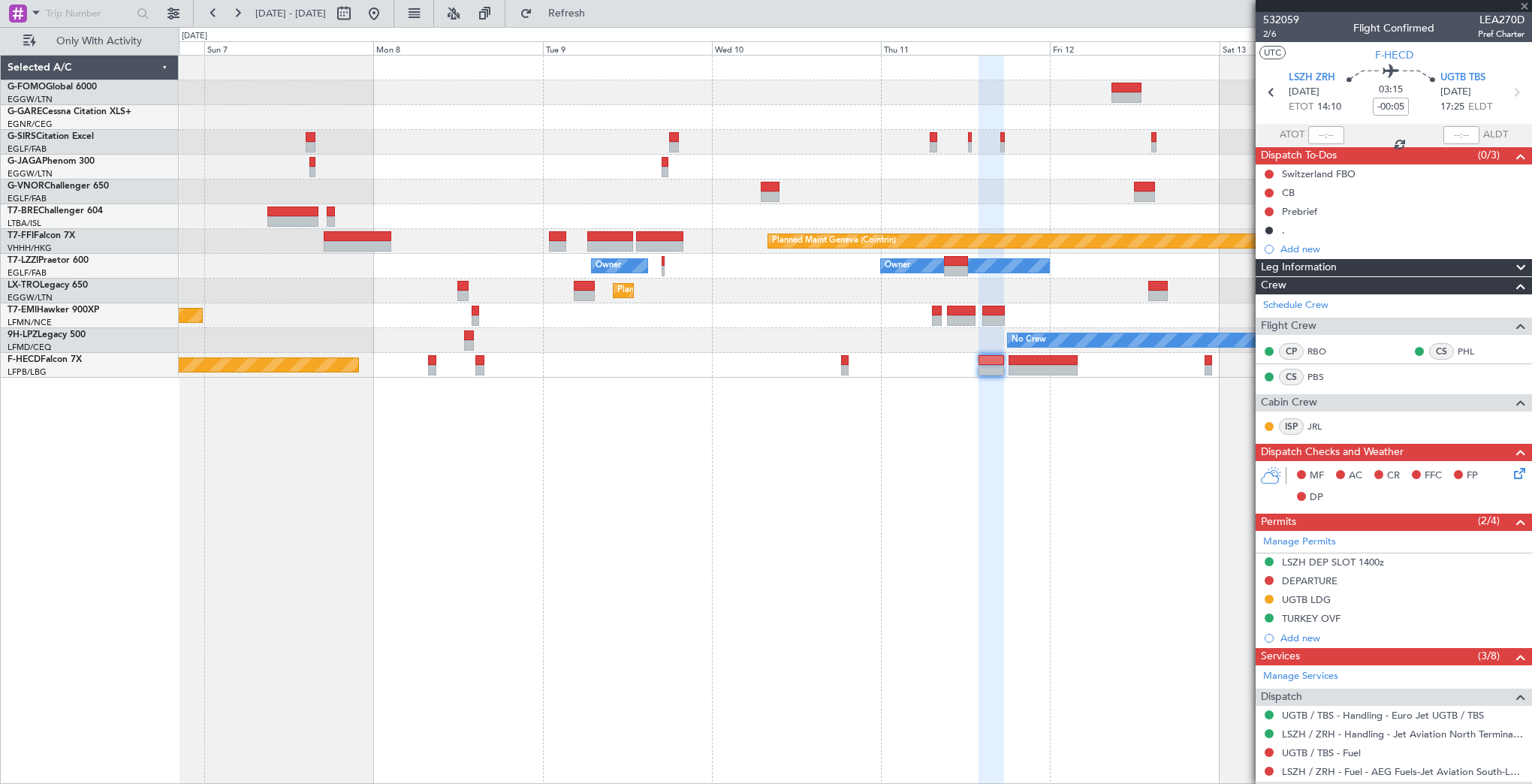
type input "+00:15"
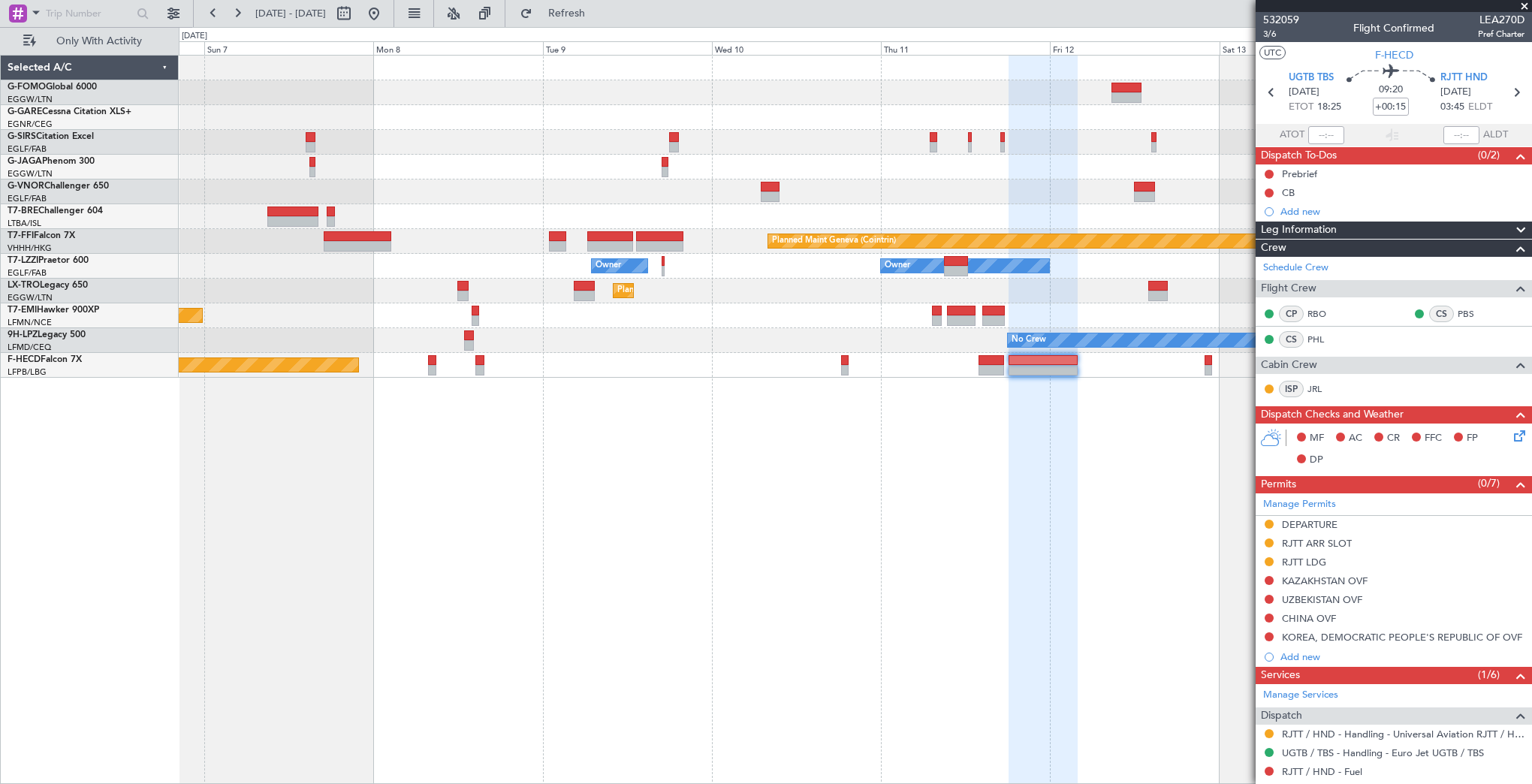
click at [1122, 408] on div "Planned Maint Geneva (Cointrin) Owner Owner Planned [GEOGRAPHIC_DATA] Planned M…" at bounding box center [855, 419] width 1354 height 730
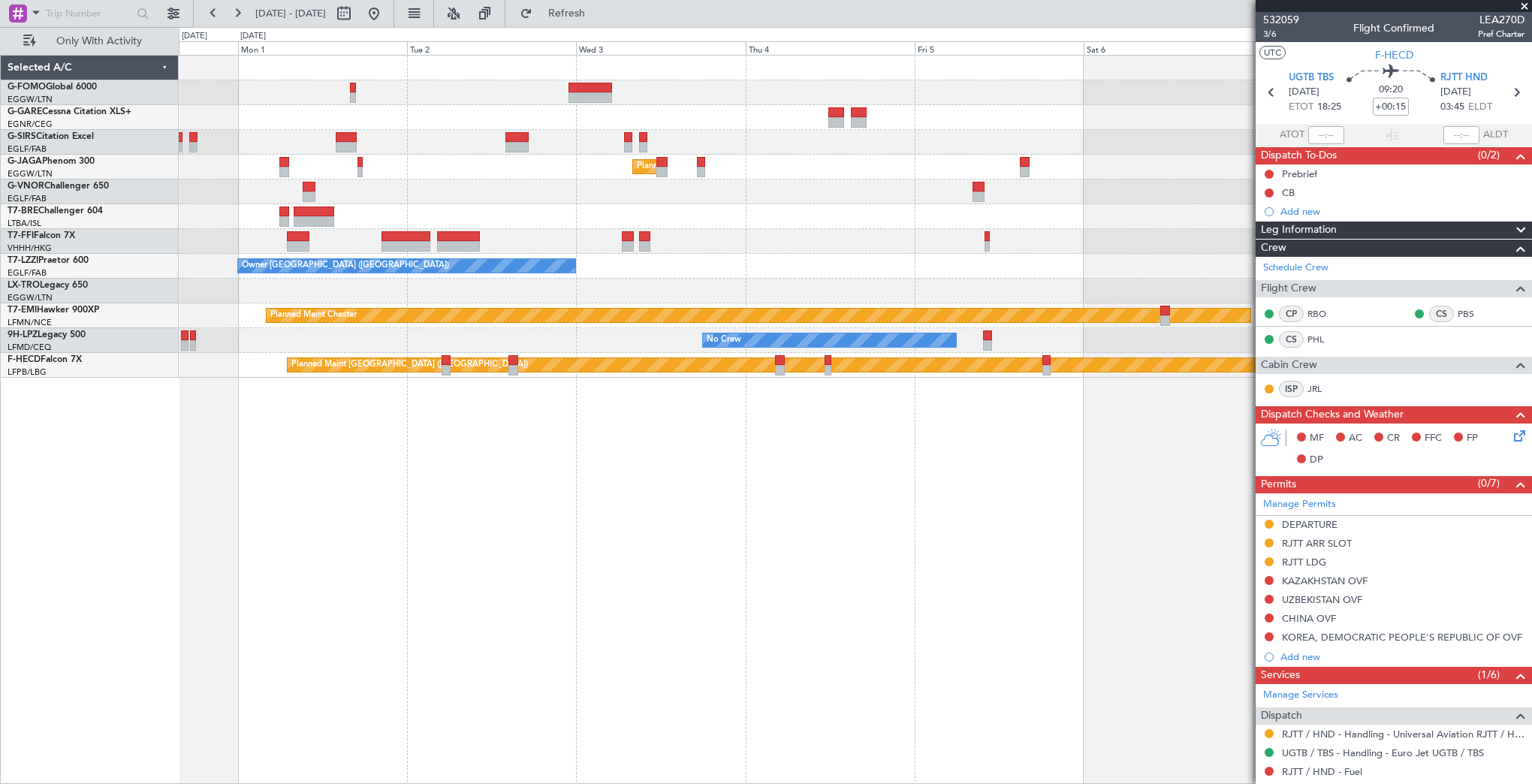
click at [1111, 439] on div "Planned Maint [GEOGRAPHIC_DATA] ([GEOGRAPHIC_DATA]) Owner Ibiza Planned Maint G…" at bounding box center [855, 419] width 1354 height 730
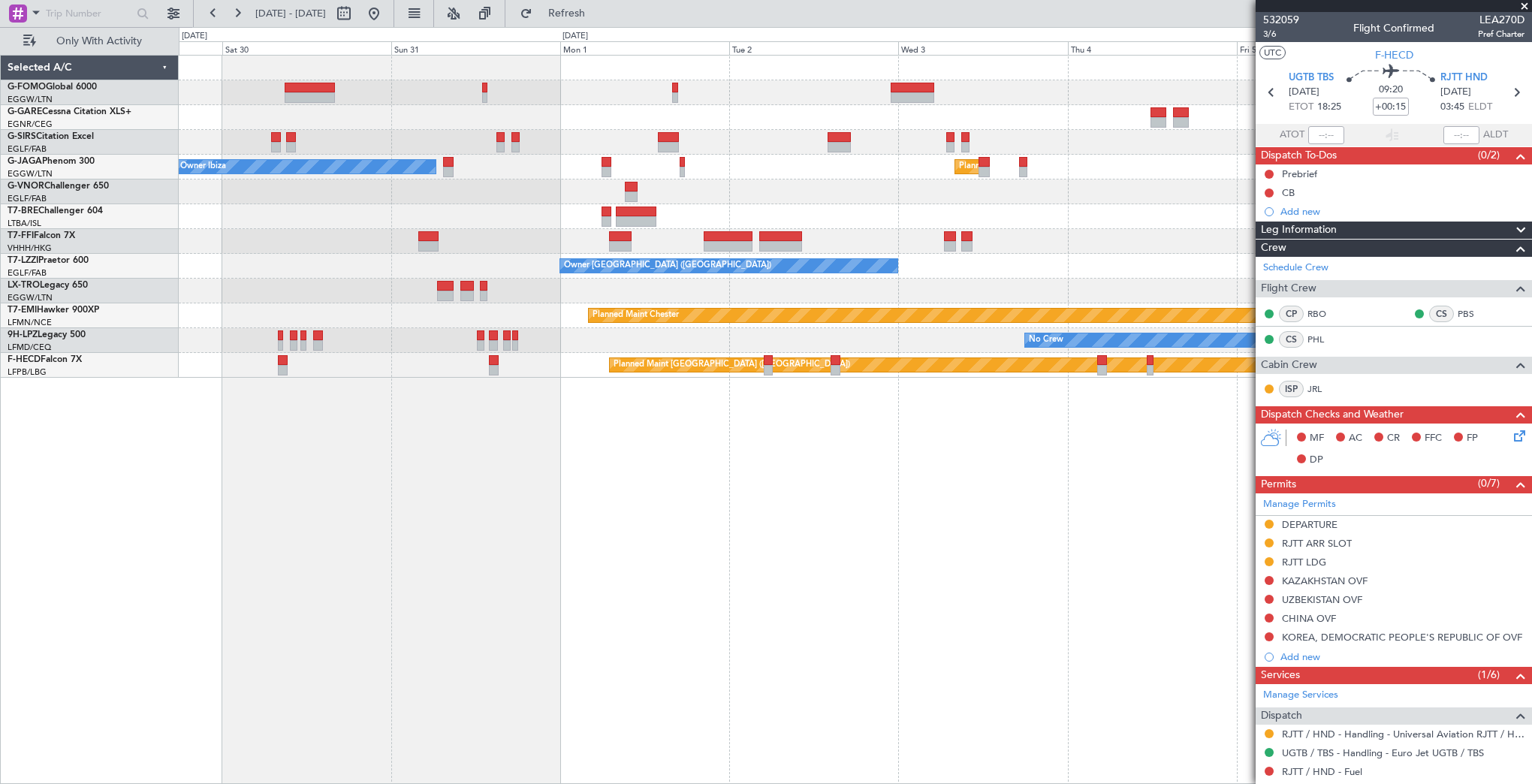
click at [1122, 473] on div "Planned Maint [GEOGRAPHIC_DATA] ([GEOGRAPHIC_DATA]) Owner Ibiza Planned Maint […" at bounding box center [855, 419] width 1354 height 730
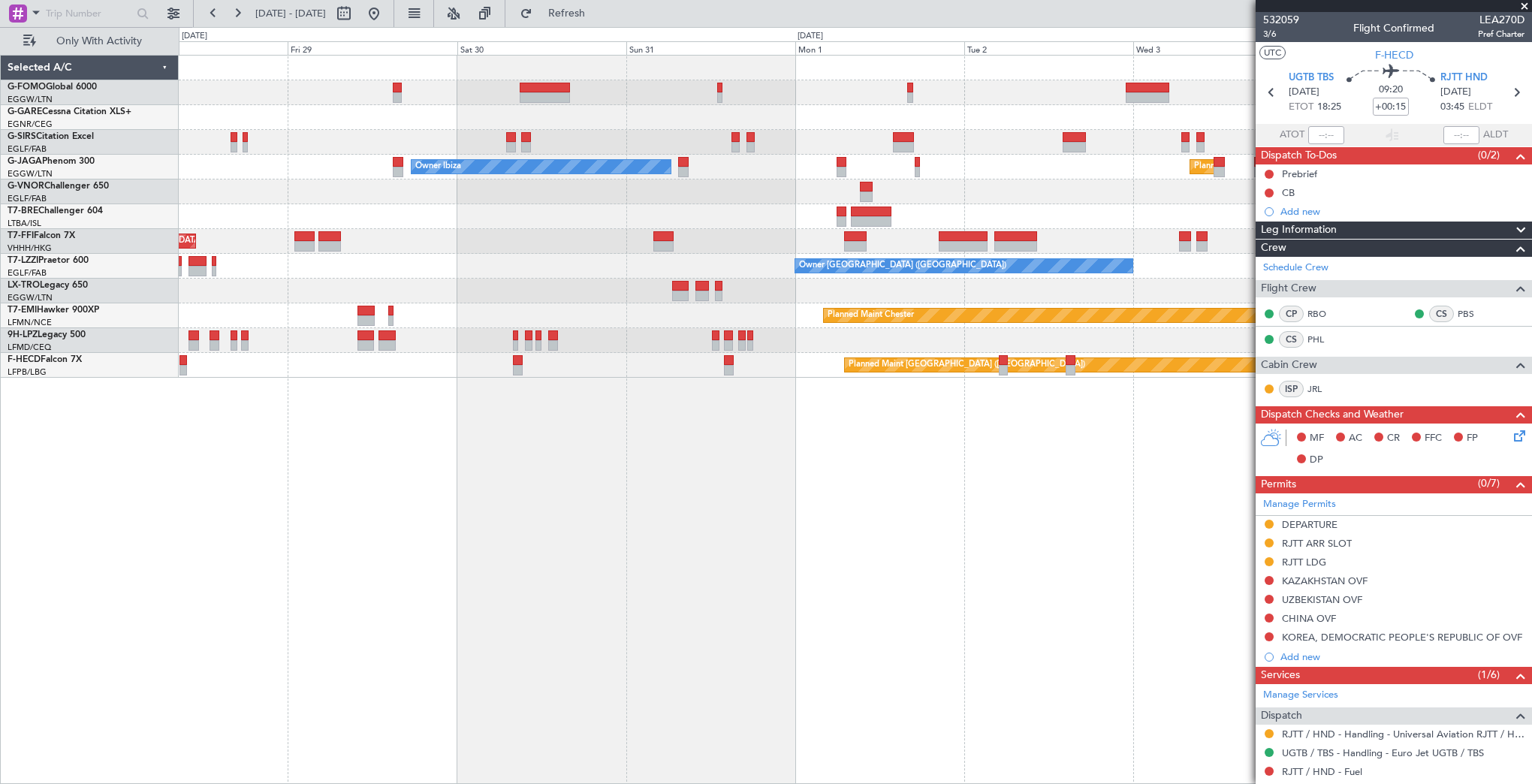
click at [1260, 490] on fb-app "[DATE] - [DATE] Refresh Quick Links Only With Activity Planned Maint [GEOGRAPHI…" at bounding box center [766, 397] width 1532 height 773
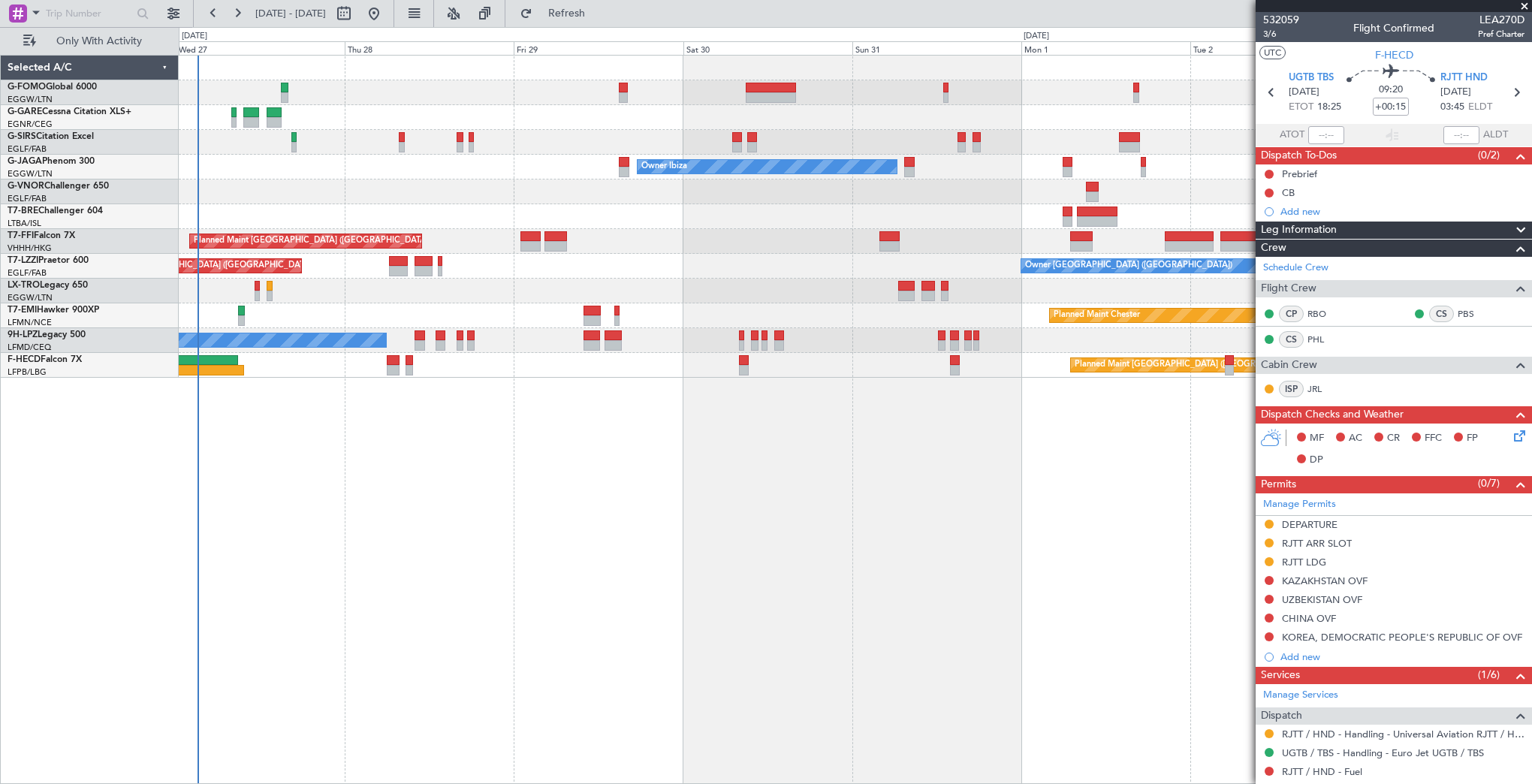
click at [337, 444] on div "Unplanned Maint Oxford ([GEOGRAPHIC_DATA]) Owner Ibiza Planned Maint [GEOGRAPHI…" at bounding box center [855, 419] width 1354 height 730
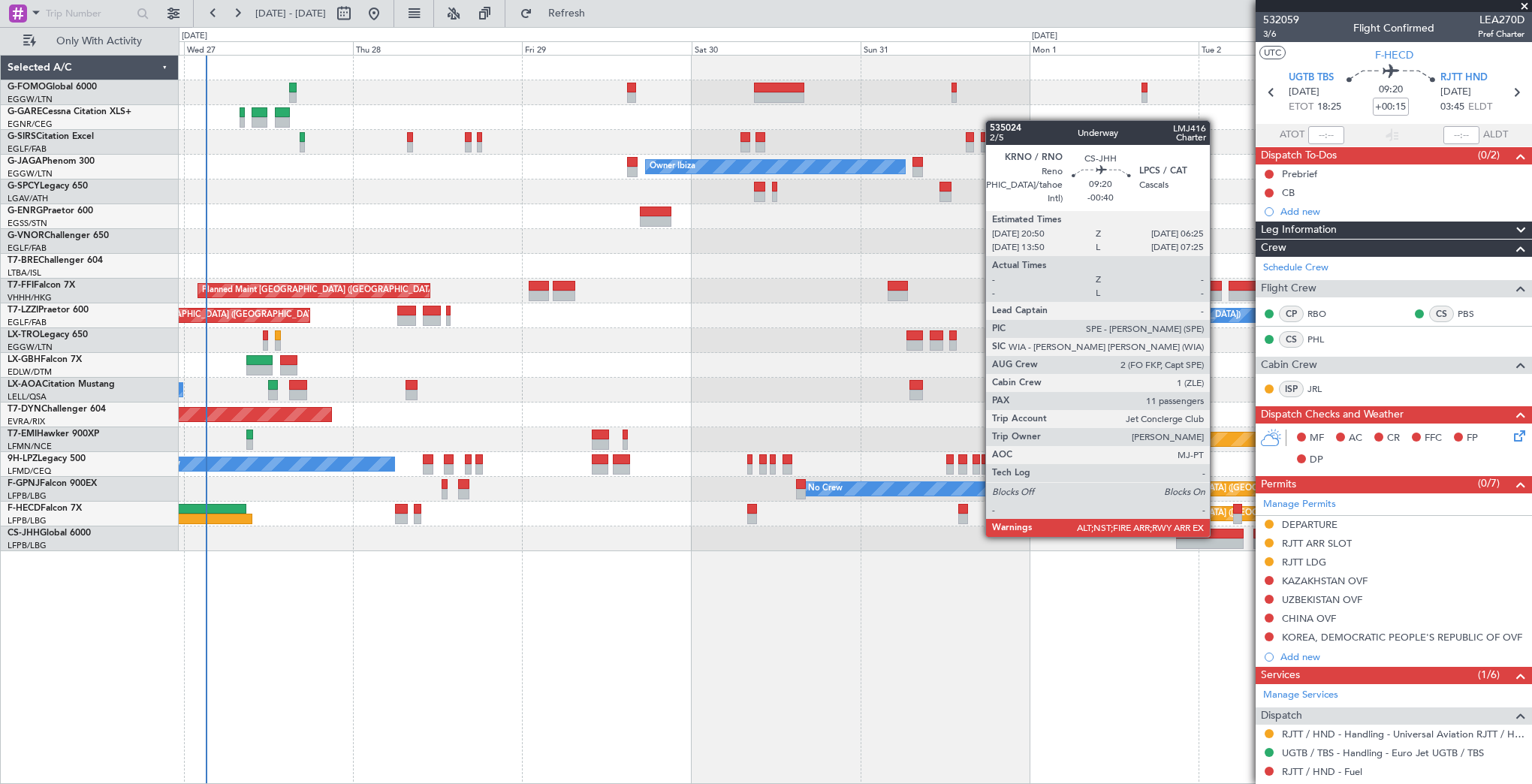
click at [1216, 535] on div at bounding box center [1209, 534] width 68 height 11
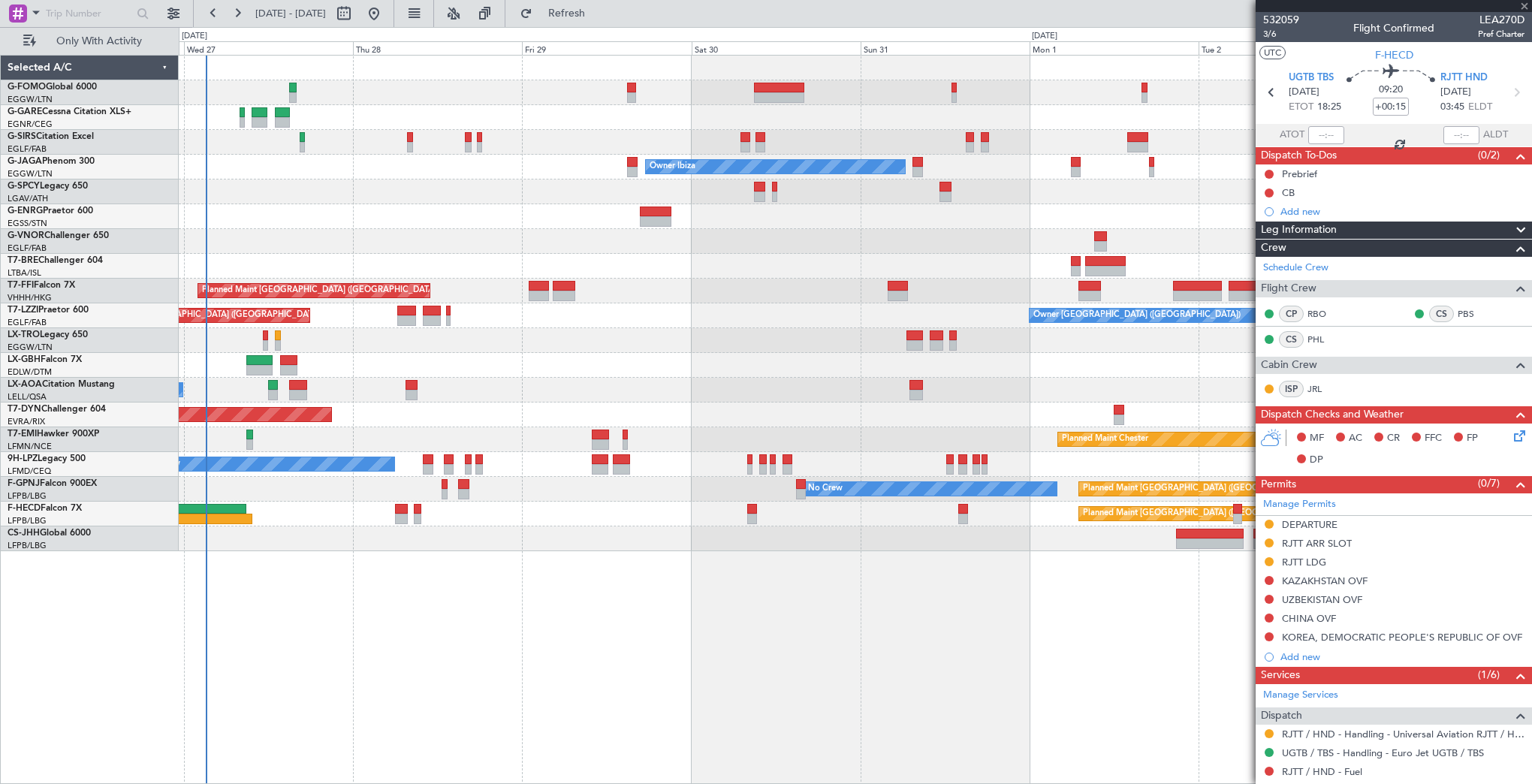
type input "-00:40"
type input "11"
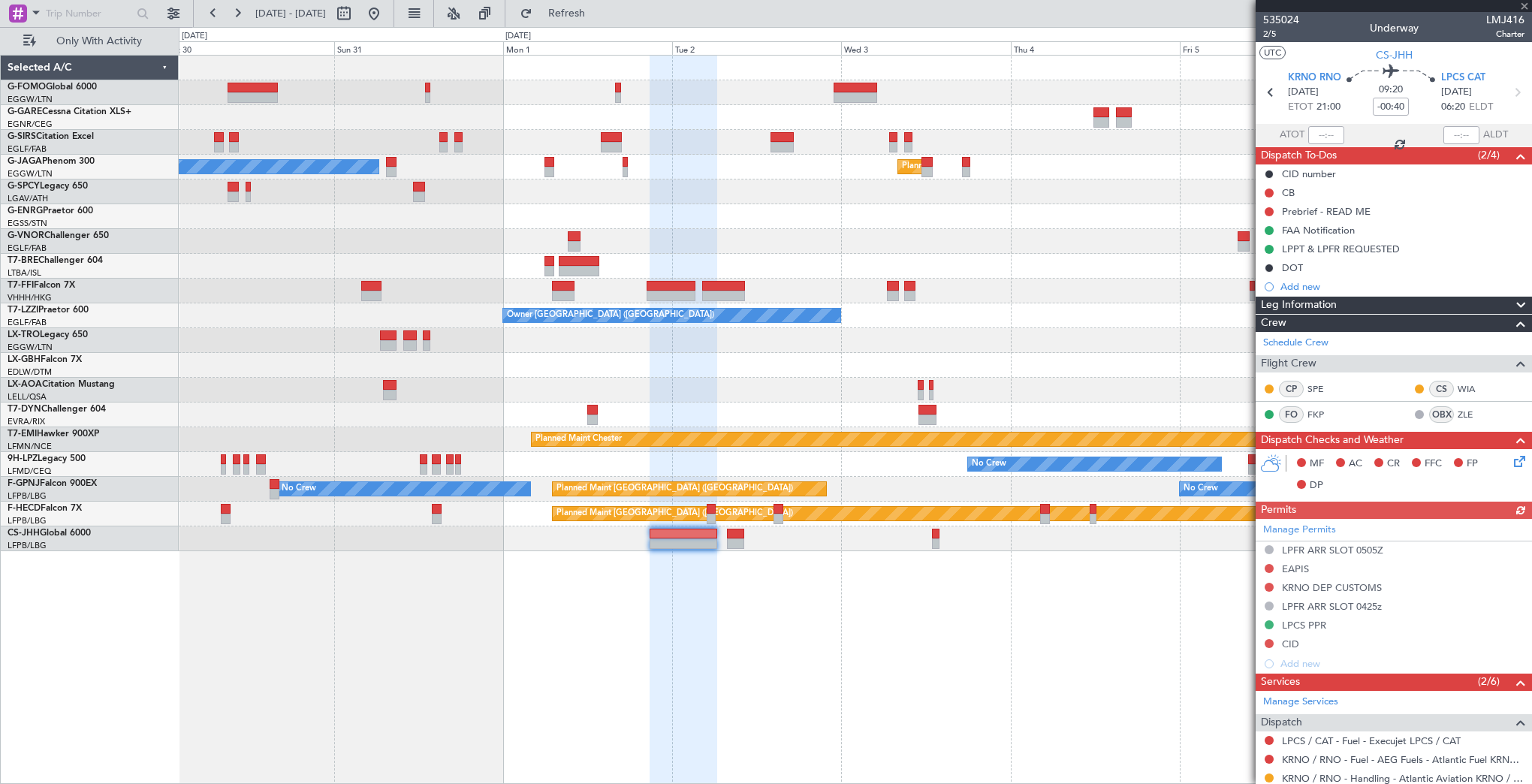
click at [434, 640] on div "Planned Maint London (Luton) Owner Ibiza Planned Maint Hong Kong (Hong Kong Int…" at bounding box center [855, 419] width 1354 height 730
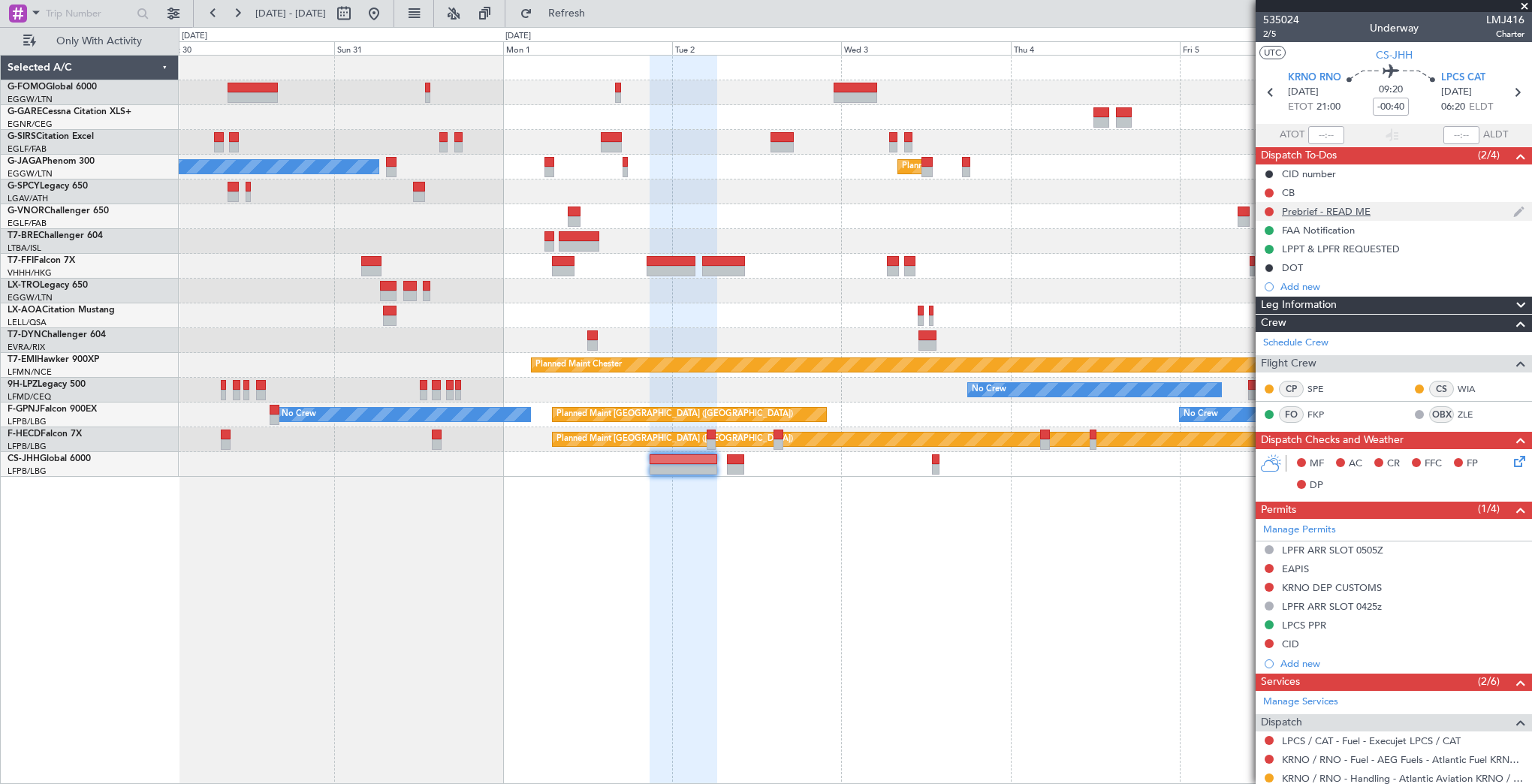
click at [1347, 206] on div "Prebrief - READ ME" at bounding box center [1326, 211] width 89 height 13
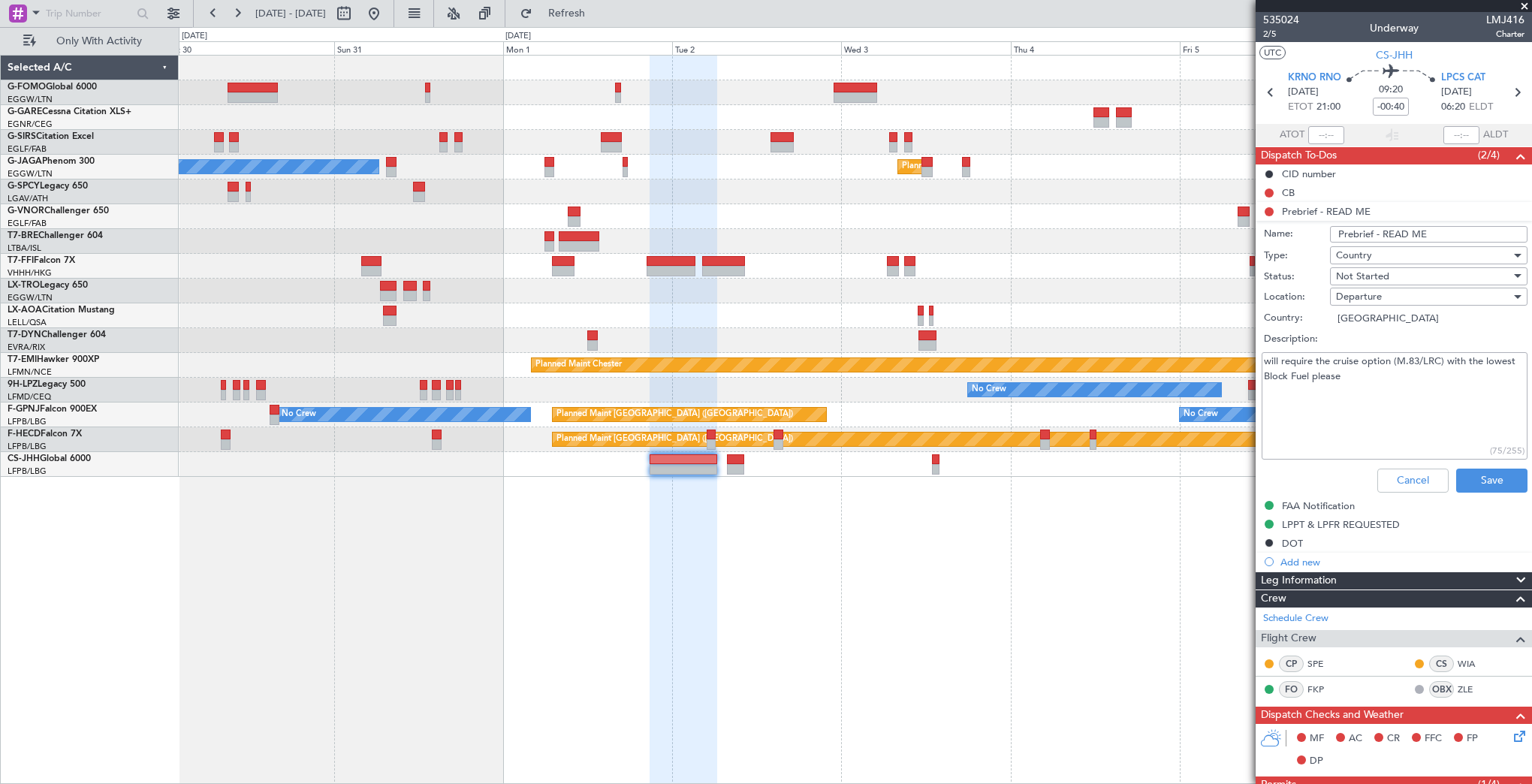
drag, startPoint x: 1394, startPoint y: 354, endPoint x: 1431, endPoint y: 364, distance: 38.3
click at [1431, 364] on textarea "will require the cruise option (M.83/LRC) with the lowest Block Fuel please" at bounding box center [1394, 406] width 265 height 107
drag, startPoint x: 1361, startPoint y: 382, endPoint x: 1318, endPoint y: 394, distance: 44.6
click at [1360, 382] on textarea "will require the cruise option (M.83/LRC) with the lowest Block Fuel please" at bounding box center [1394, 406] width 265 height 107
click at [1401, 475] on button "Cancel" at bounding box center [1412, 480] width 71 height 24
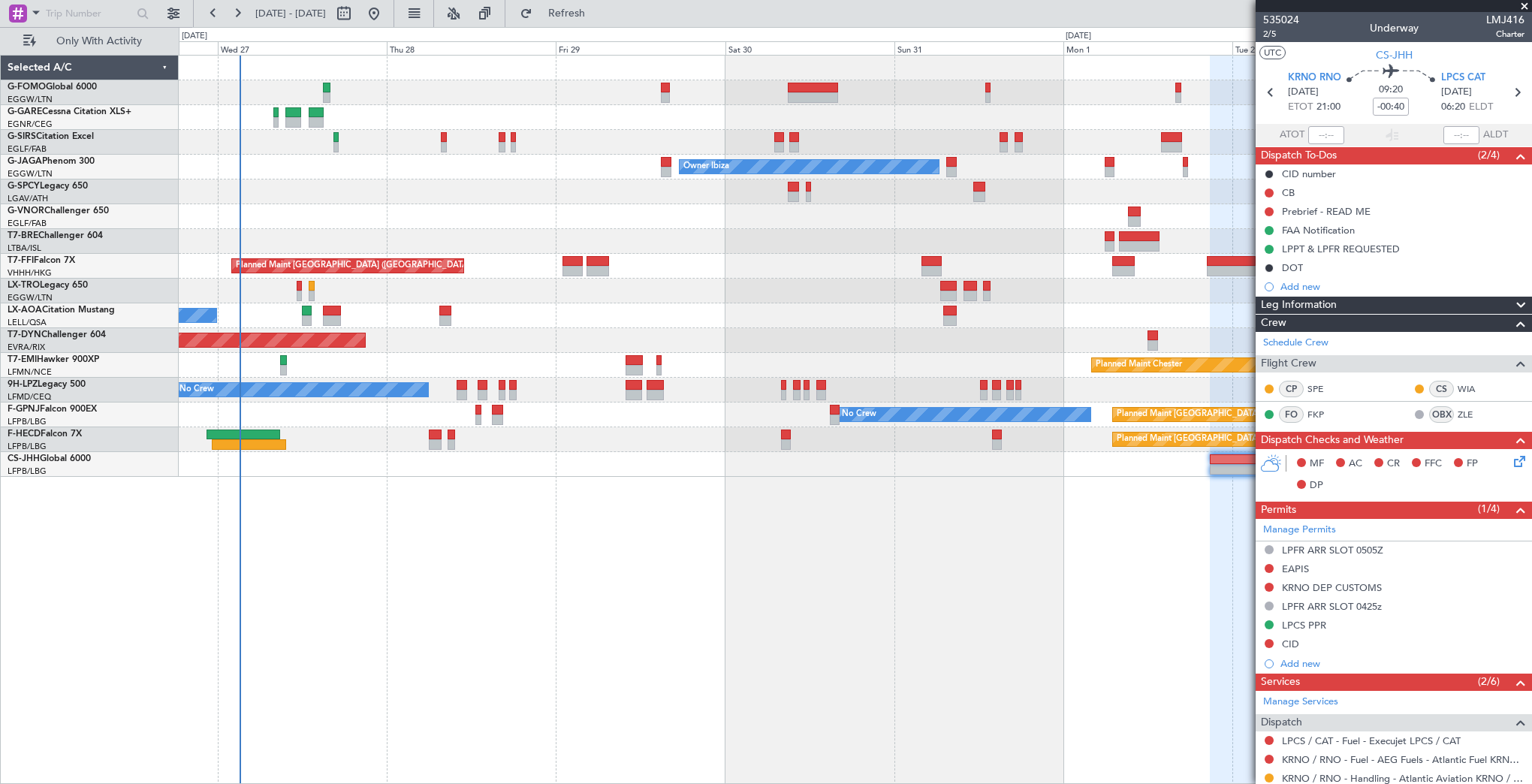
click at [1173, 546] on div "Unplanned Maint Oxford (Kidlington) Planned Maint London (Luton) Owner Ibiza No…" at bounding box center [855, 419] width 1354 height 730
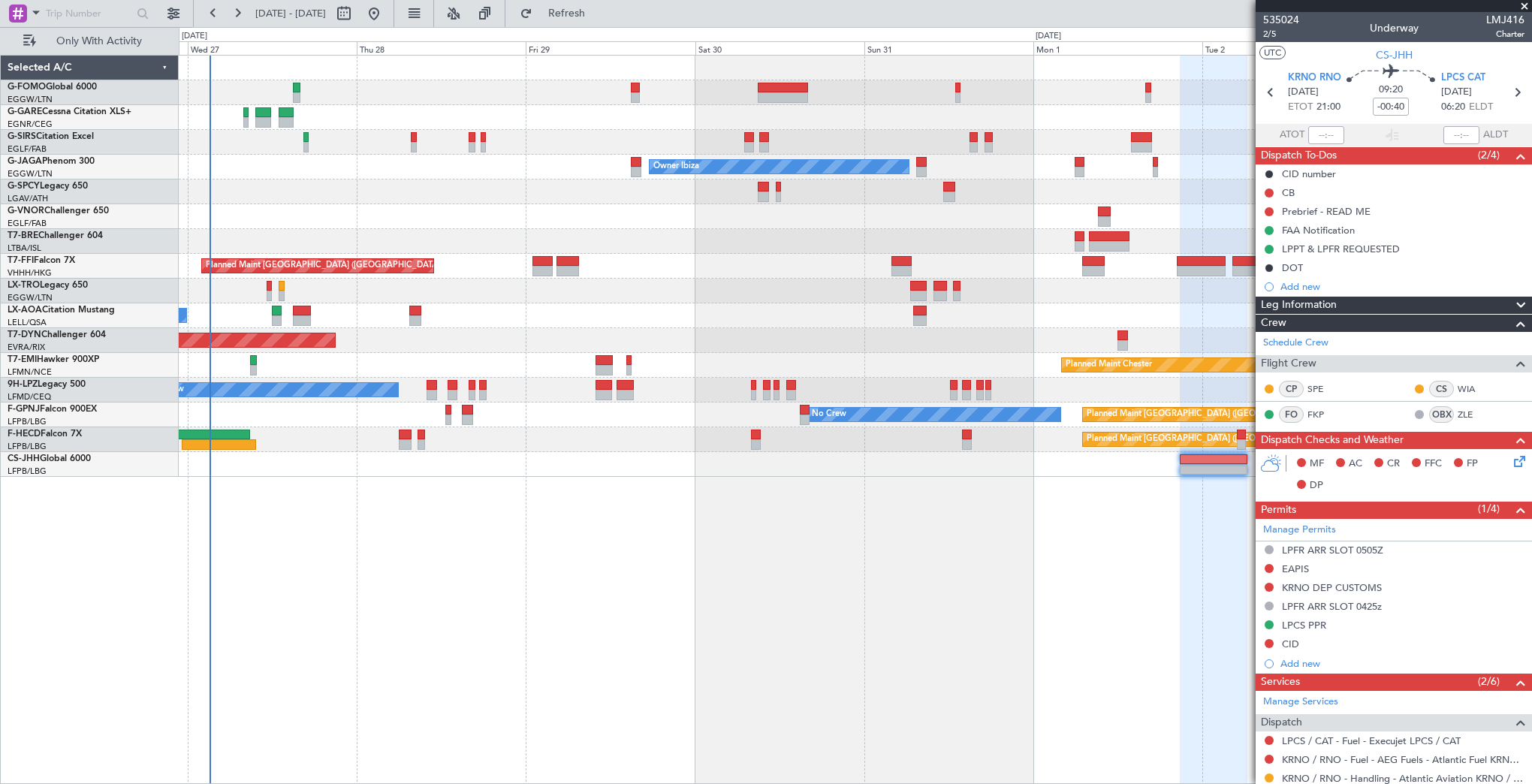
click at [683, 521] on div "Unplanned Maint Oxford (Kidlington) Planned Maint London (Luton) Owner Ibiza No…" at bounding box center [855, 419] width 1354 height 730
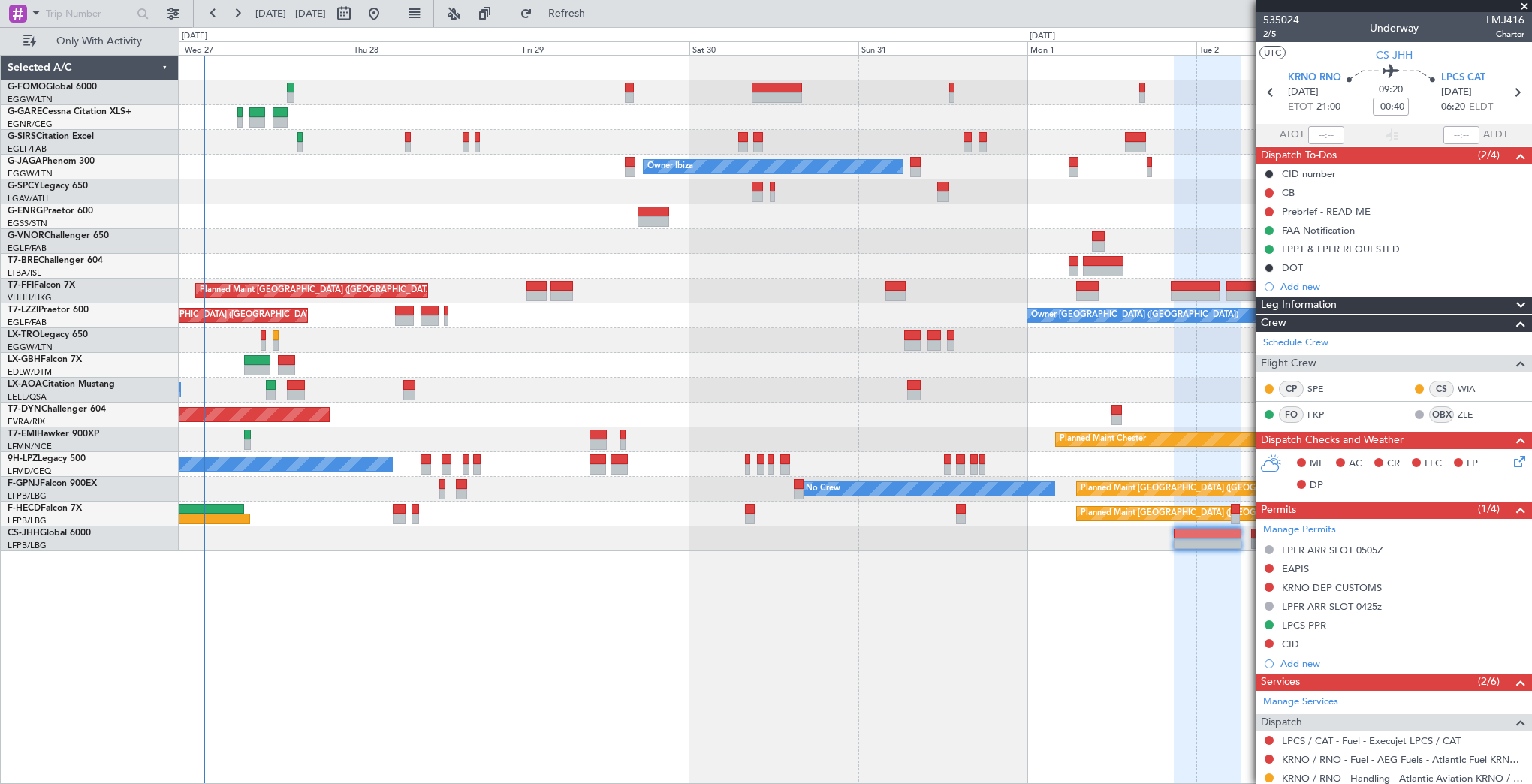
click at [677, 521] on div "Planned Maint Paris (Le Bourget) No Crew" at bounding box center [854, 514] width 1353 height 25
